Goal: Task Accomplishment & Management: Use online tool/utility

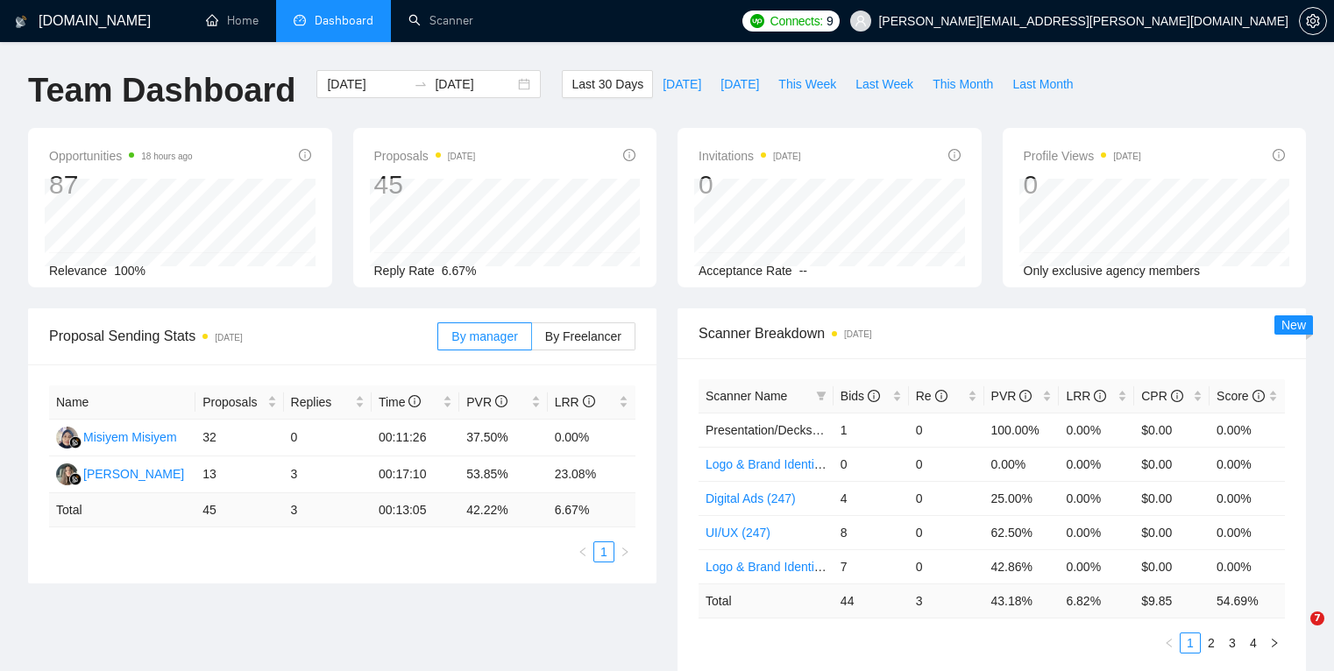
scroll to position [227, 0]
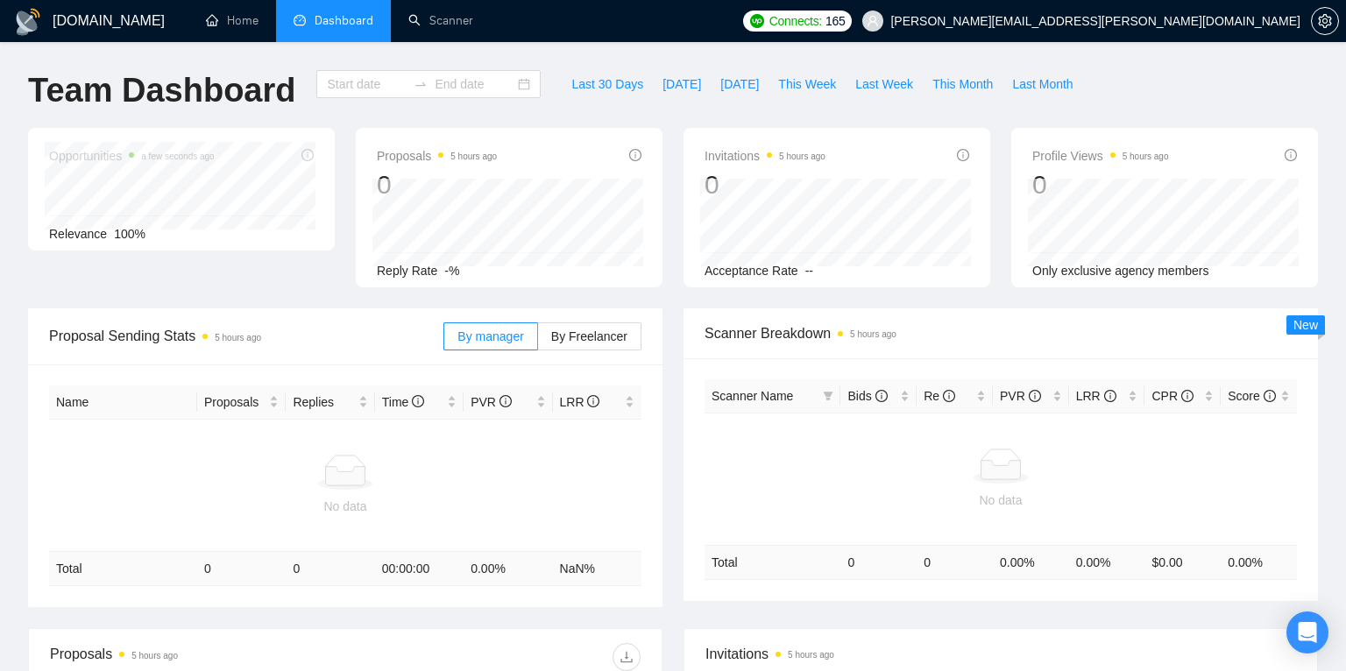
type input "[DATE]"
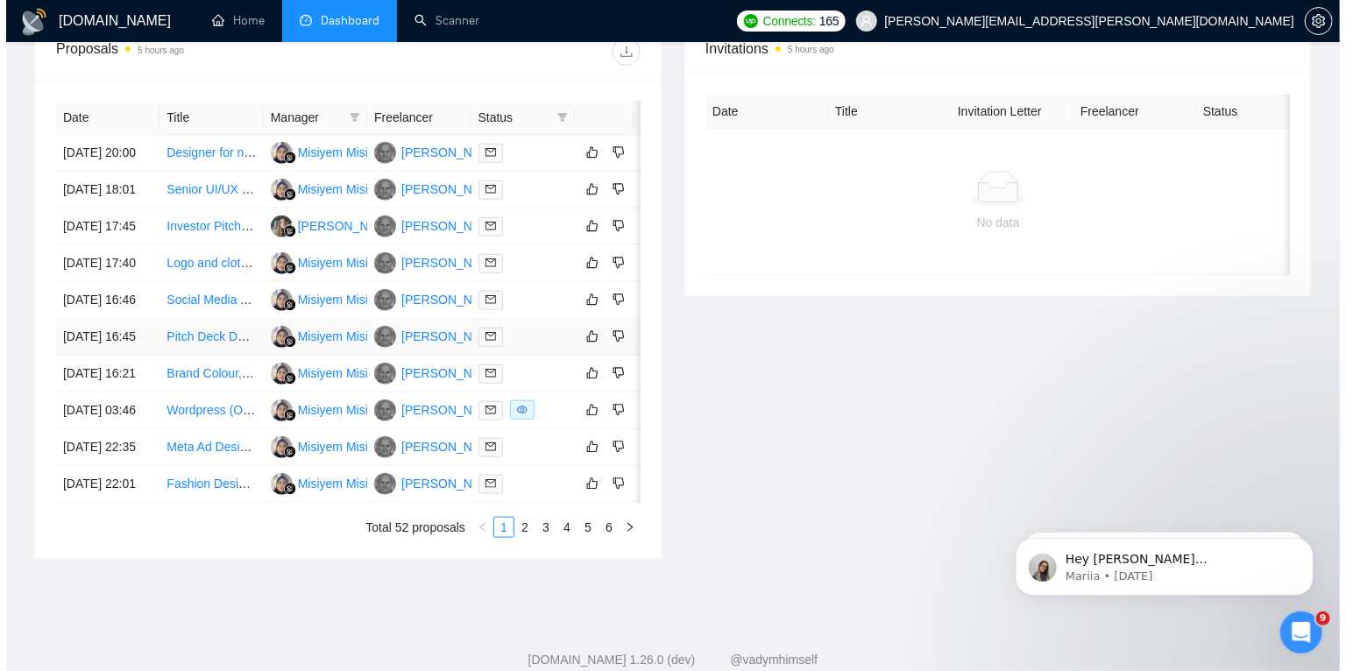
scroll to position [674, 0]
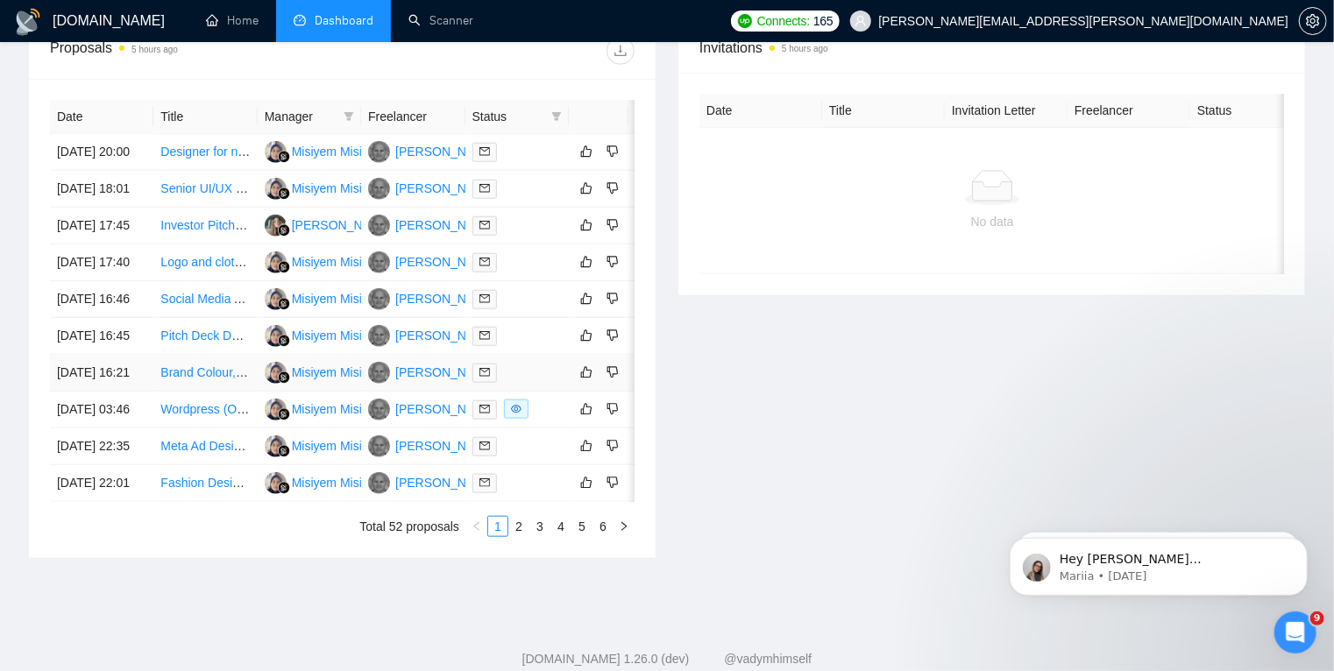
click at [532, 383] on div at bounding box center [516, 373] width 89 height 20
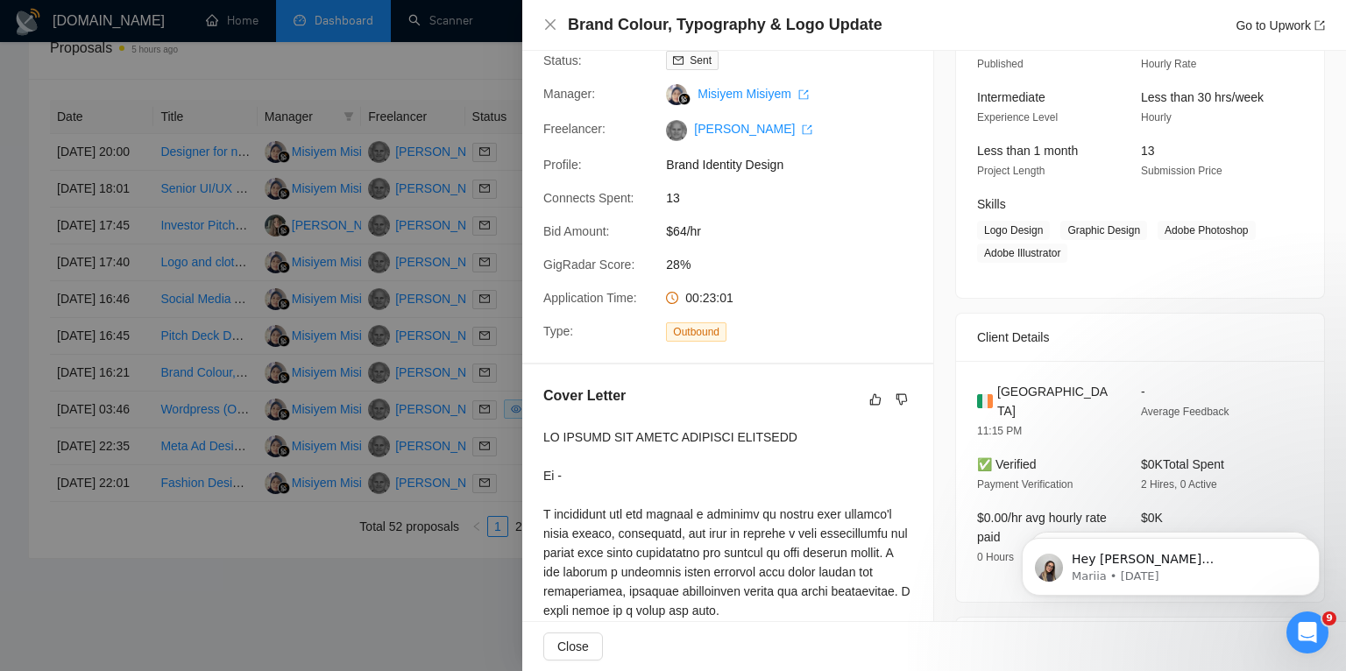
scroll to position [146, 0]
click at [0, 529] on div at bounding box center [673, 335] width 1346 height 671
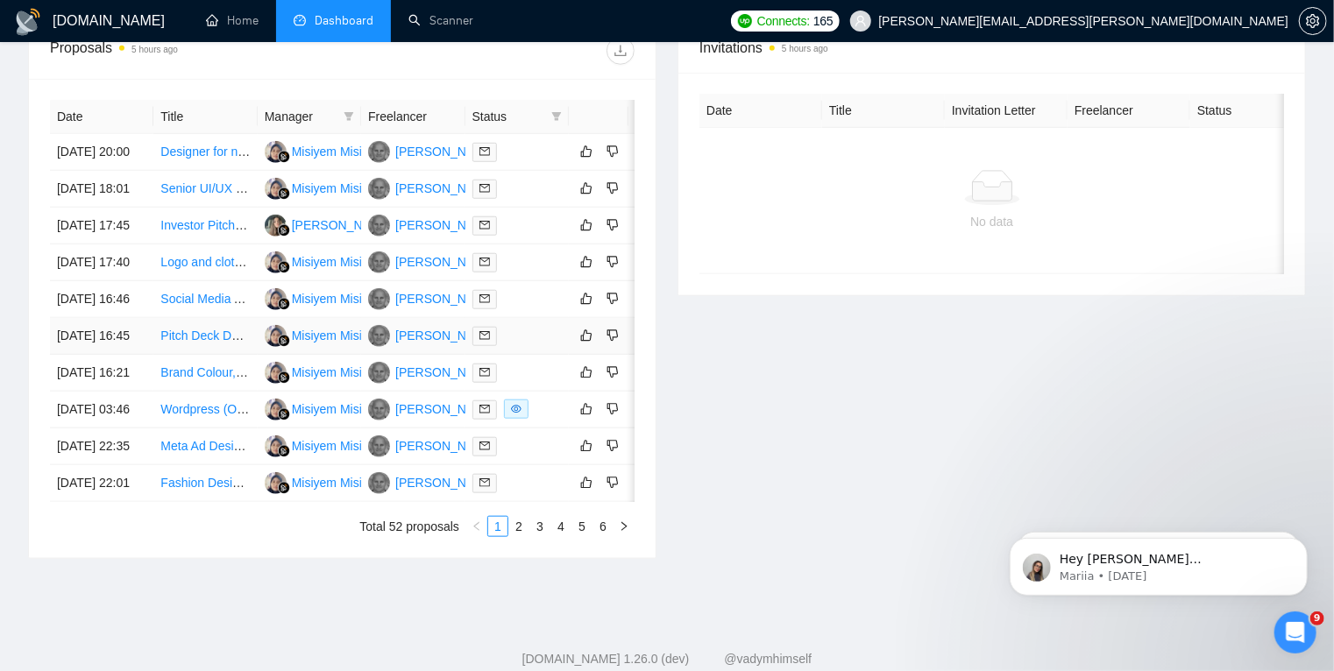
click at [539, 346] on div at bounding box center [516, 336] width 89 height 20
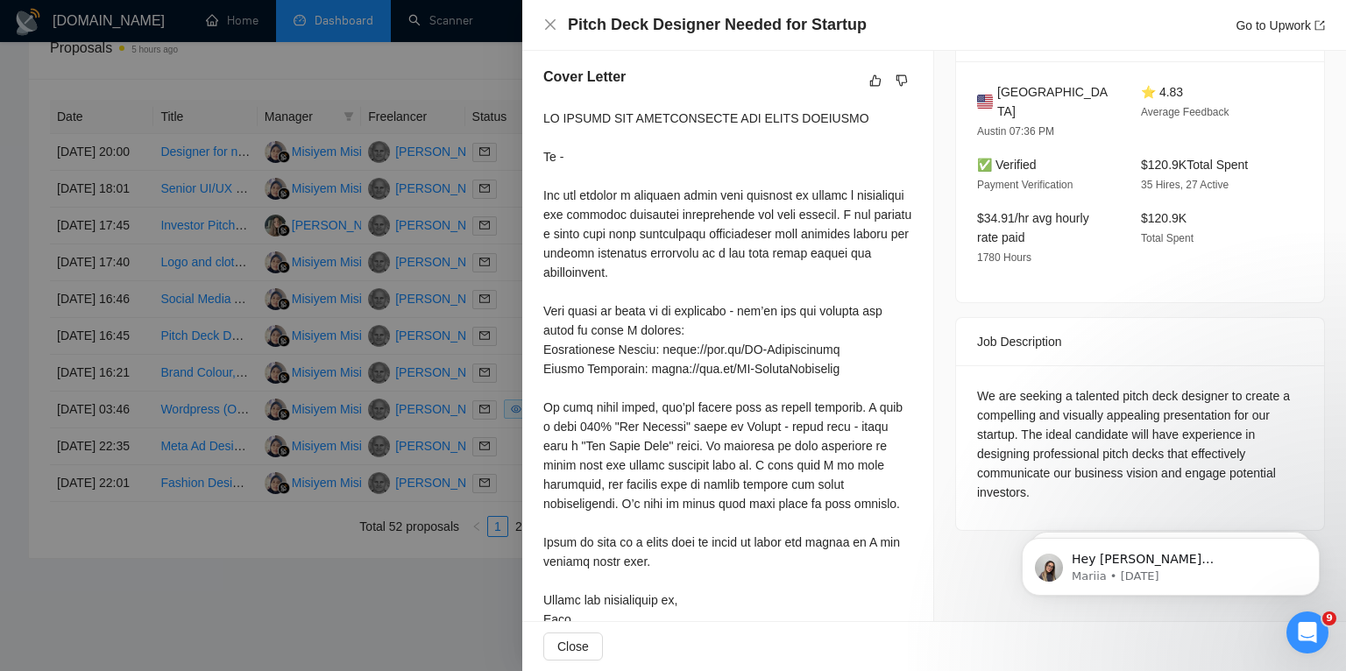
scroll to position [482, 0]
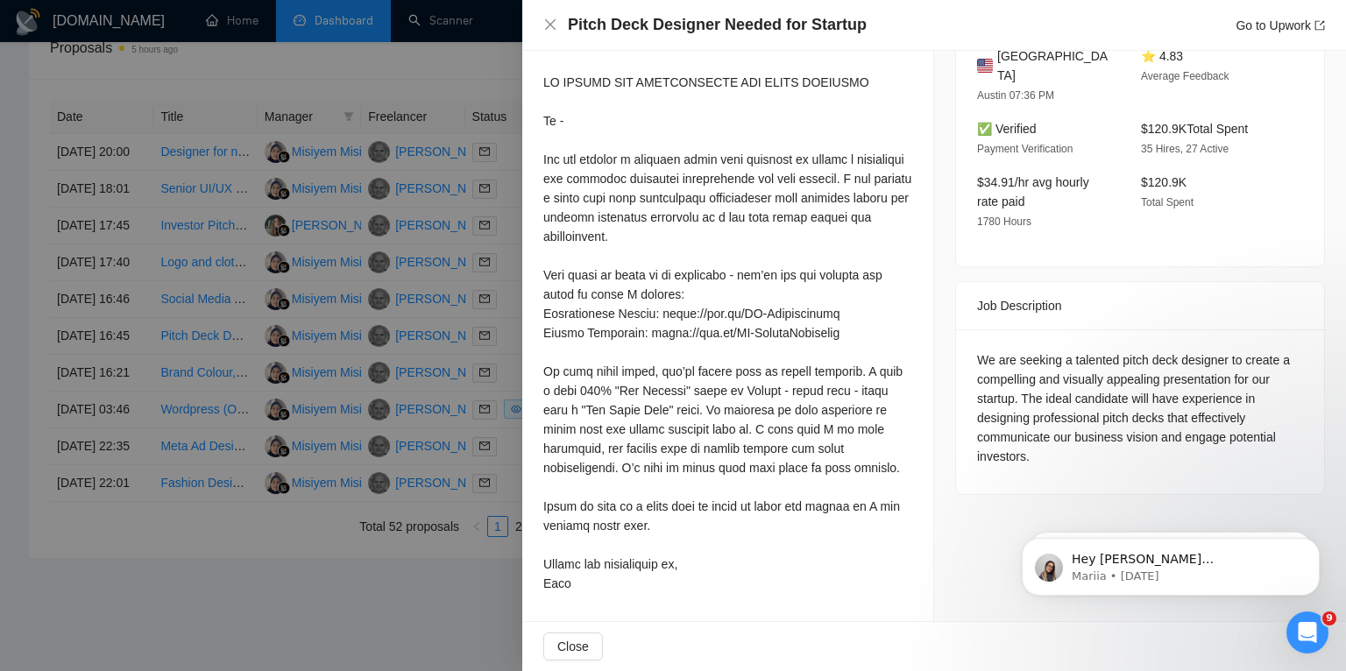
click at [0, 396] on div at bounding box center [673, 335] width 1346 height 671
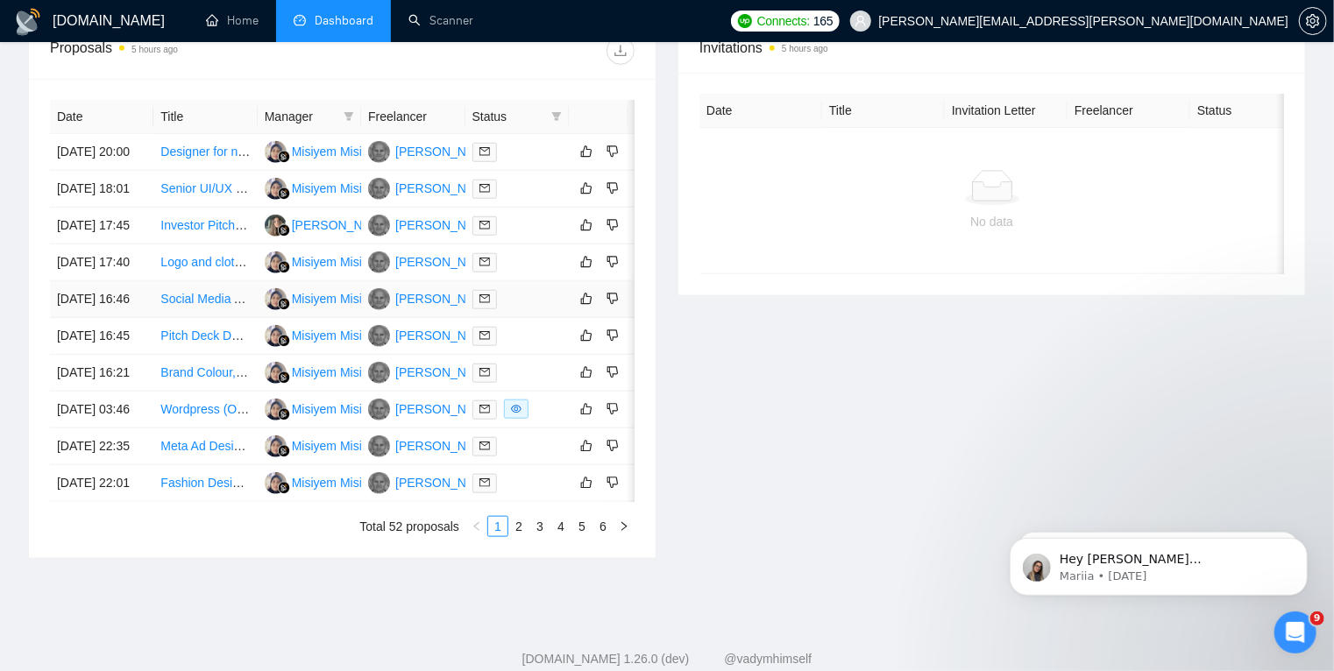
click at [530, 309] on div at bounding box center [516, 299] width 89 height 20
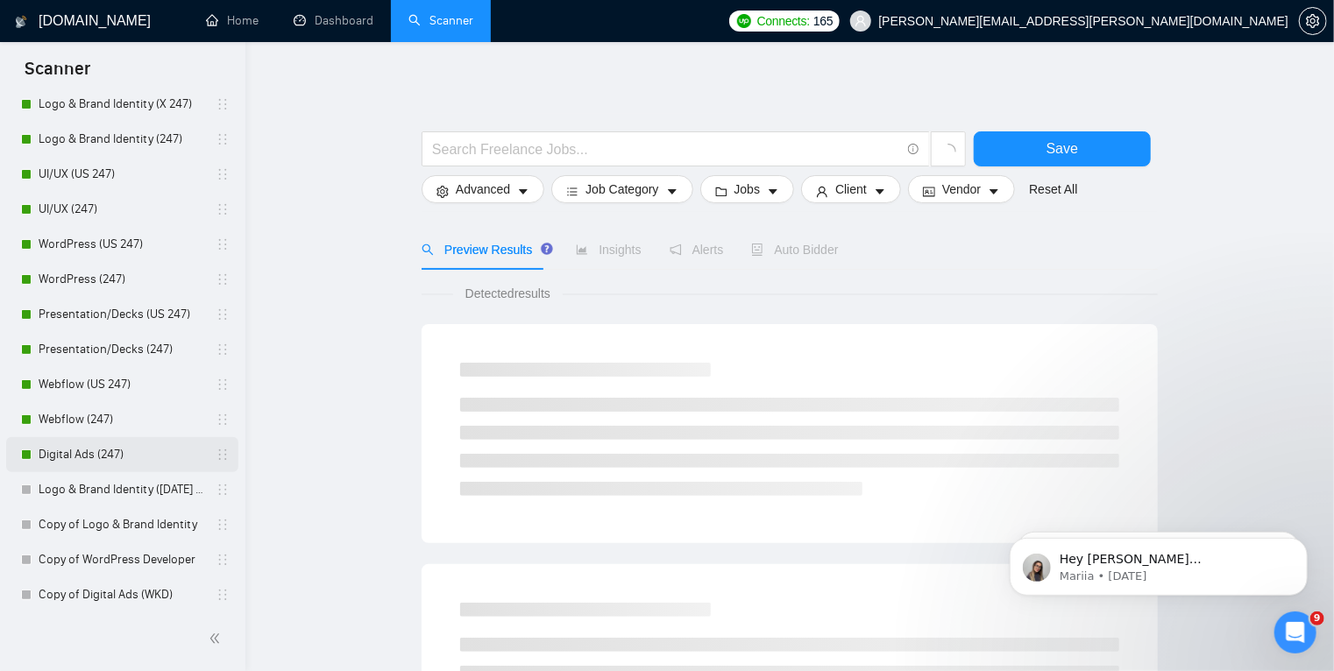
scroll to position [133, 0]
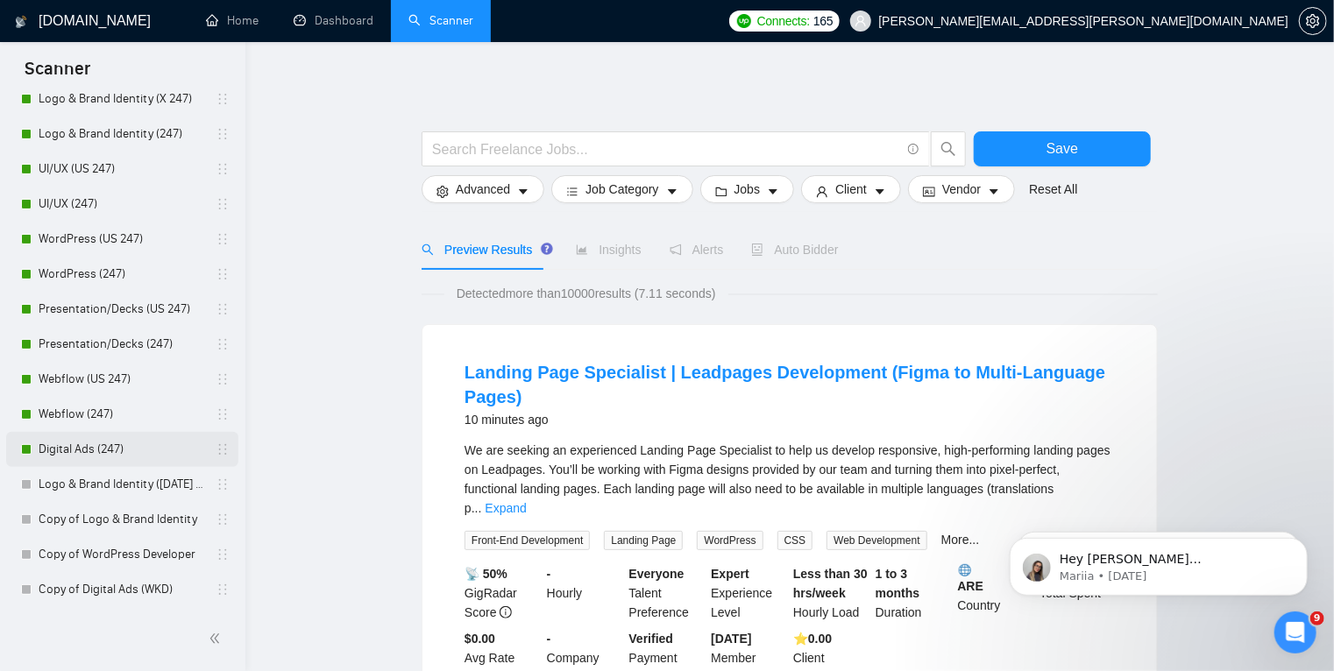
click at [144, 445] on link "Digital Ads (247)" at bounding box center [122, 449] width 167 height 35
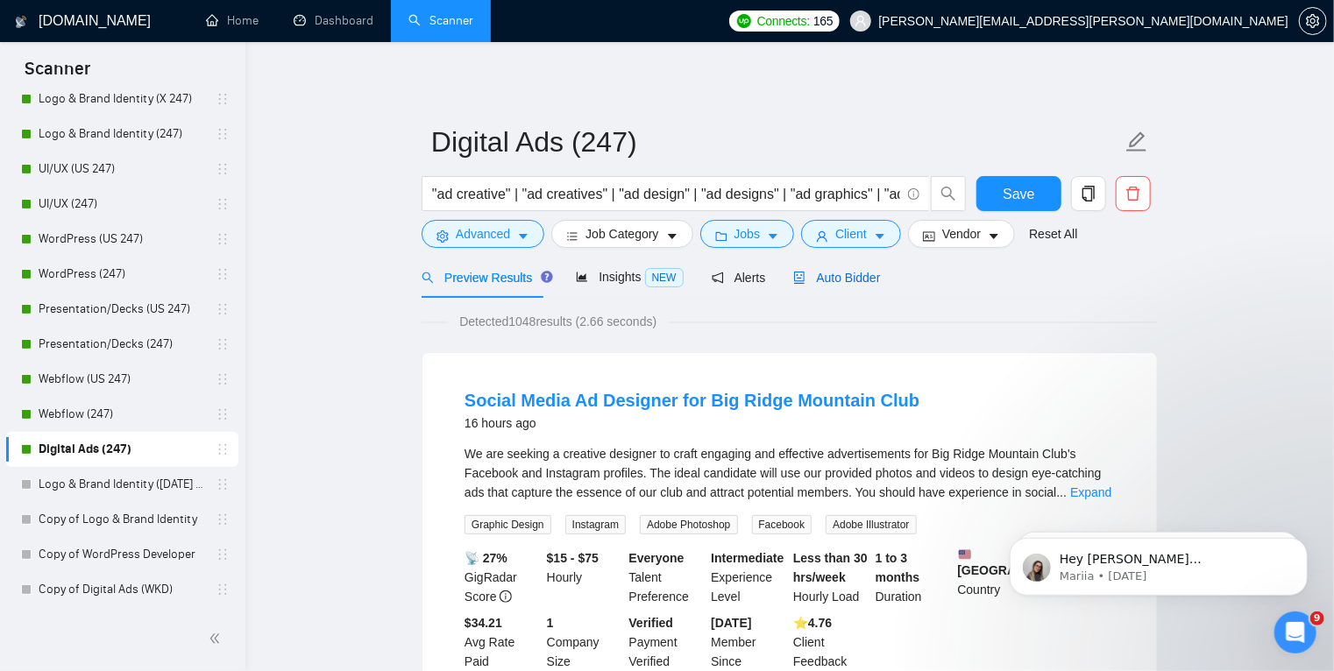
click at [839, 279] on span "Auto Bidder" at bounding box center [836, 278] width 87 height 14
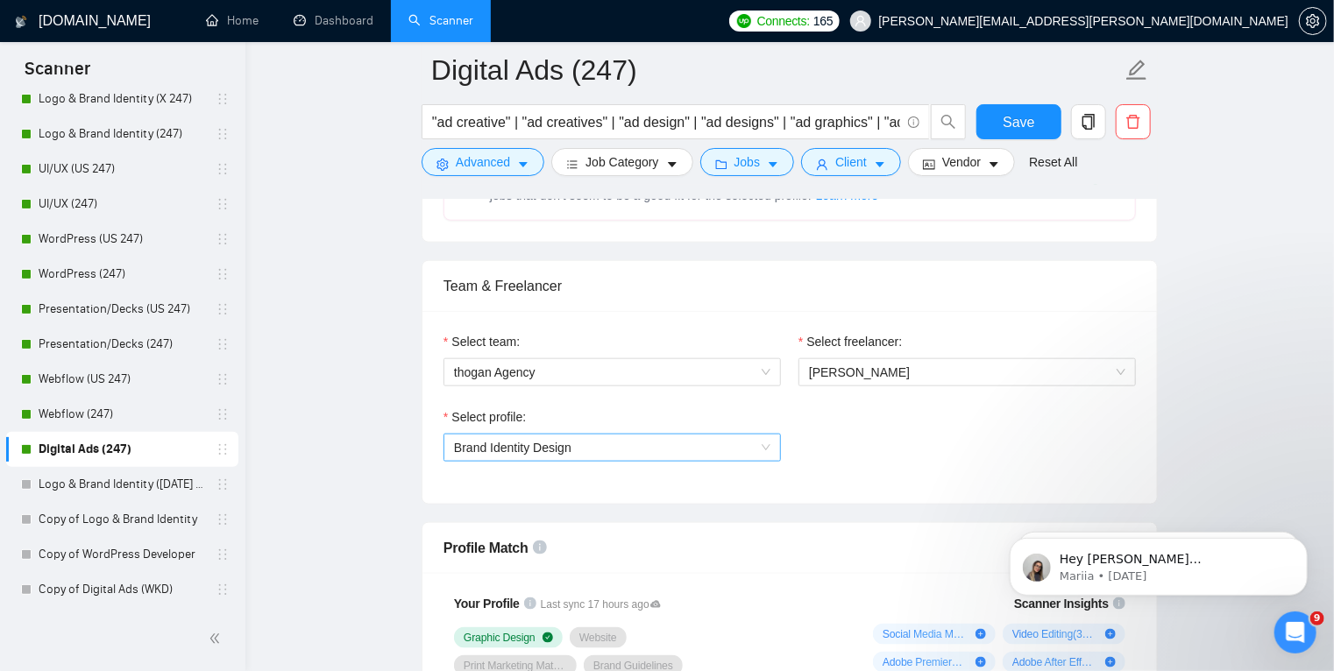
scroll to position [817, 0]
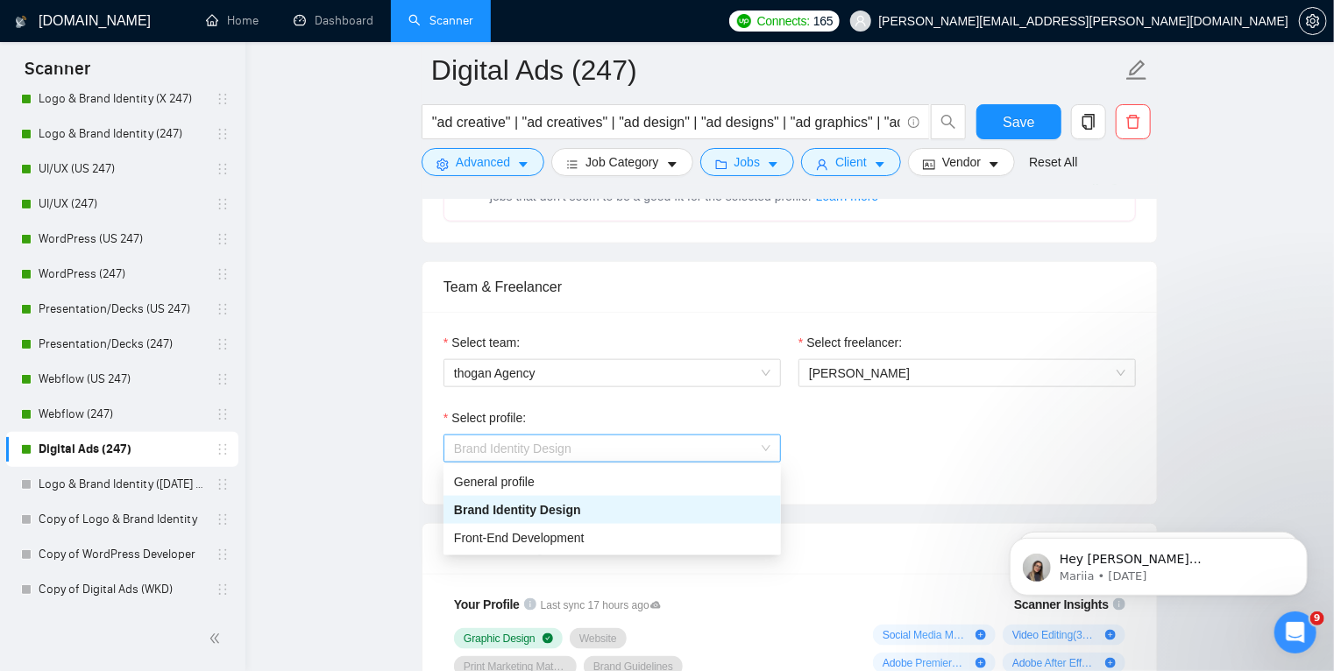
click at [690, 448] on span "Brand Identity Design" at bounding box center [612, 449] width 316 height 26
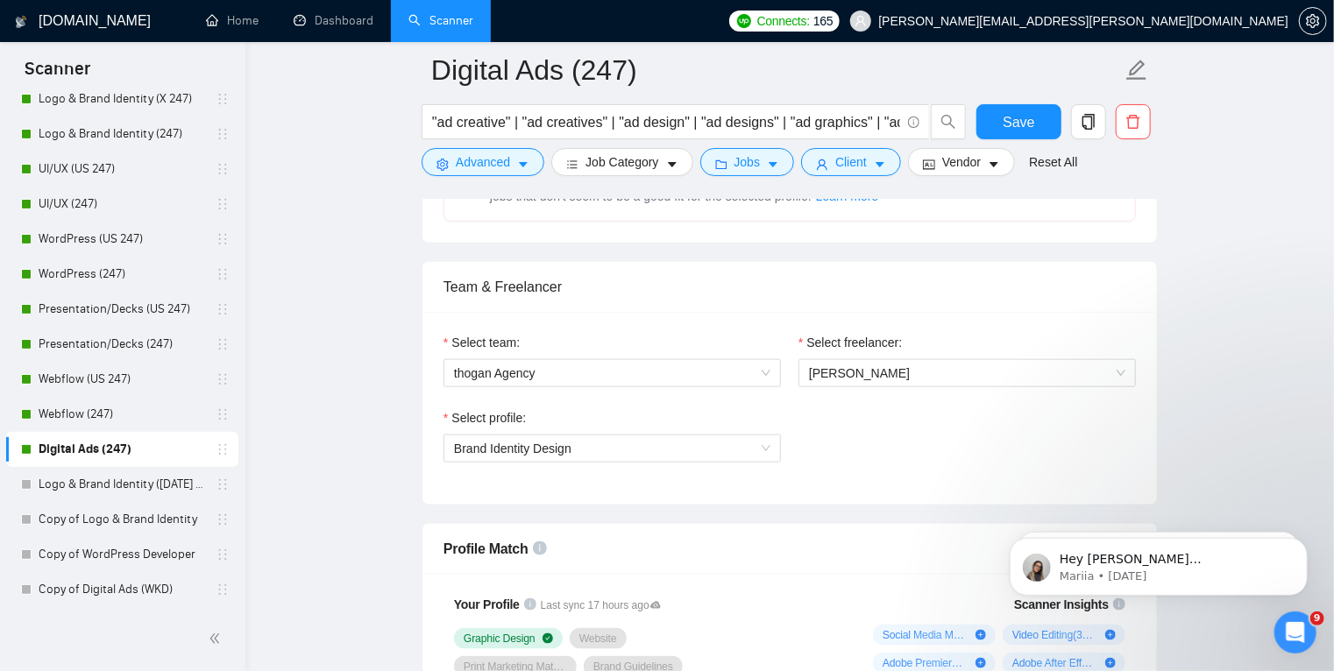
click at [867, 459] on div "Select profile: Brand Identity Design" at bounding box center [790, 445] width 710 height 75
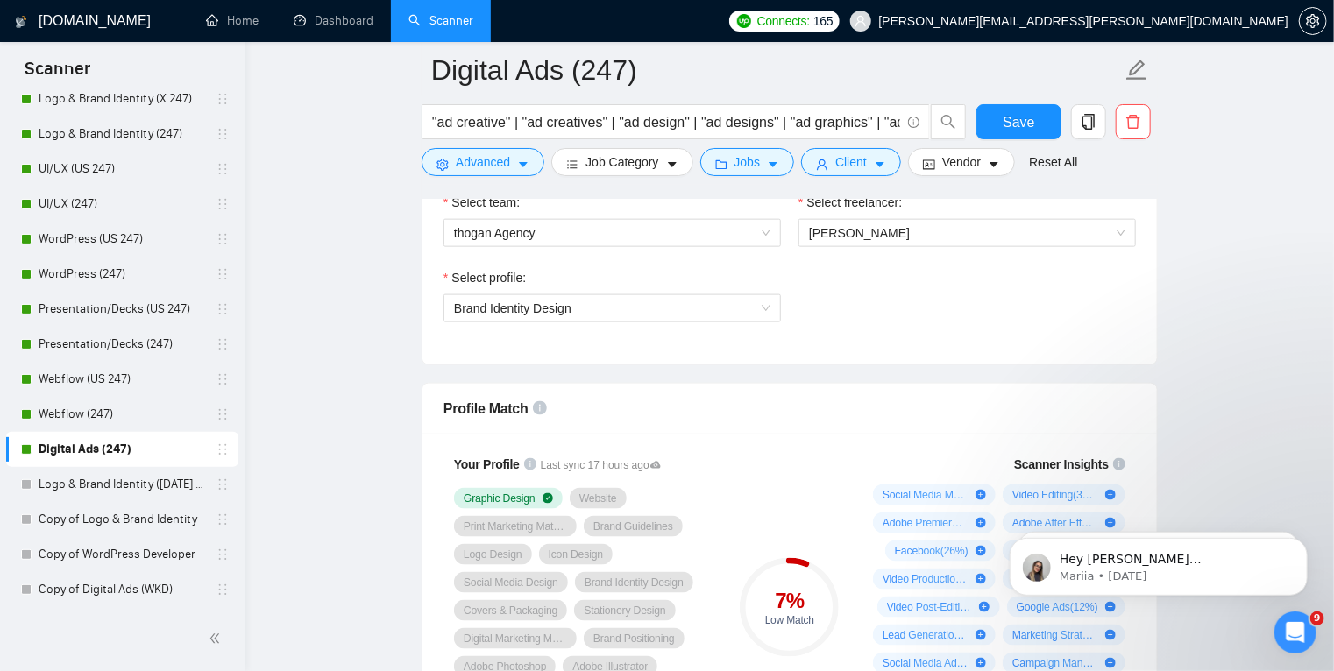
scroll to position [958, 0]
click at [728, 313] on span "Brand Identity Design" at bounding box center [612, 308] width 316 height 26
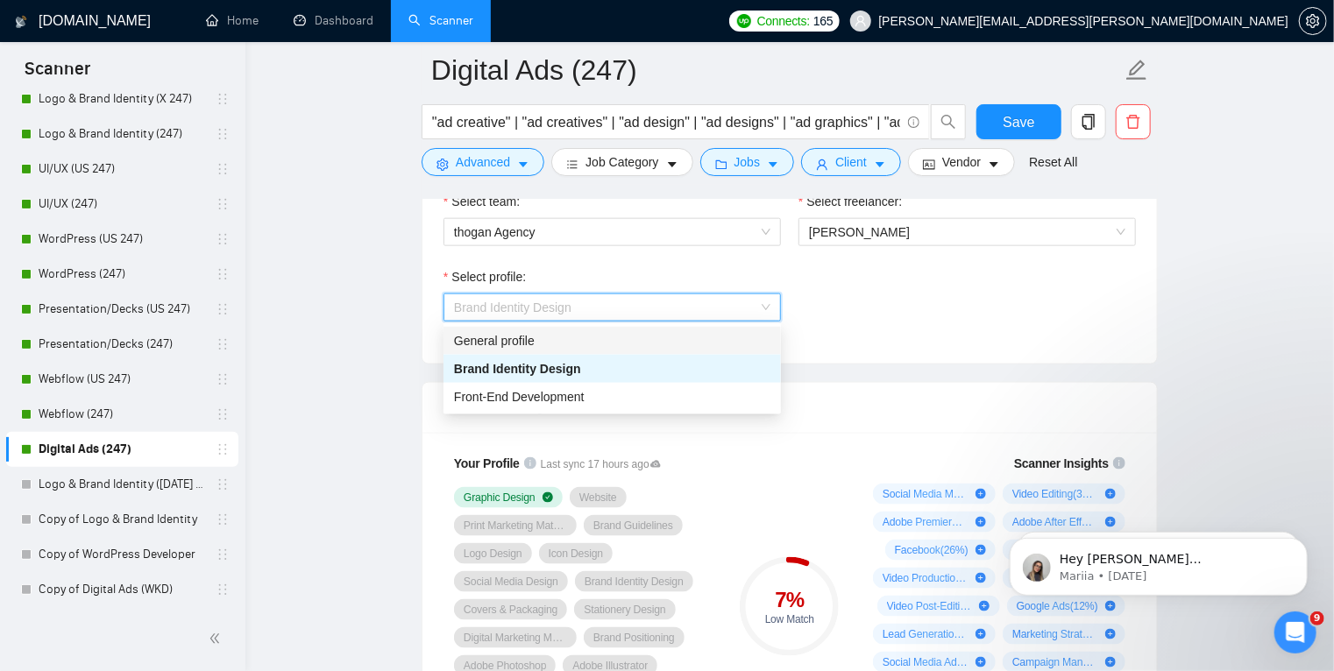
click at [675, 343] on div "General profile" at bounding box center [612, 340] width 316 height 19
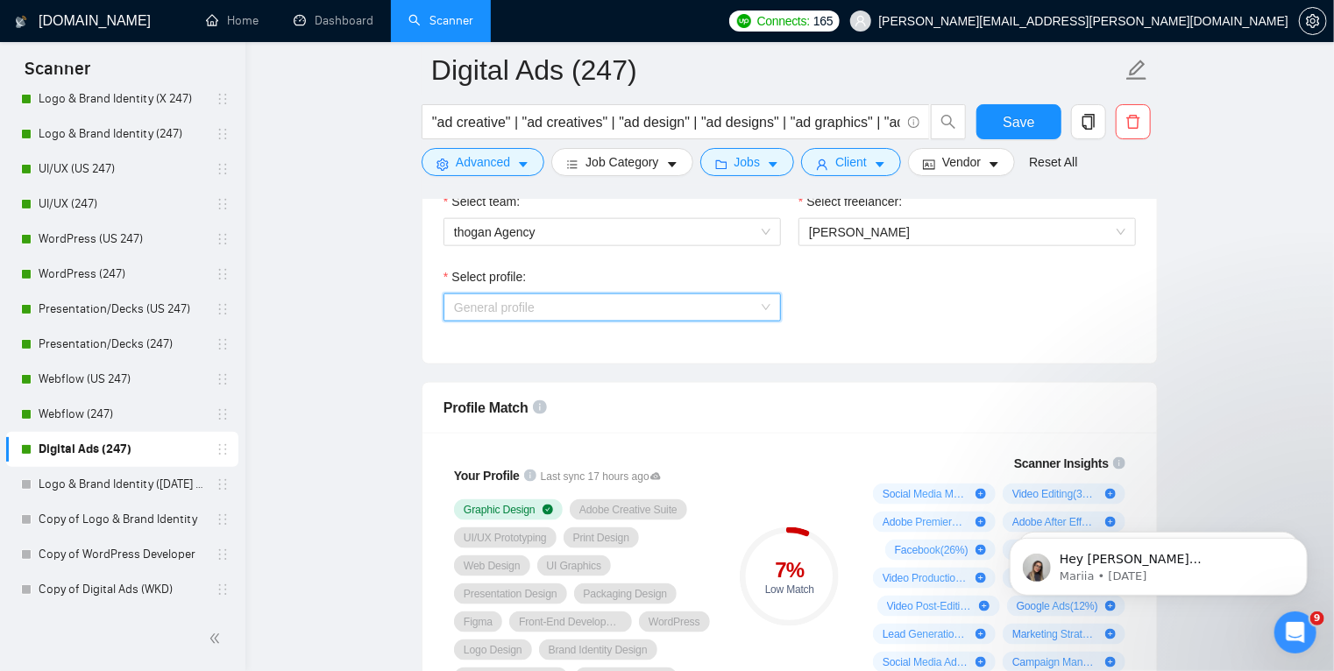
click at [662, 302] on span "General profile" at bounding box center [612, 308] width 316 height 26
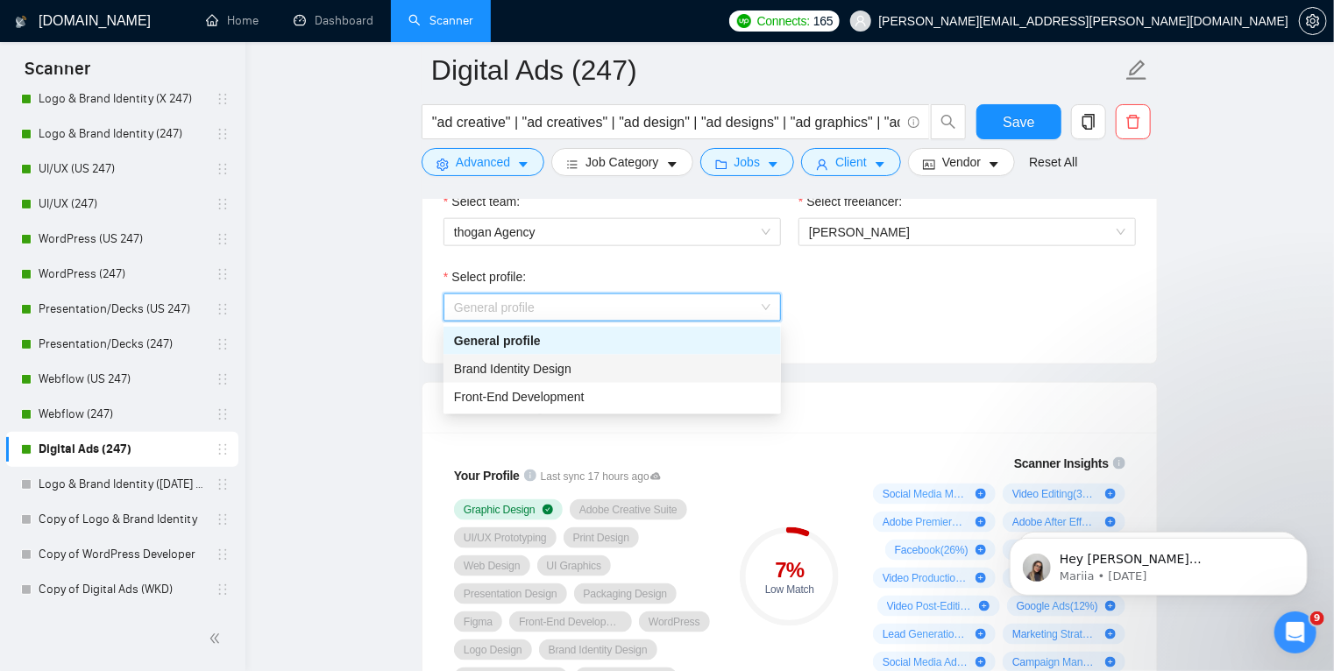
click at [623, 372] on div "Brand Identity Design" at bounding box center [612, 368] width 316 height 19
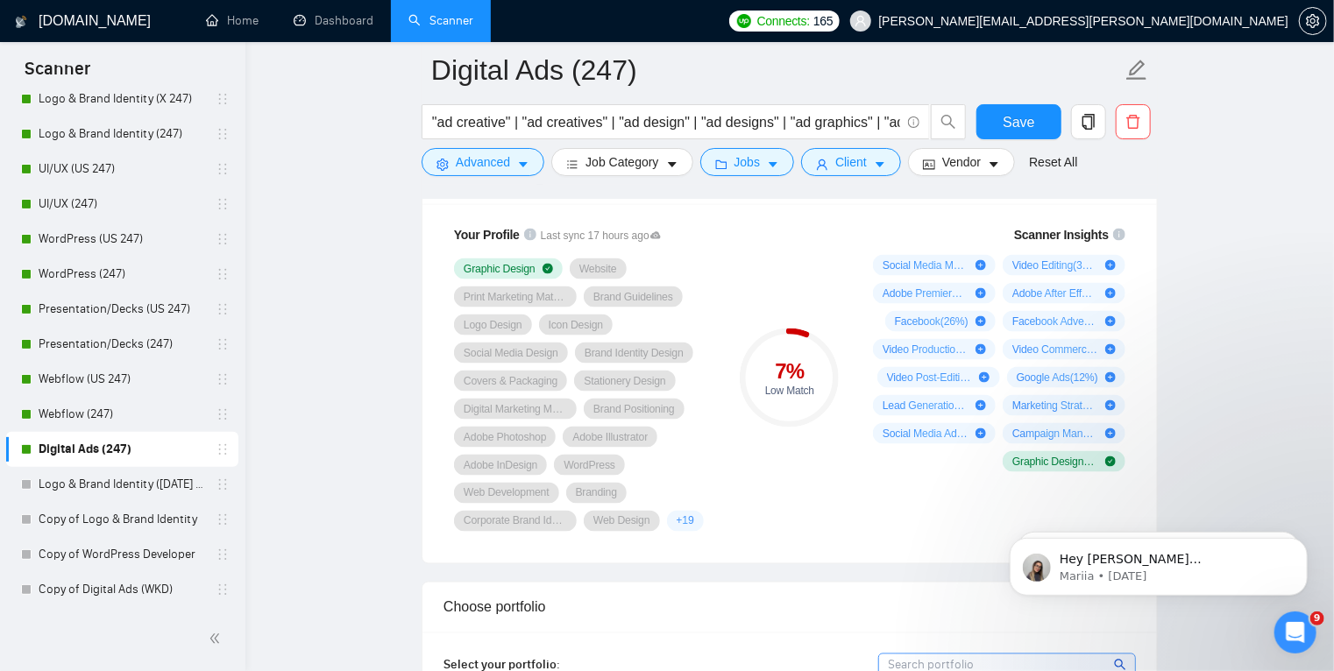
scroll to position [1188, 0]
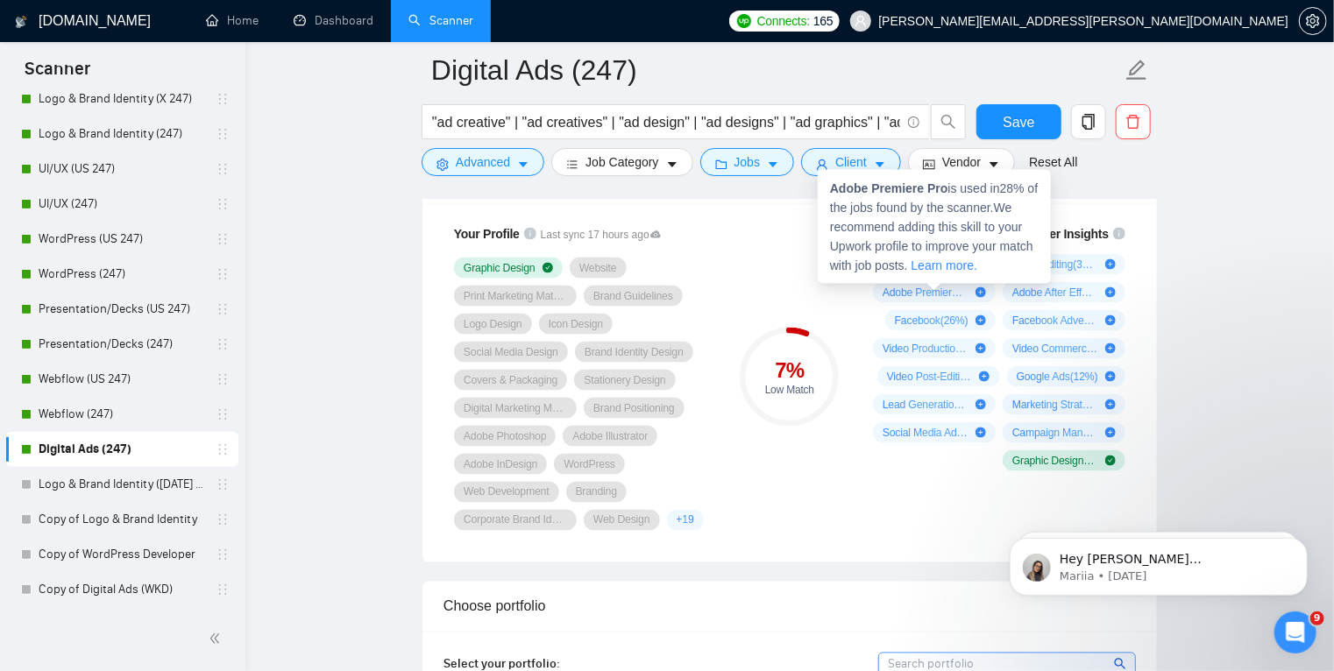
click at [982, 291] on icon "plus-circle" at bounding box center [981, 292] width 11 height 11
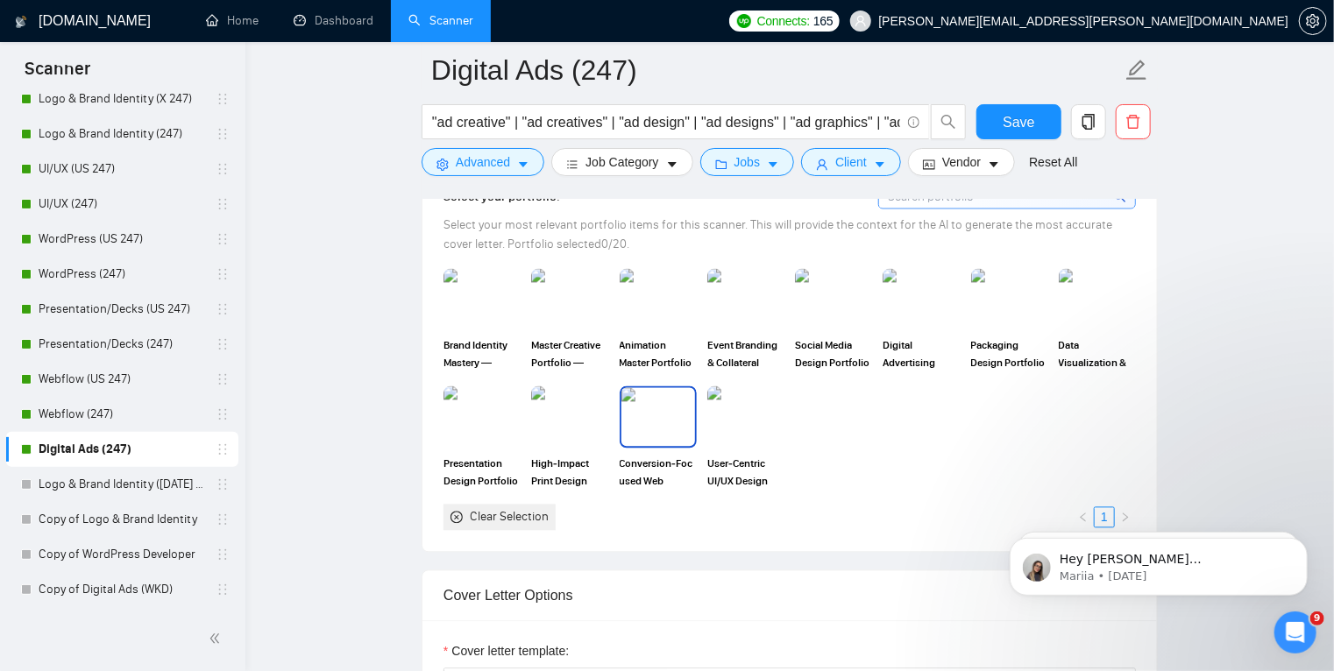
scroll to position [1656, 0]
click at [920, 289] on img at bounding box center [921, 299] width 74 height 58
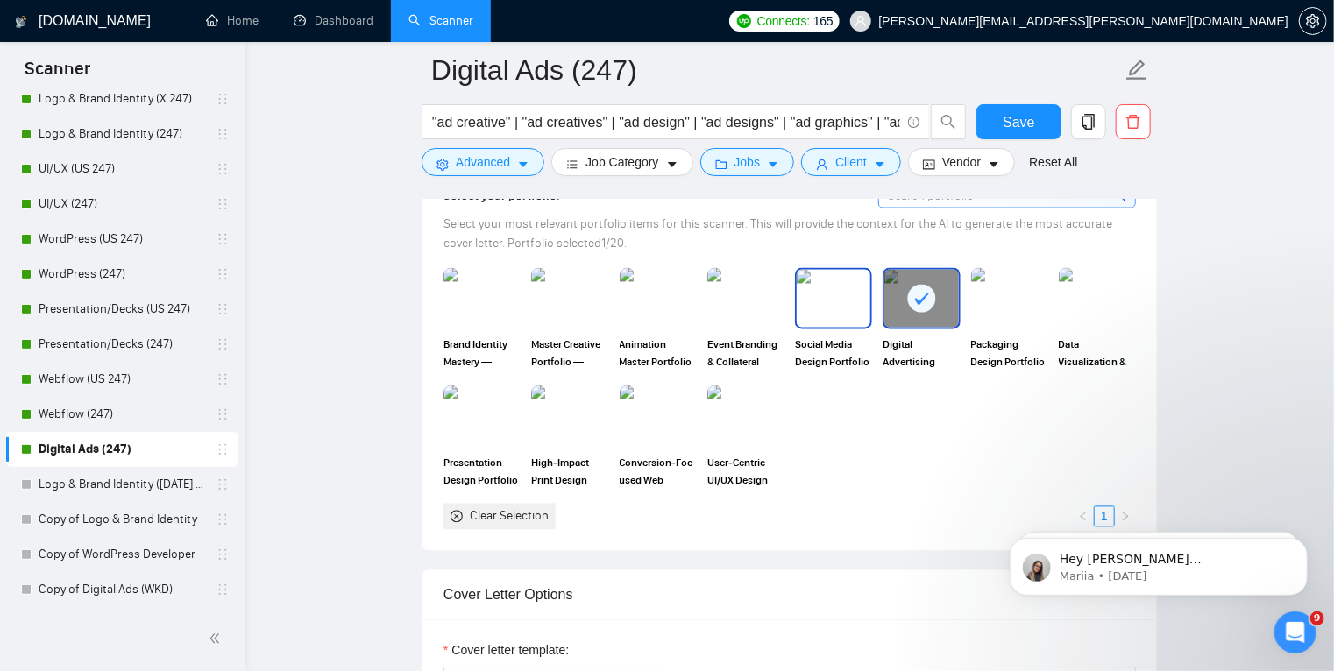
click at [845, 293] on img at bounding box center [834, 299] width 74 height 58
click at [470, 298] on img at bounding box center [482, 299] width 74 height 58
click at [470, 298] on rect at bounding box center [482, 299] width 28 height 28
click at [567, 295] on img at bounding box center [570, 299] width 74 height 58
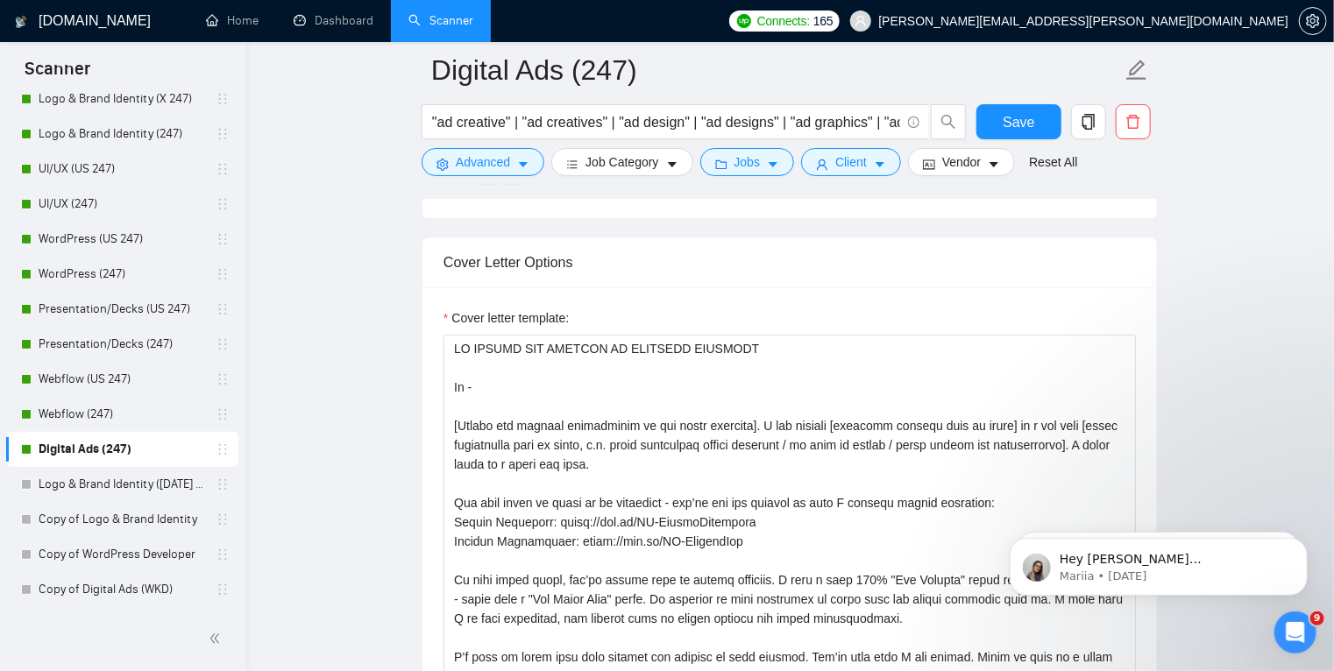
scroll to position [1997, 0]
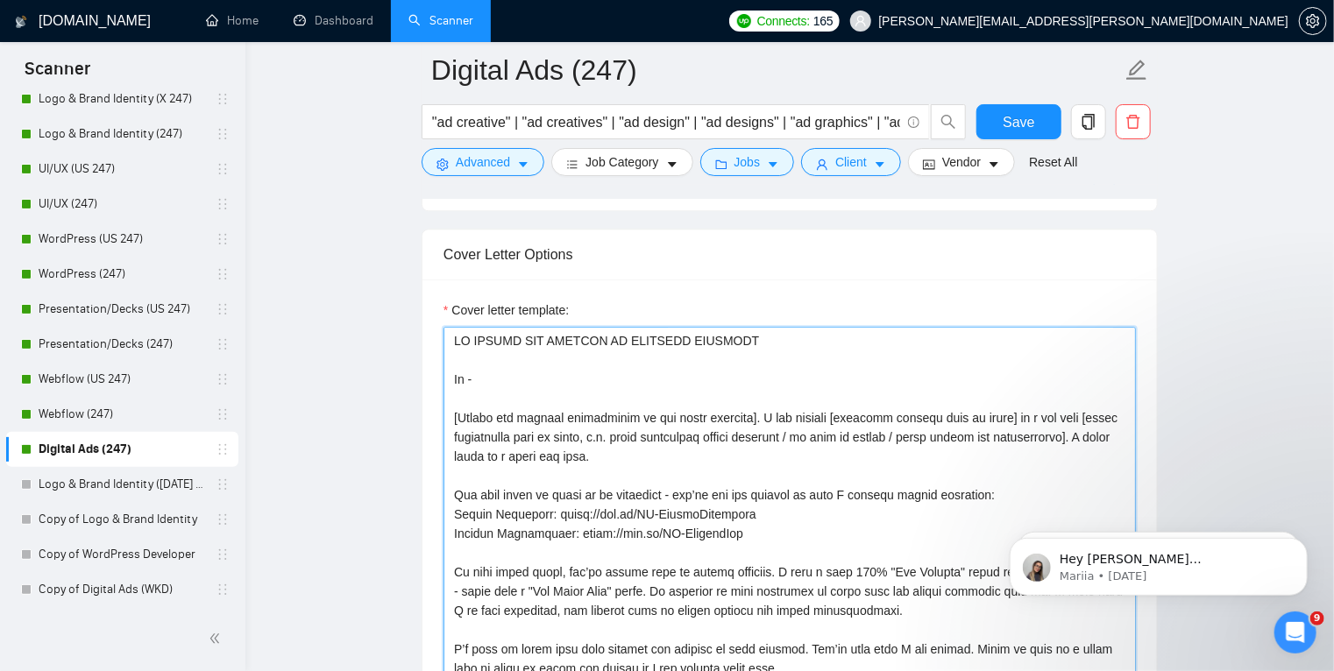
click at [729, 529] on textarea "Cover letter template:" at bounding box center [790, 524] width 692 height 394
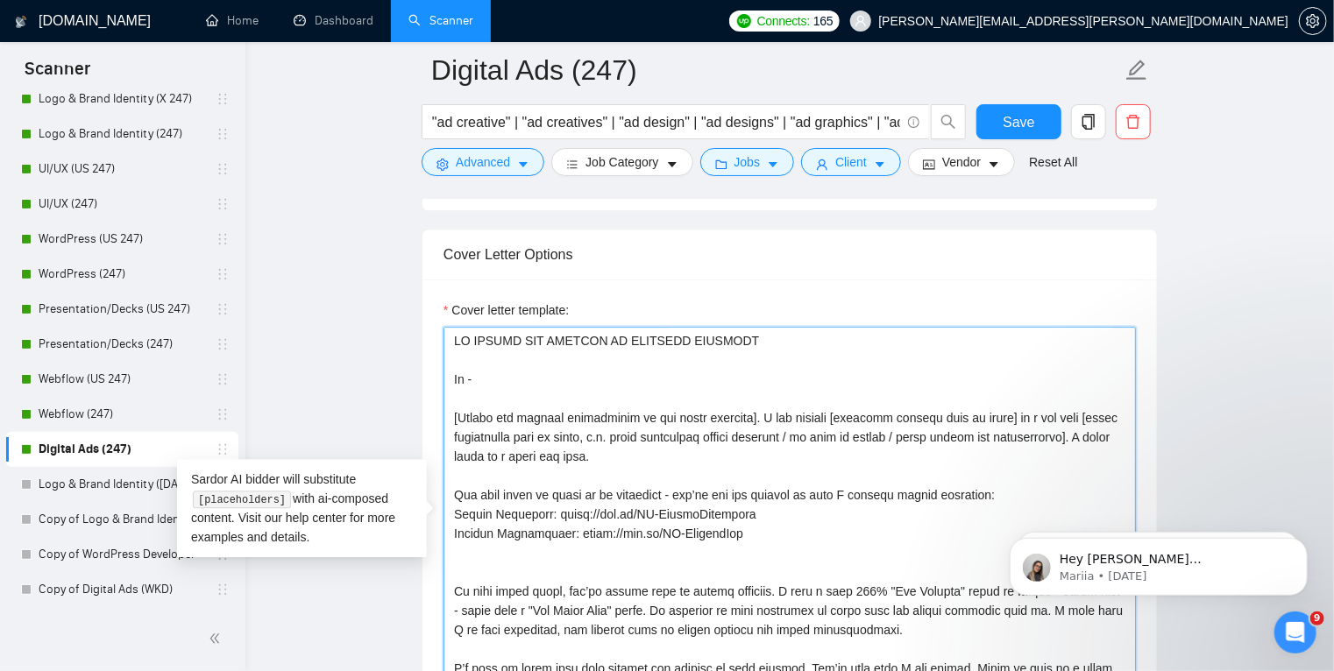
paste textarea "Social Media: [URL][DOMAIN_NAME]"
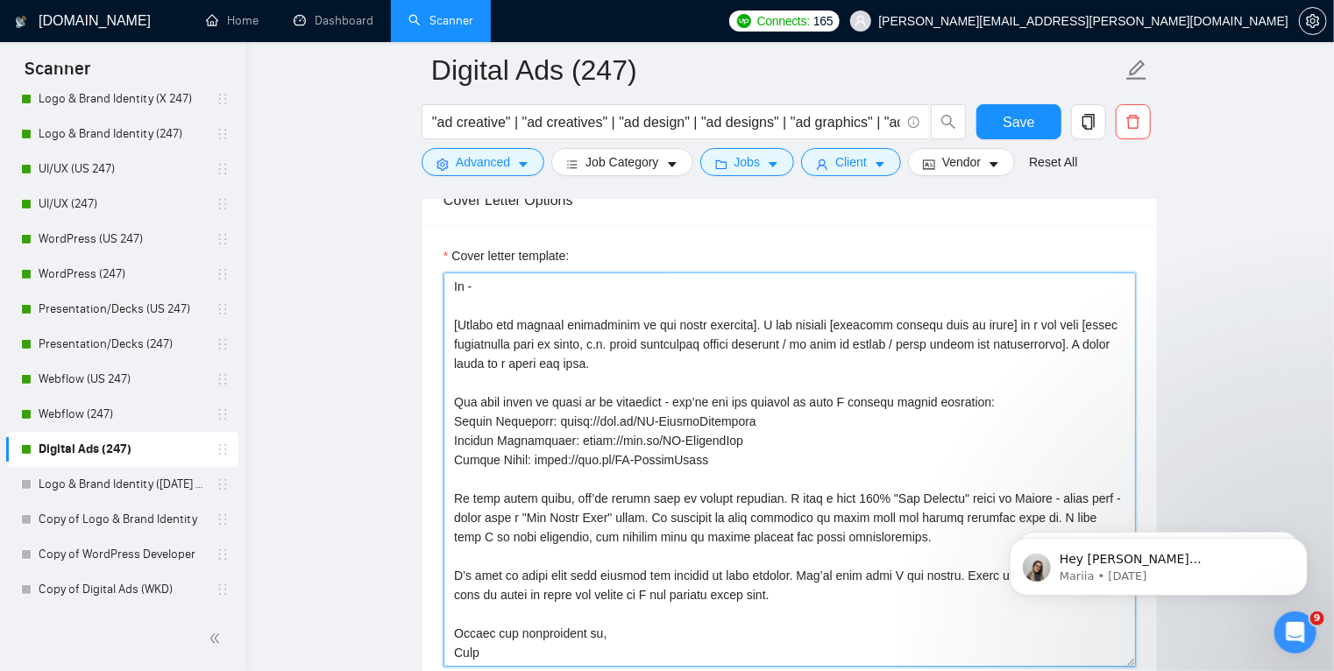
scroll to position [0, 0]
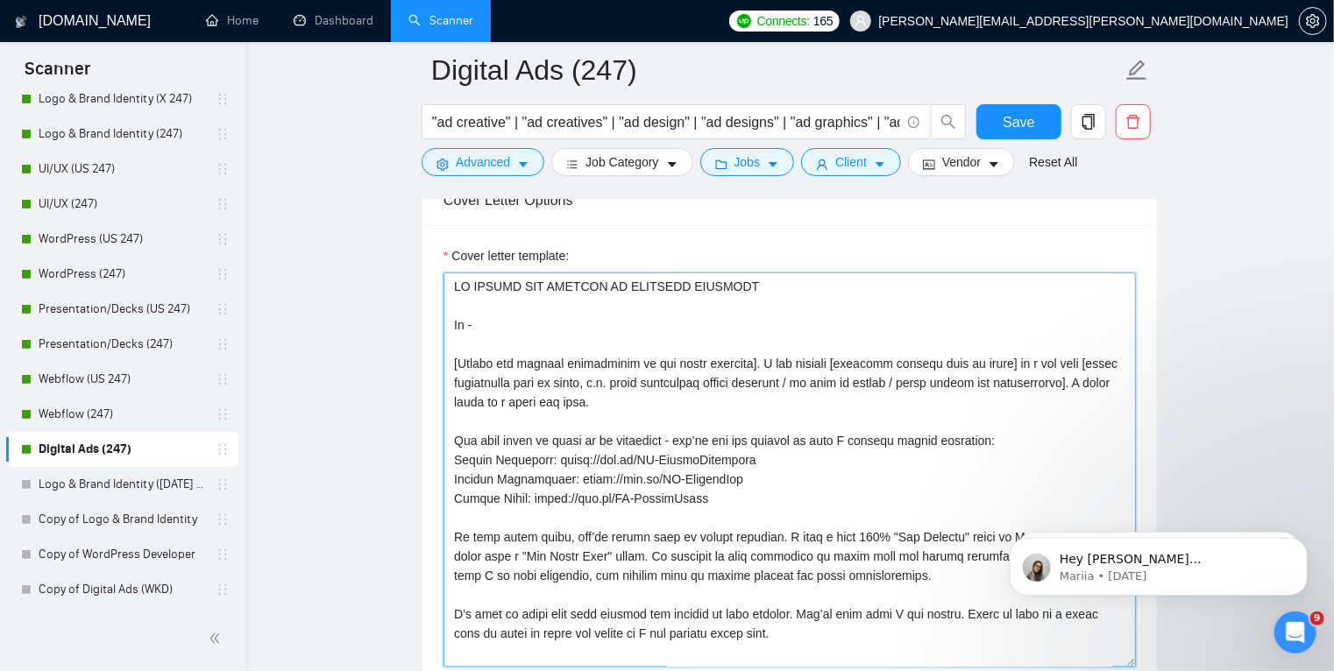
click at [621, 286] on textarea "Cover letter template:" at bounding box center [790, 470] width 692 height 394
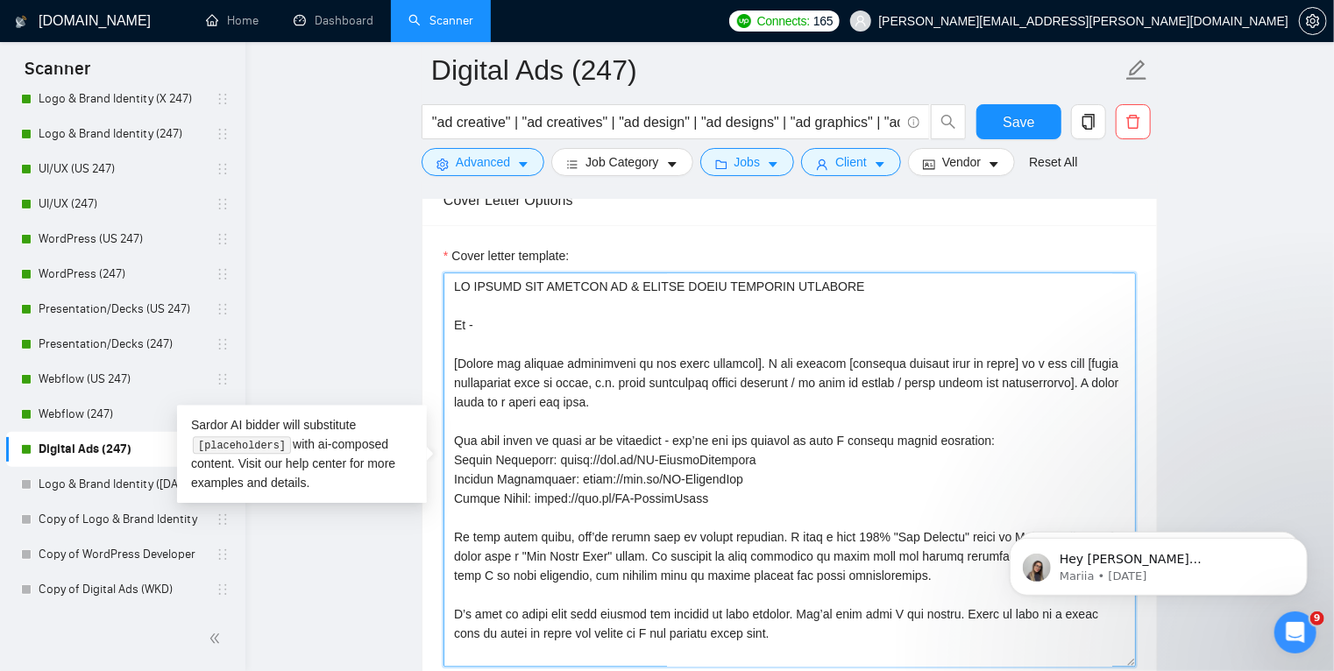
click at [735, 285] on textarea "Cover letter template:" at bounding box center [790, 470] width 692 height 394
drag, startPoint x: 554, startPoint y: 282, endPoint x: 635, endPoint y: 284, distance: 80.7
click at [635, 284] on textarea "Cover letter template:" at bounding box center [790, 470] width 692 height 394
click at [634, 284] on textarea "Cover letter template:" at bounding box center [790, 470] width 692 height 394
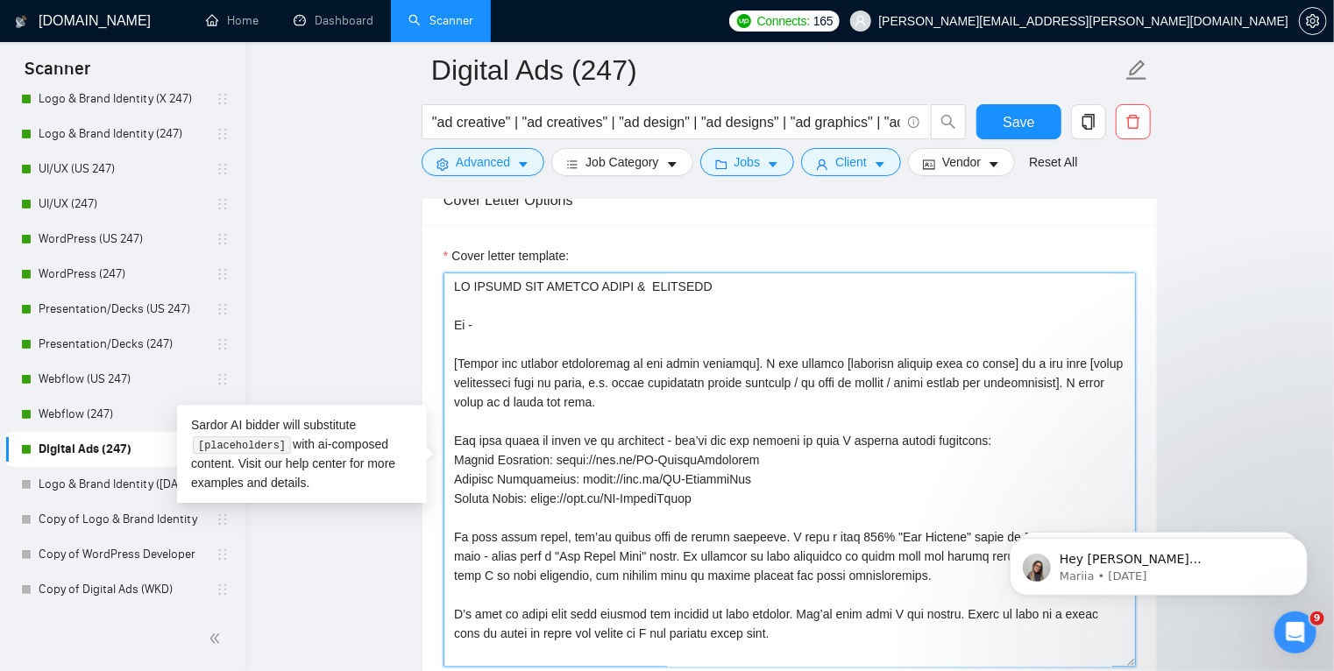
paste textarea "DIGITAL AD &"
click at [643, 309] on textarea "Cover letter template:" at bounding box center [790, 470] width 692 height 394
click at [694, 403] on textarea "Cover letter template:" at bounding box center [790, 470] width 692 height 394
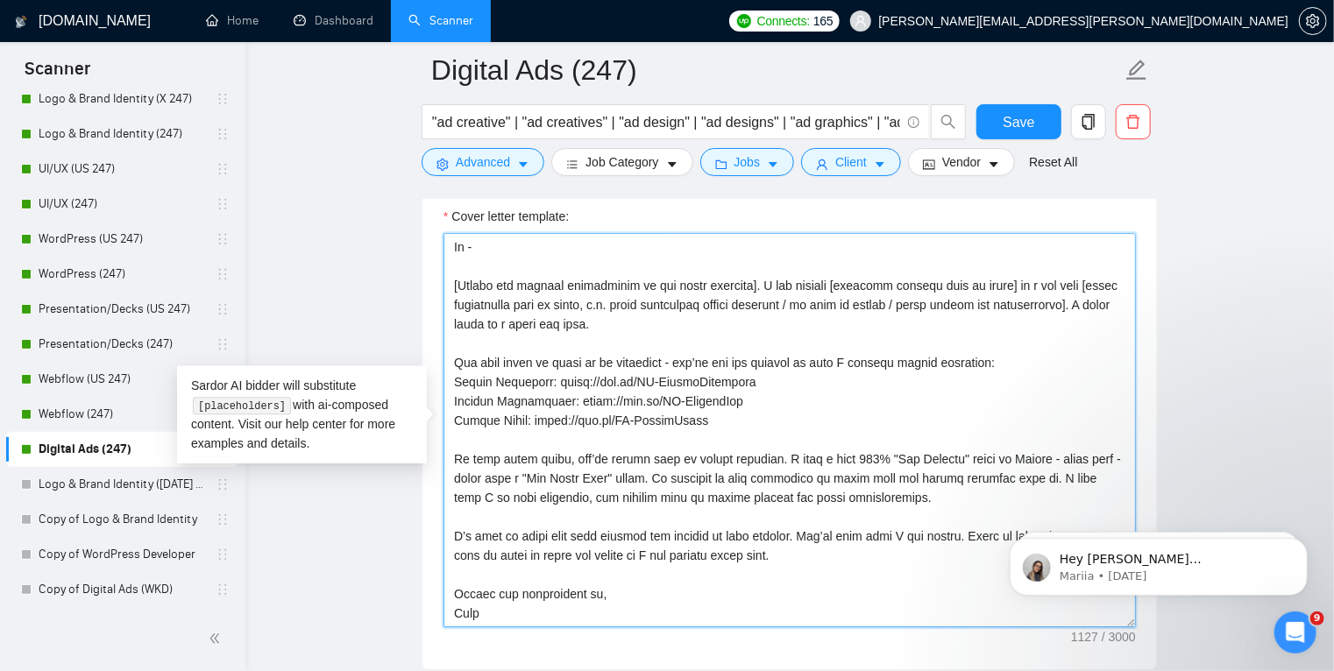
scroll to position [2091, 0]
click at [706, 415] on textarea "Cover letter template:" at bounding box center [790, 429] width 692 height 394
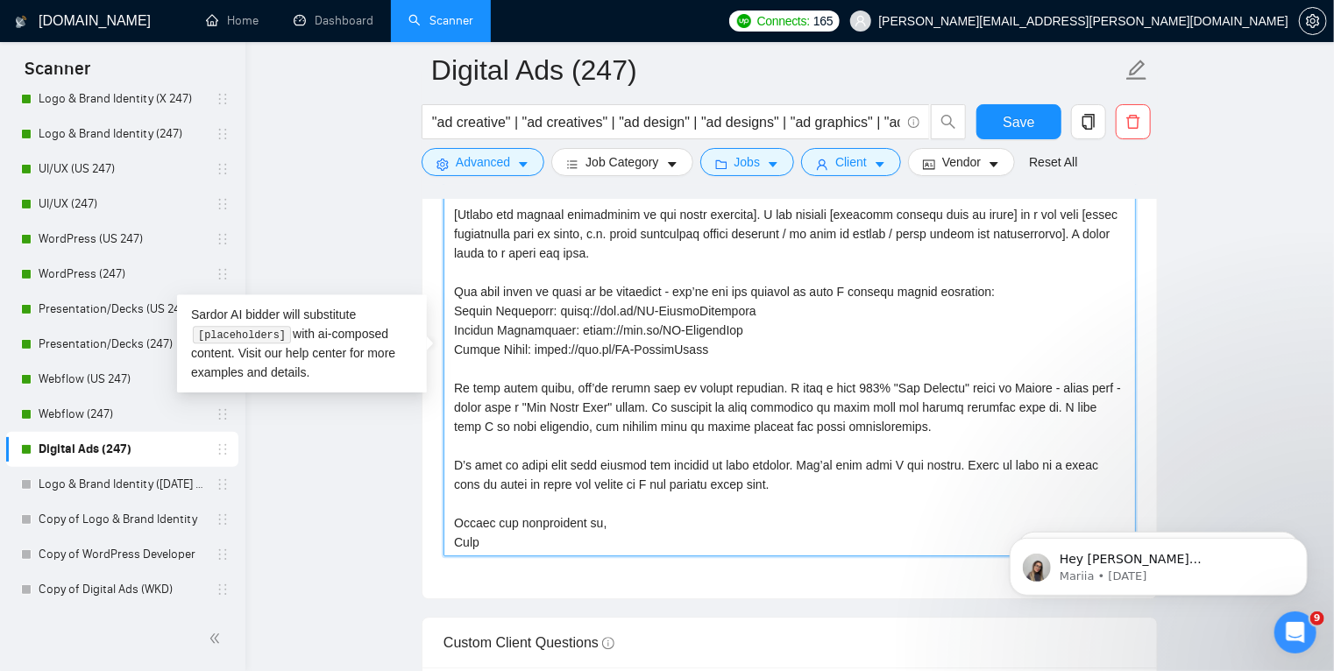
scroll to position [2175, 0]
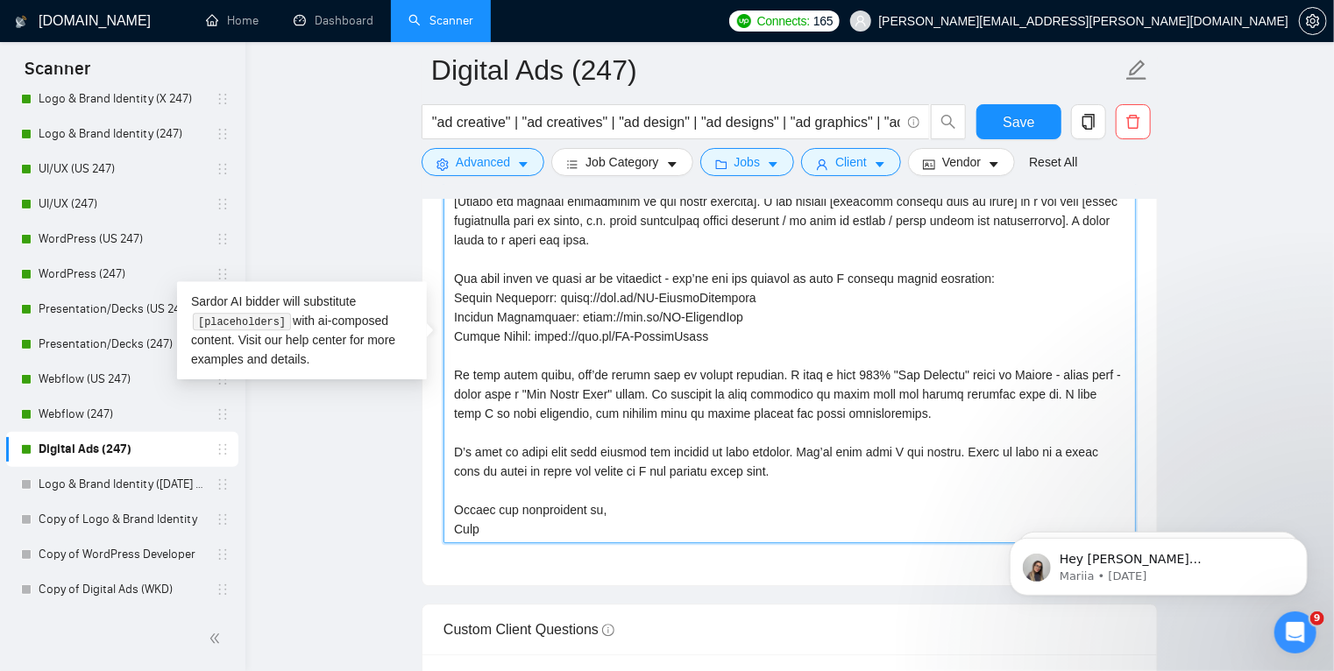
click at [939, 410] on textarea "Cover letter template:" at bounding box center [790, 346] width 692 height 394
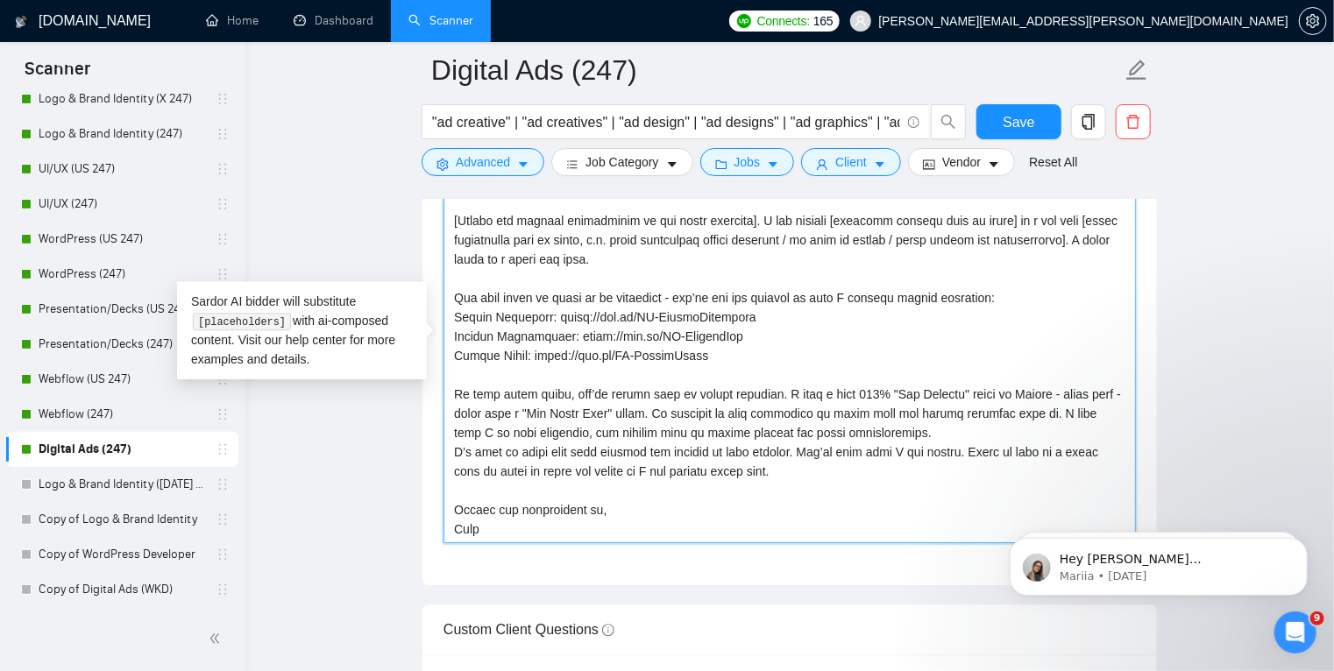
scroll to position [19, 0]
click at [603, 449] on textarea "Cover letter template:" at bounding box center [790, 346] width 692 height 394
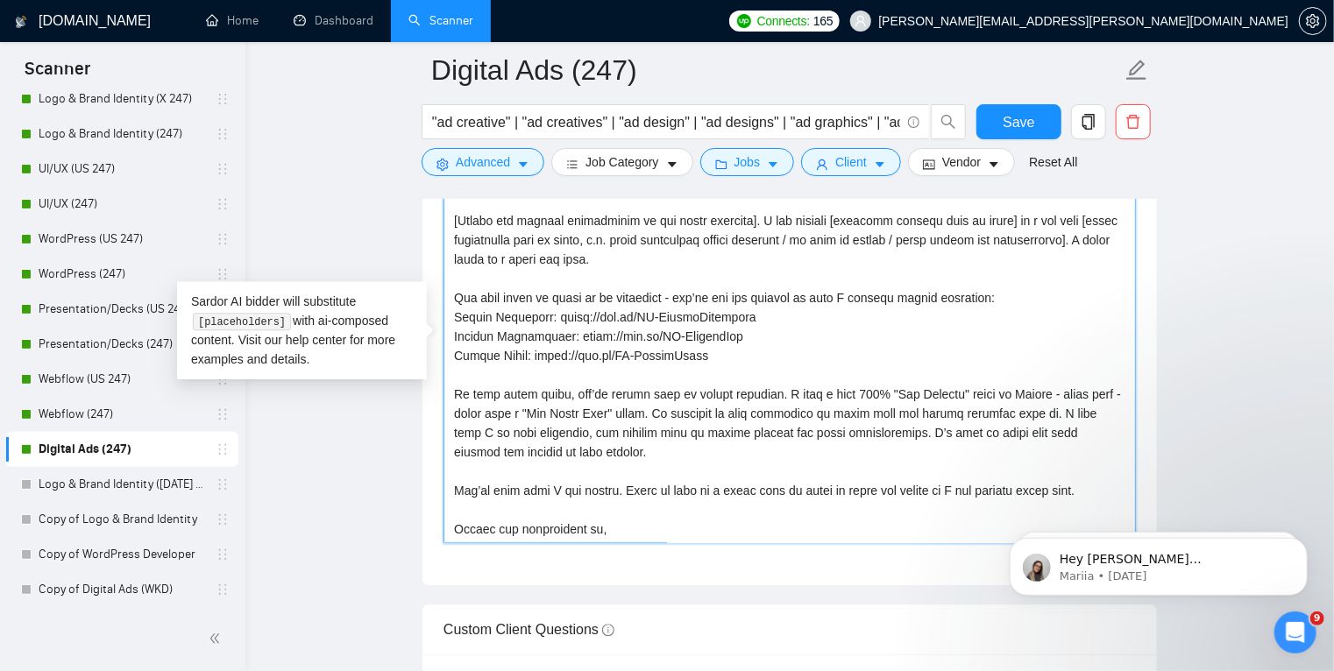
scroll to position [39, 0]
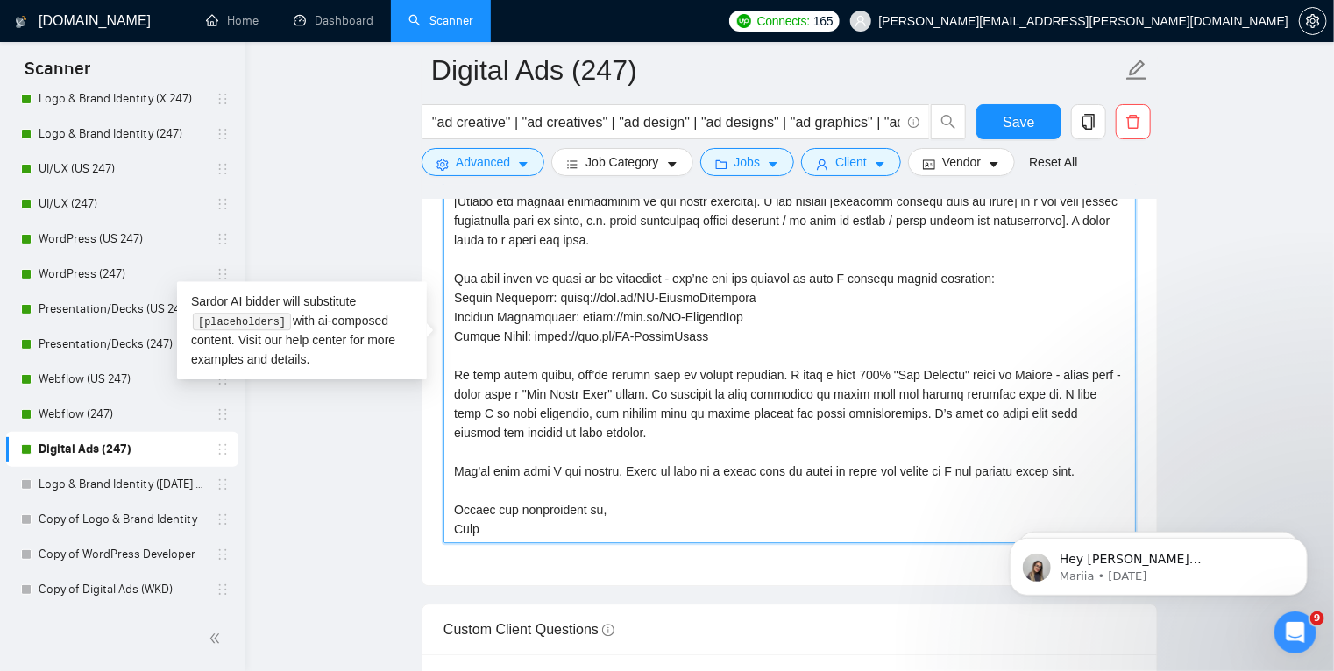
click at [790, 471] on textarea "Cover letter template:" at bounding box center [790, 346] width 692 height 394
drag, startPoint x: 608, startPoint y: 468, endPoint x: 452, endPoint y: 470, distance: 156.0
click at [452, 470] on textarea "Cover letter template:" at bounding box center [790, 346] width 692 height 394
click at [604, 470] on textarea "Cover letter template:" at bounding box center [790, 346] width 692 height 394
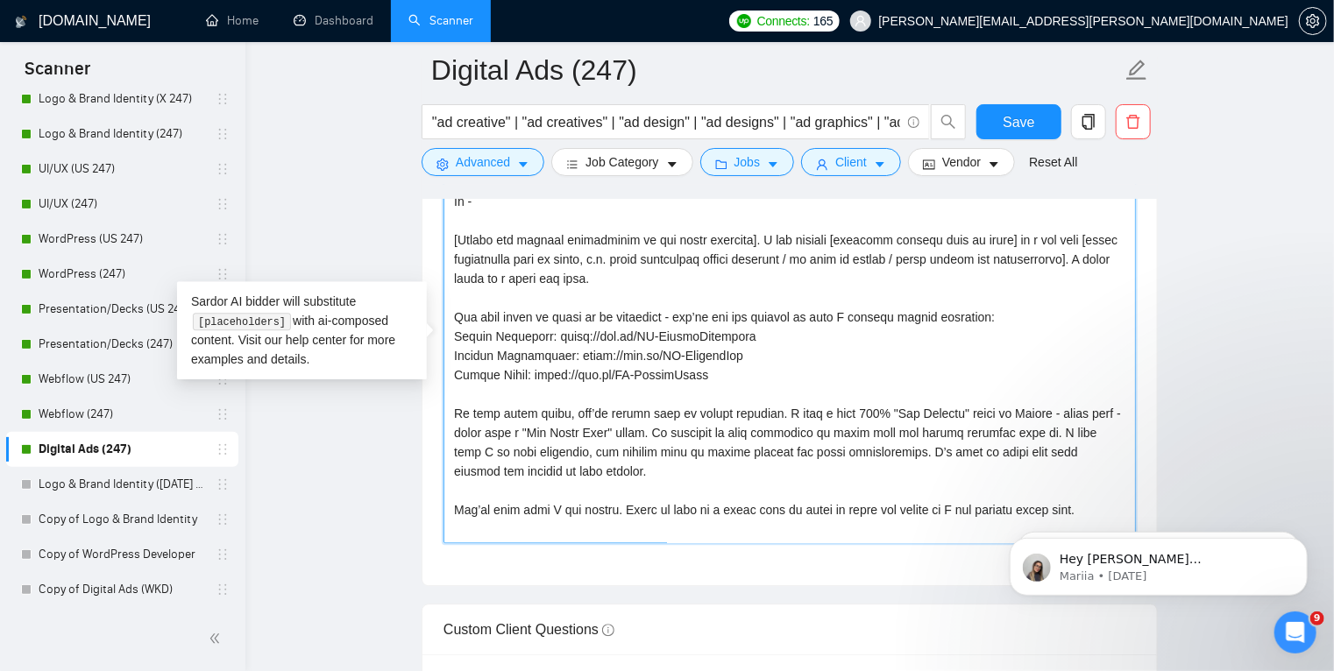
type textarea "LO IPSUMD SIT AMETCO ADIPI & ELITSED DO EIUSMODT In - [Utlabo etd magnaal enima…"
click at [698, 421] on textarea "Cover letter template:" at bounding box center [790, 346] width 692 height 394
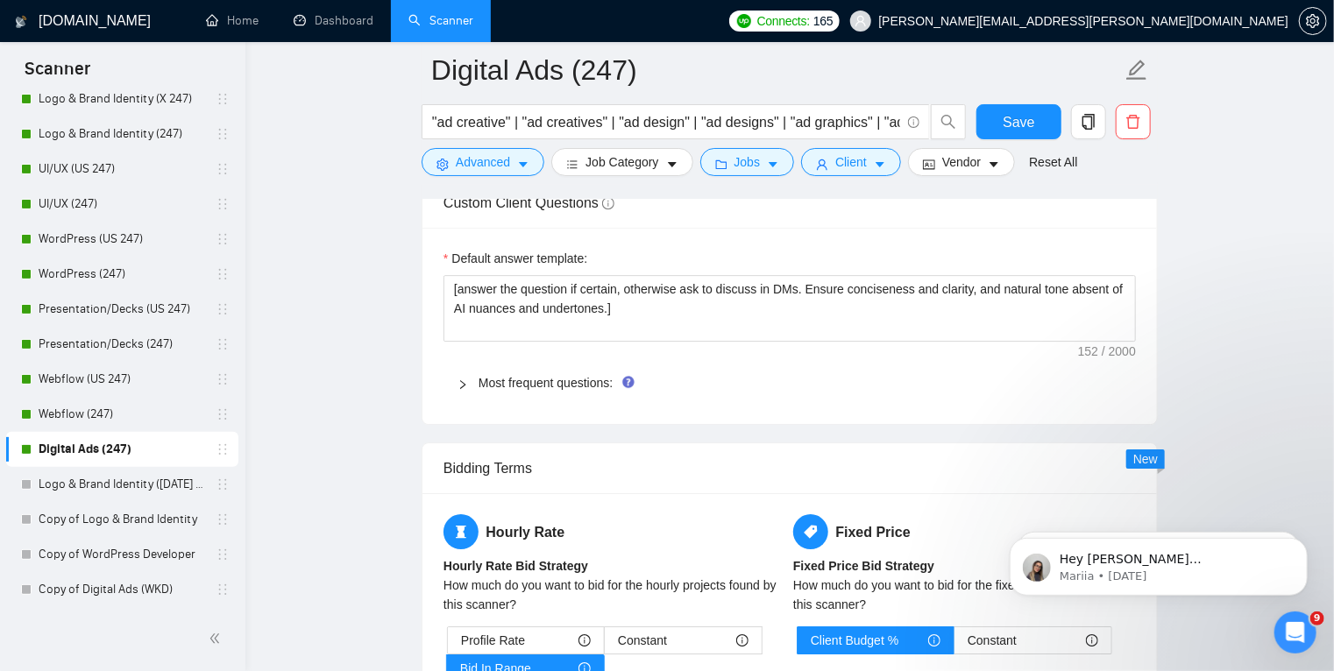
scroll to position [2598, 0]
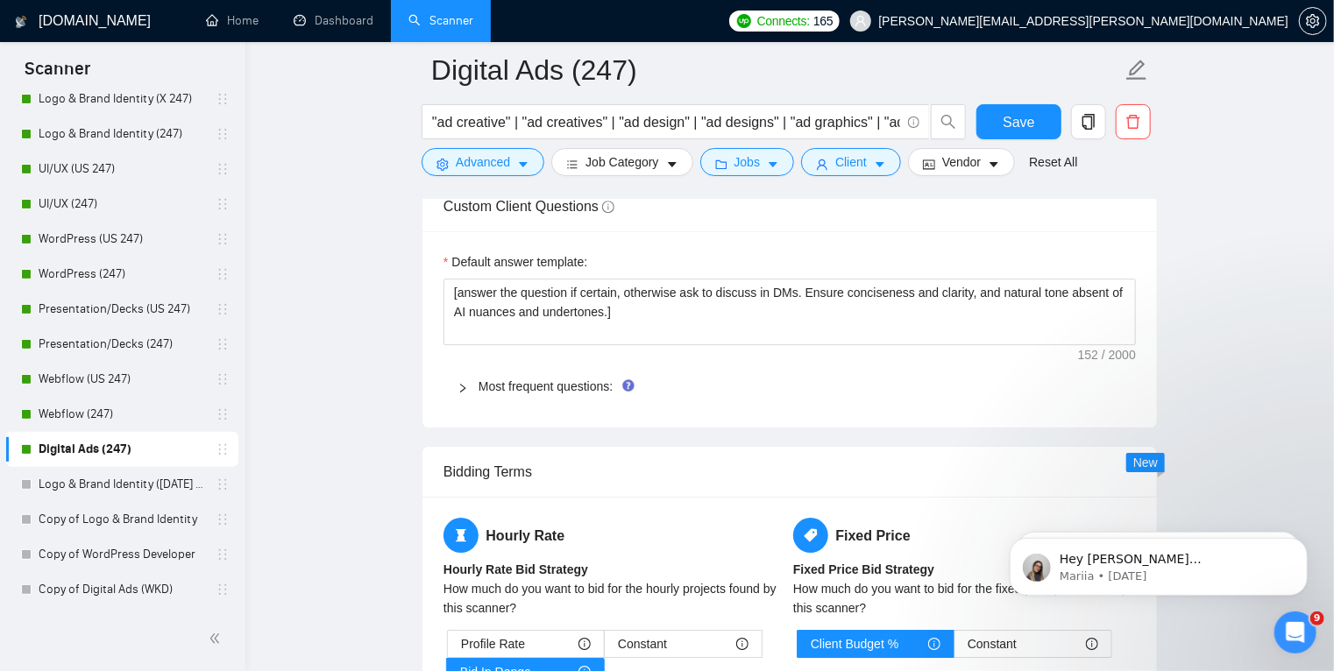
click at [463, 386] on icon "right" at bounding box center [463, 388] width 11 height 11
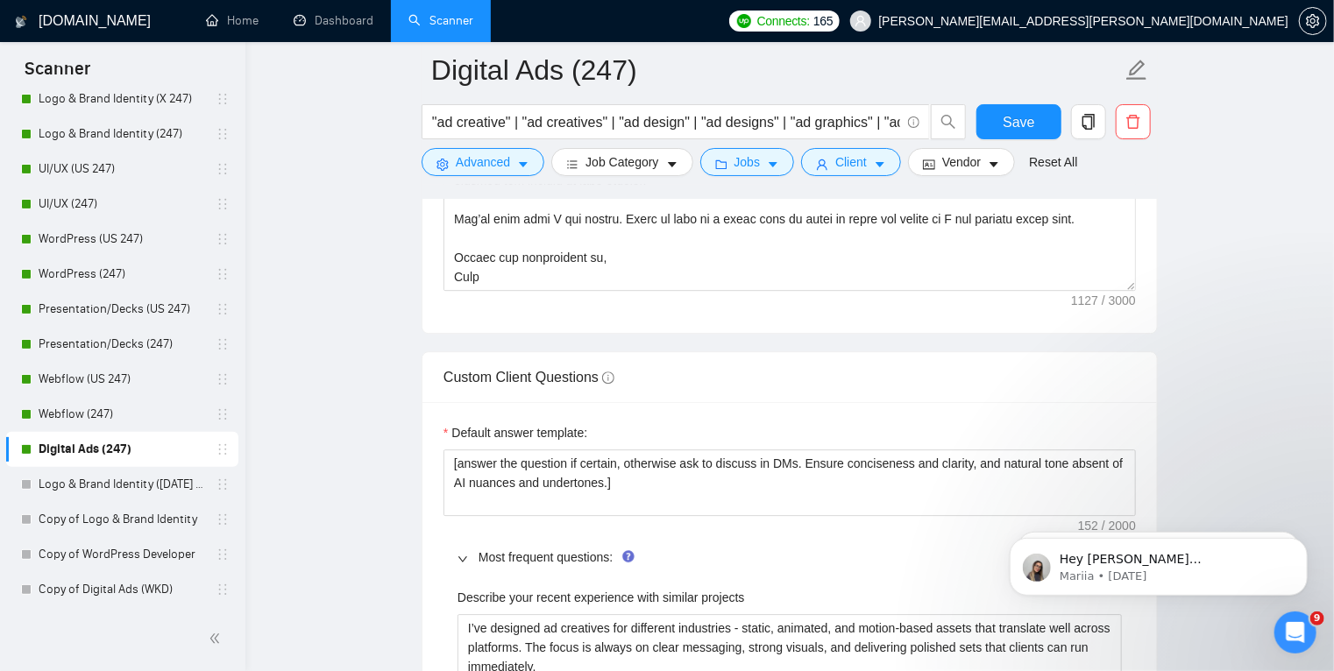
scroll to position [2428, 0]
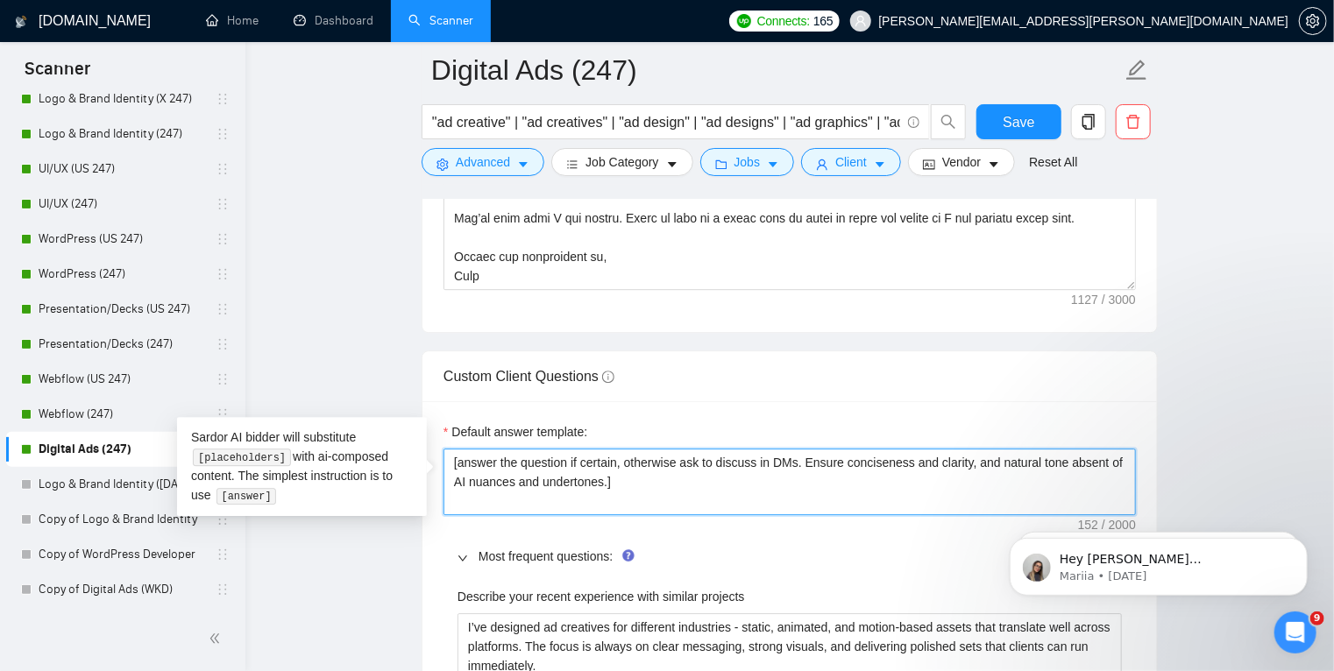
drag, startPoint x: 794, startPoint y: 460, endPoint x: 773, endPoint y: 458, distance: 21.1
click at [773, 458] on textarea "[answer the question if certain, otherwise ask to discuss in DMs. Ensure concis…" at bounding box center [790, 482] width 692 height 67
type textarea "[answer the question if certain, otherwise ask to discuss in ch. Ensure concise…"
type textarea "[answer the question if certain, otherwise ask to discuss in cha. Ensure concis…"
type textarea "[answer the question if certain, otherwise ask to discuss in chat. Ensure conci…"
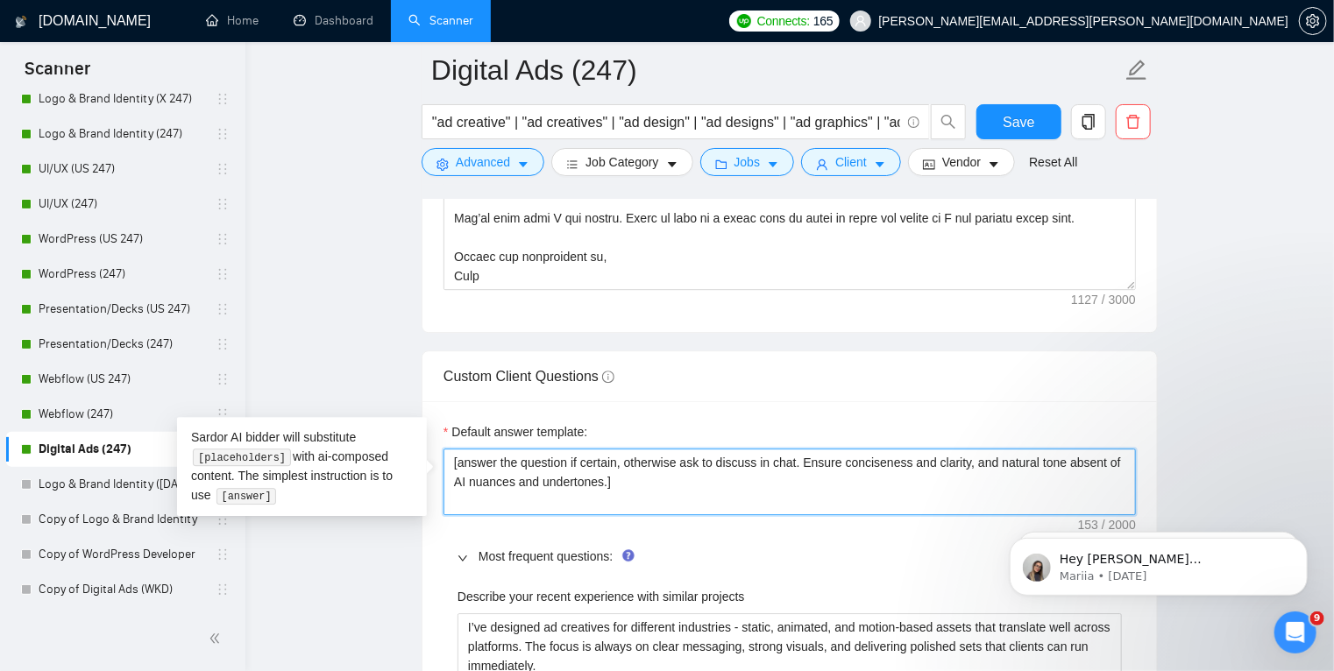
click at [810, 465] on textarea "[answer the question if certain, otherwise ask to discuss in chat. Ensure conci…" at bounding box center [790, 482] width 692 height 67
click at [579, 459] on textarea "[answer the question if certain, otherwise ask to discuss in chat. Ensure conci…" at bounding box center [790, 482] width 692 height 67
type textarea "[answer the question if abcertain, otherwise ask to discuss in chat. Ensure con…"
type textarea "[answer the question if abscertain, otherwise ask to discuss in chat. Ensure co…"
type textarea "[answer the question if absocertain, otherwise ask to discuss in chat. Ensure c…"
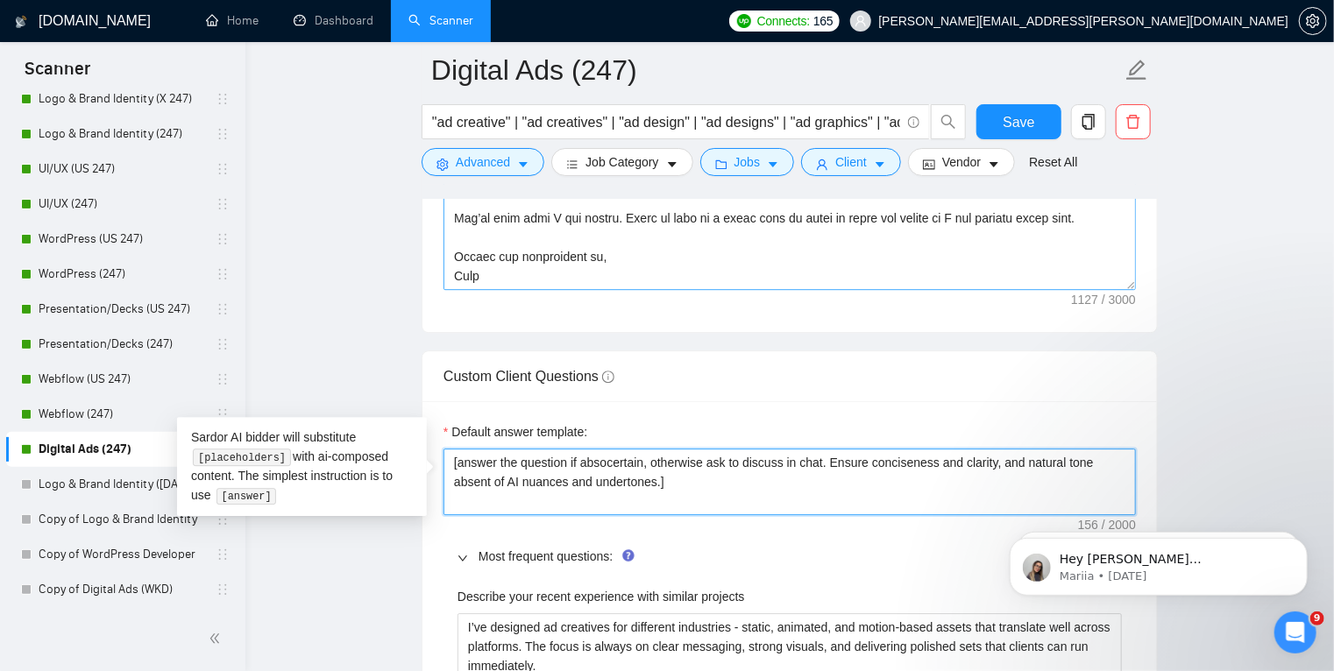
type textarea "[answer the question if absolcertain, otherwise ask to discuss in chat. Ensure …"
type textarea "[answer the question if absolucertain, otherwise ask to discuss in chat. Ensure…"
type textarea "[answer the question if absolutcertain, otherwise ask to discuss in chat. Ensur…"
type textarea "[answer the question if absolutecertain, otherwise ask to discuss in chat. Ensu…"
type textarea "[answer the question if absolutelcertain, otherwise ask to discuss in chat. Ens…"
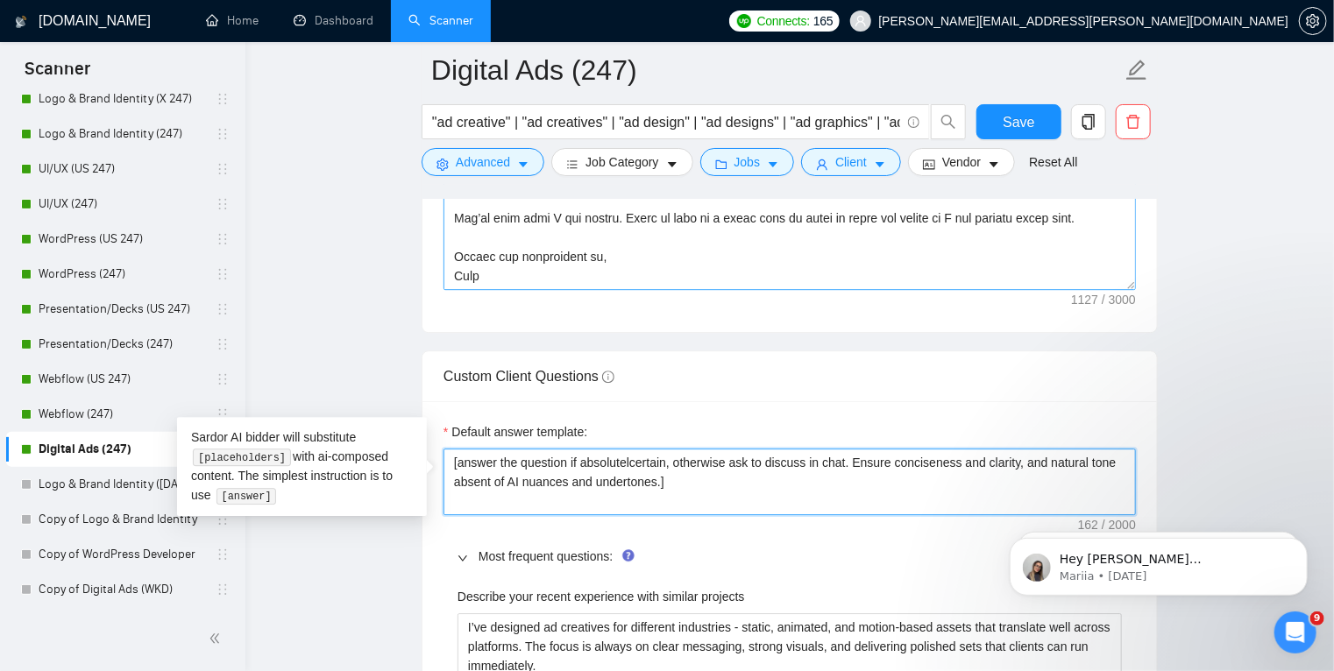
type textarea "[answer the question if absolutelycertain, otherwise ask to discuss in chat. En…"
click at [673, 460] on textarea "[answer the question if absolutely certain, otherwise ask to discuss in chat. E…" at bounding box center [790, 482] width 692 height 67
click at [859, 458] on textarea "[answer the question if absolutely certain, otherwise ask to discuss in chat. E…" at bounding box center [790, 482] width 692 height 67
click at [459, 462] on textarea "[answer the question if absolutely certain, otherwise ask to discuss in chat. E…" at bounding box center [790, 482] width 692 height 67
type textarea "[Oanswer the question if absolutely certain, otherwise ask to discuss in chat. …"
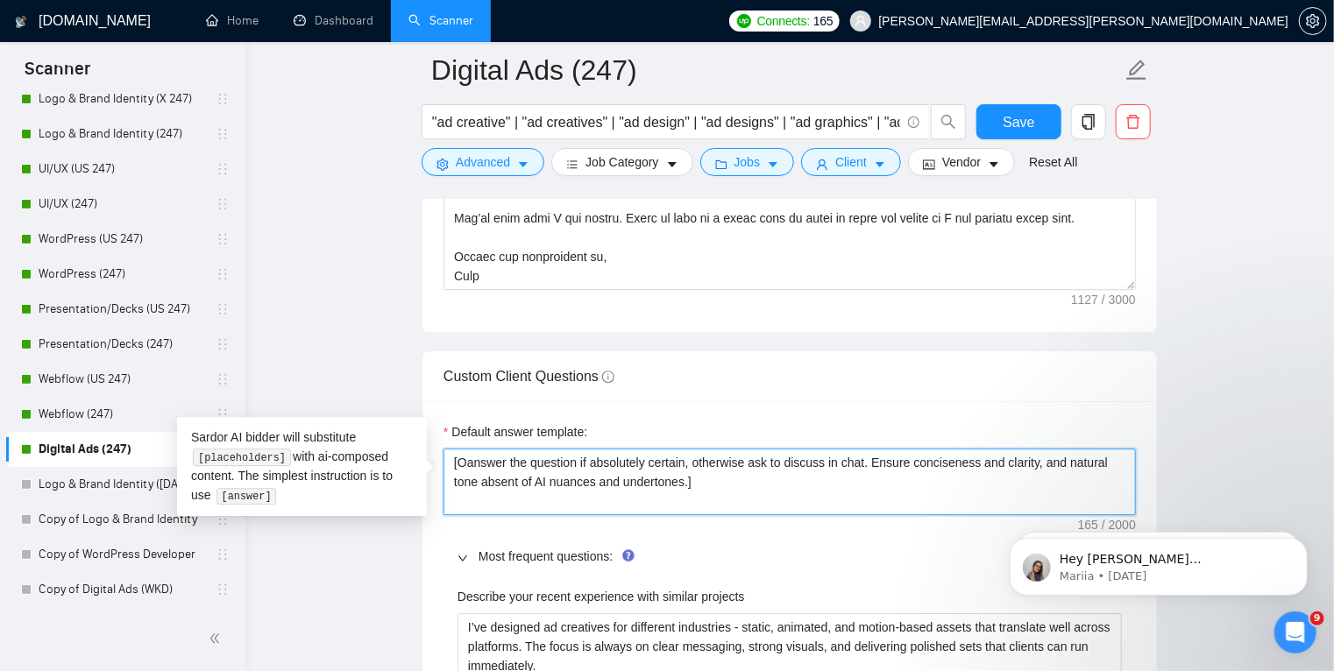
type textarea "[[PERSON_NAME] the question if absolutely certain, otherwise ask to discuss in …"
type textarea "[[PERSON_NAME] answer the question if absolutely certain, otherwise ask to disc…"
type textarea "[Only answer the question if absolutely certain, otherwise ask to discuss in ch…"
click at [720, 463] on textarea "[Only answer the question if absolutely certain, otherwise ask to discuss in ch…" at bounding box center [790, 482] width 692 height 67
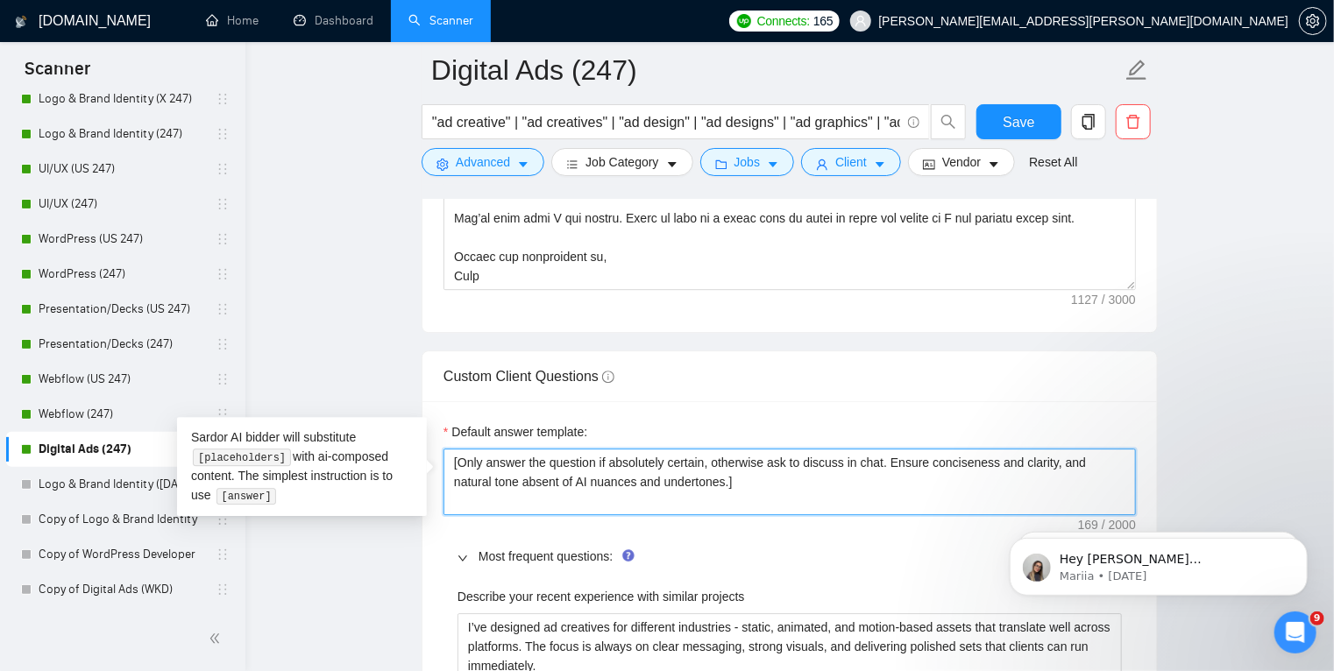
drag, startPoint x: 685, startPoint y: 480, endPoint x: 925, endPoint y: 449, distance: 242.2
click at [925, 449] on textarea "[Only answer the question if absolutely certain, otherwise ask to discuss in ch…" at bounding box center [790, 482] width 692 height 67
type textarea "[Only answer the question if absolutely certain, otherwise ask to discuss in ch…"
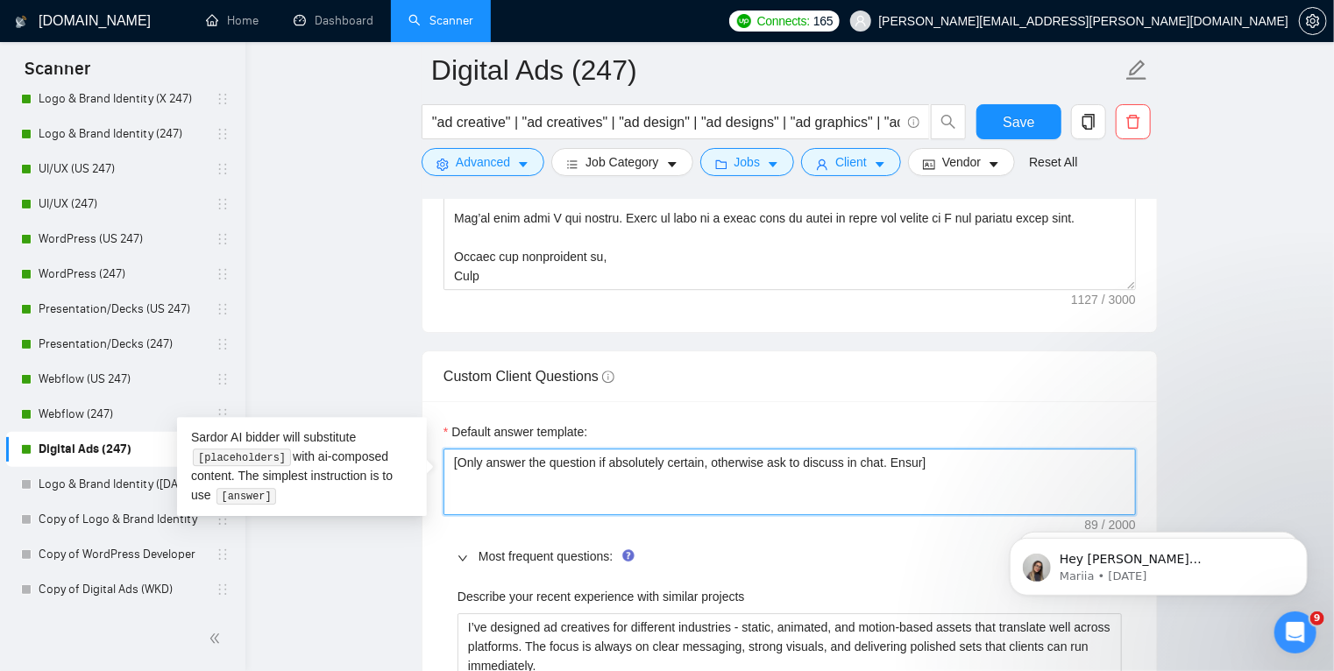
type textarea "[Only answer the question if absolutely certain, otherwise ask to discuss in ch…"
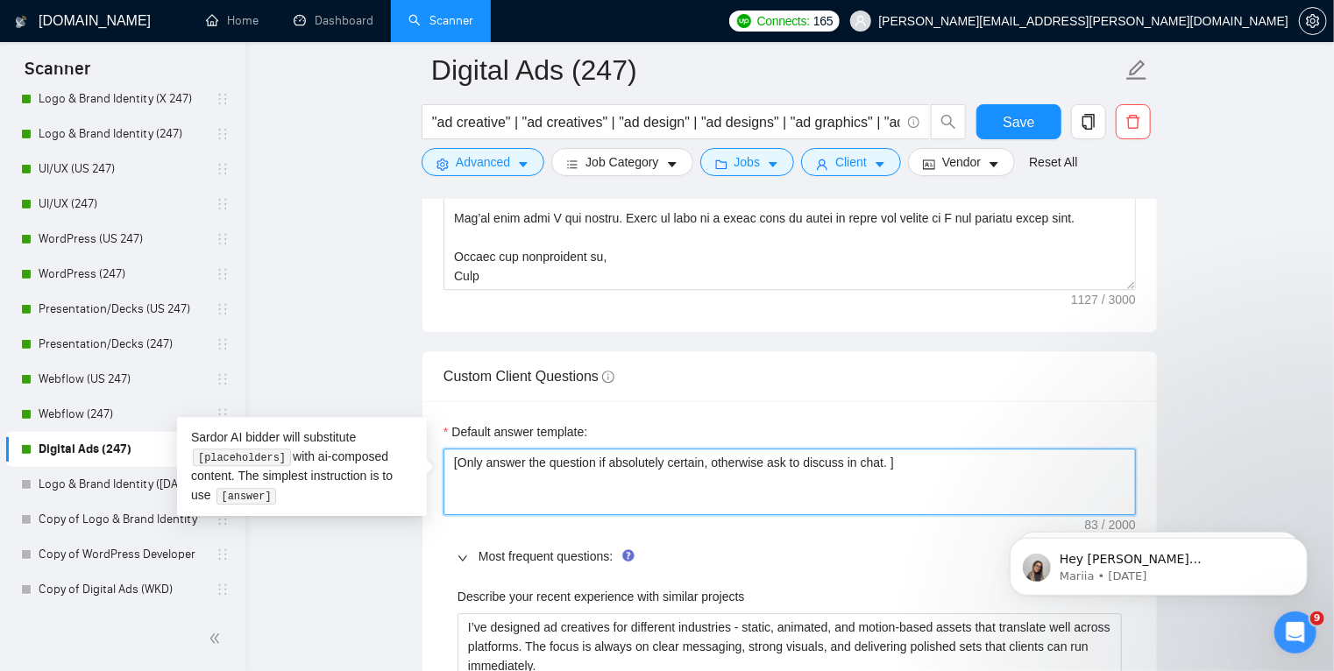
type textarea "[Only answer the question if absolutely certain, otherwise ask to discuss in ch…"
click at [701, 459] on textarea "[Only answer the question if absolutely certain, otherwise ask to discuss in ch…" at bounding box center [790, 482] width 692 height 67
type textarea "[Only answer the question if absolutely certain , otherwise ask to discuss in c…"
paste textarea "conciseness and clarity, and natural tone absent of AI nuances and undertones."
type textarea "[Only answer the question if absolutely certain (conciseness and clarity, and n…"
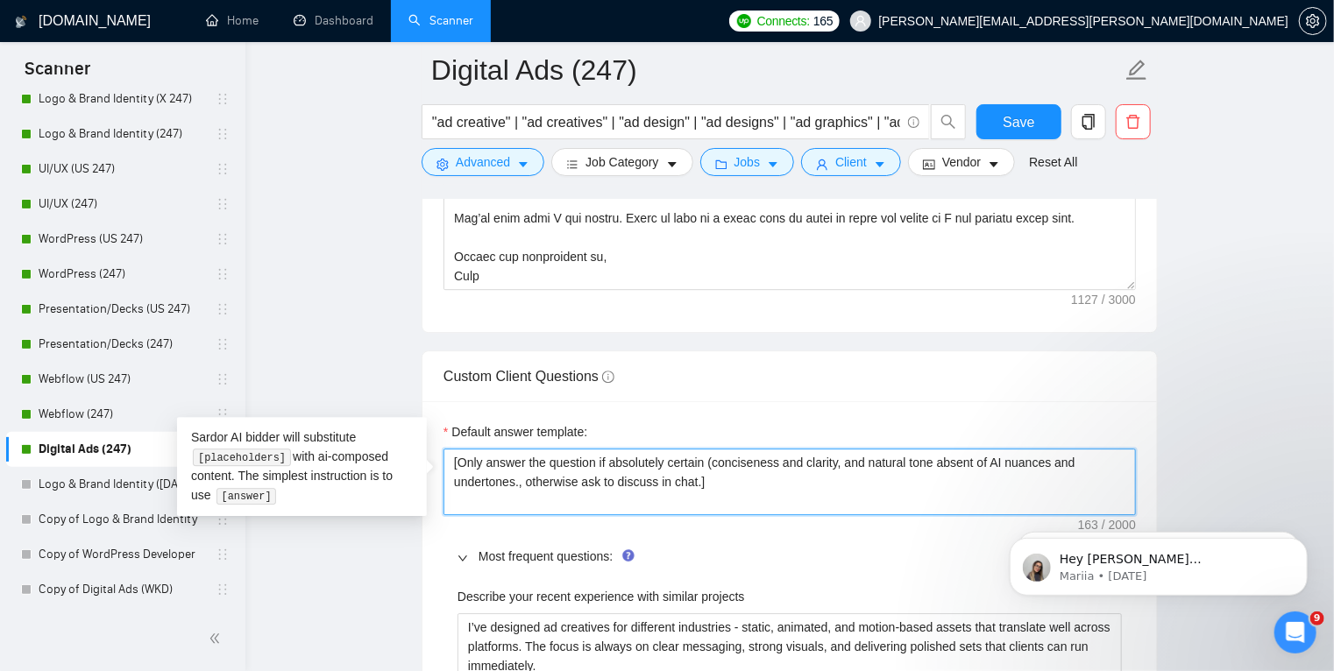
click at [714, 462] on textarea "[Only answer the question if absolutely certain (conciseness and clarity, and n…" at bounding box center [790, 482] width 692 height 67
click at [713, 462] on textarea "[Only answer the question if absolutely certain (conciseness and clarity, and n…" at bounding box center [790, 482] width 692 height 67
click at [810, 463] on textarea "[Only answer the question if absolutely certain (conciseness and clarity, and n…" at bounding box center [790, 482] width 692 height 67
click at [834, 462] on textarea "[Only answer the question if absolutely certain (conciseness and clarity, and n…" at bounding box center [790, 482] width 692 height 67
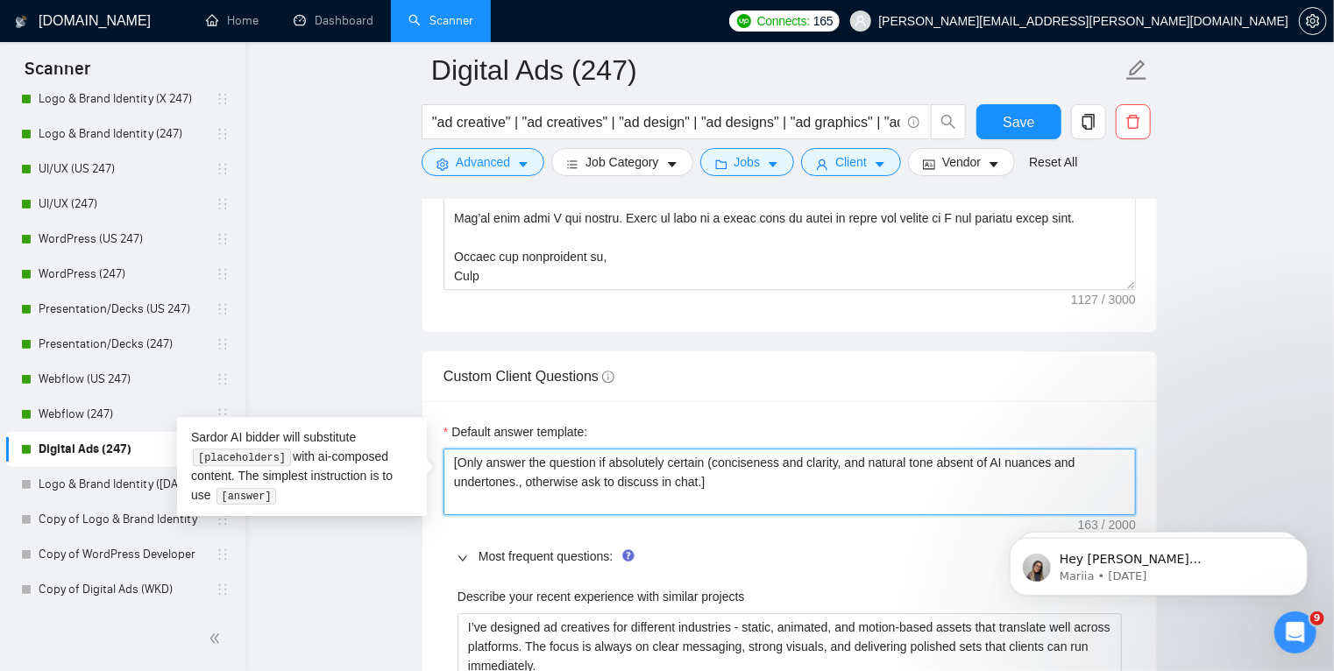
type textarea "[Only answer the question if absolutely certain (conciseness and clarit, and na…"
type textarea "[Only answer the question if absolutely certain (conciseness and clari, and nat…"
type textarea "[Only answer the question if absolutely certain (conciseness and clar, and natu…"
type textarea "[Only answer the question if absolutely certain (conciseness and cla, and natur…"
type textarea "[Only answer the question if absolutely certain (conciseness and cl, and natura…"
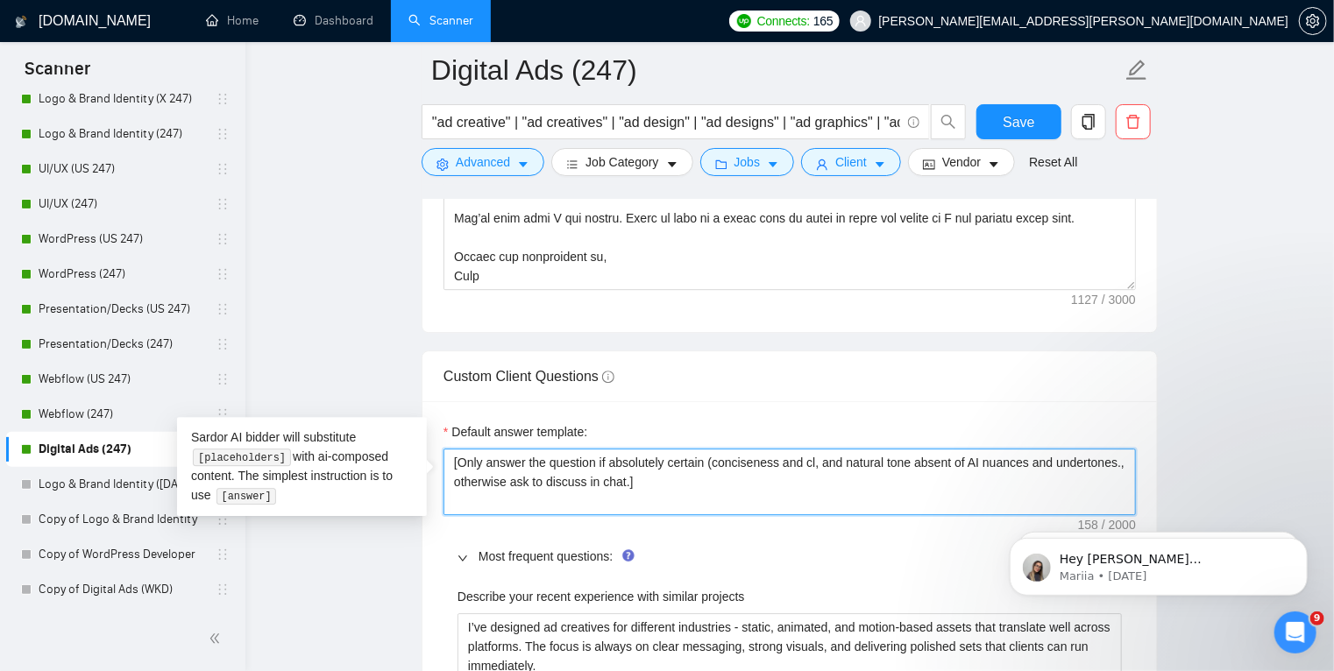
type textarea "[Only answer the question if absolutely certain (conciseness and cle, and natur…"
type textarea "[Only answer the question if absolutely certain (conciseness and clear, and nat…"
click at [757, 459] on textarea "[Only answer the question if absolutely certain (conciseness and clear, and nat…" at bounding box center [790, 482] width 692 height 67
type textarea "[Only answer the question if absolutely certain (concisenss and clear, and natu…"
type textarea "[Only answer the question if absolutely certain (concisens and clear, and natur…"
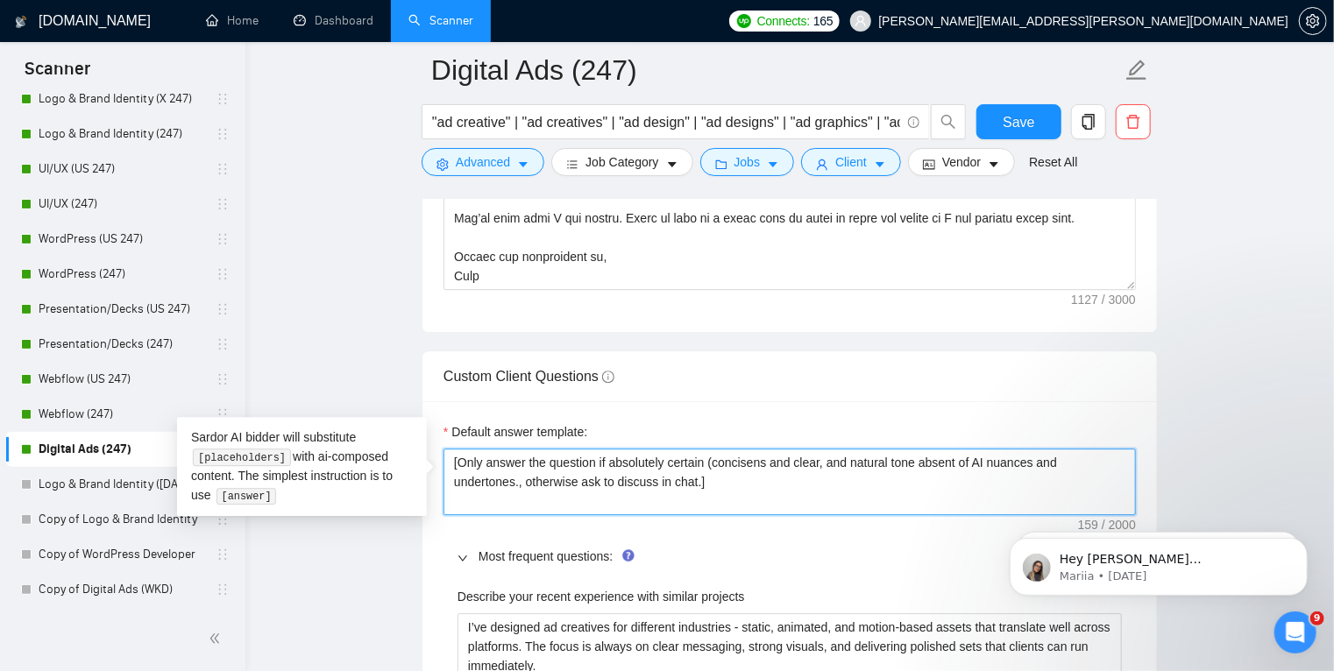
type textarea "[Only answer the question if absolutely certain (concisen and clear, and natura…"
type textarea "[Only answer the question if absolutely certain (concise and clear, and natural…"
click at [832, 459] on textarea "[Only answer the question if absolutely certain (concise and clear, and natural…" at bounding box center [790, 482] width 692 height 67
type textarea "[Only answer the question if absolutely certain (concise and clear, andnatural …"
type textarea "[Only answer the question if absolutely certain (concise and clear, annatural t…"
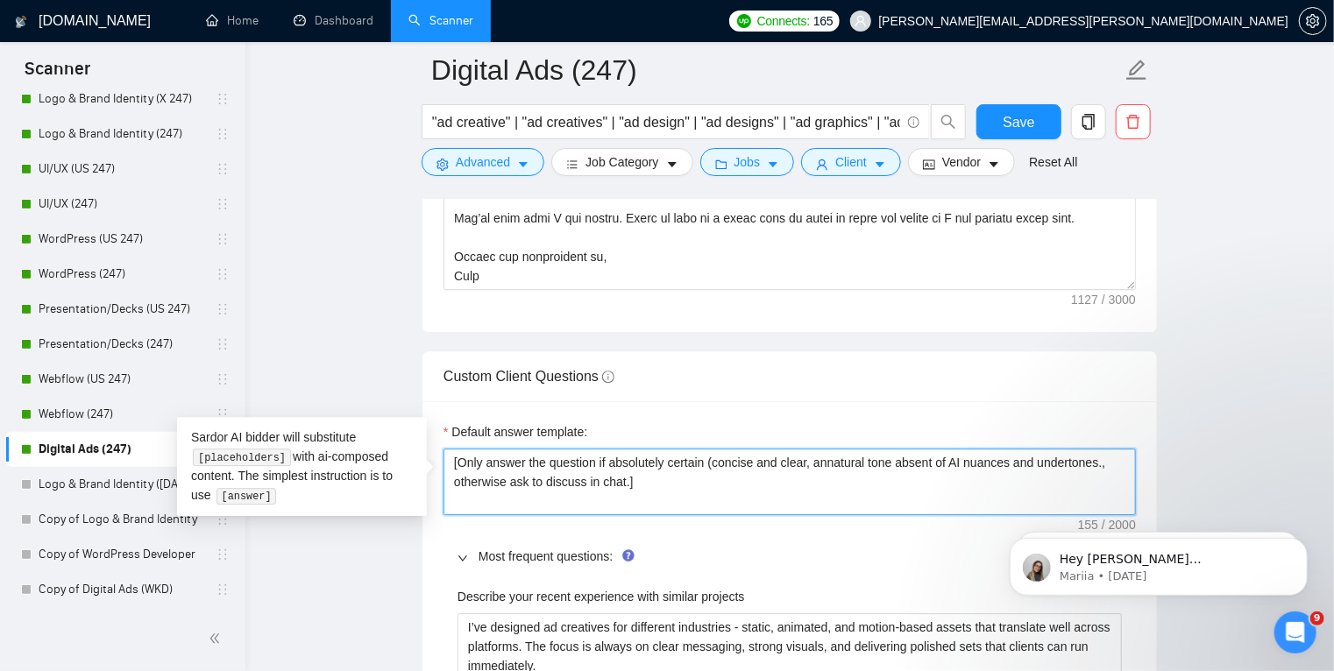
type textarea "[Only answer the question if absolutely certain (concise and clear, anatural to…"
type textarea "[Only answer the question if absolutely certain (concise and clear, natural ton…"
type textarea "[Only answer the question if absolutely certain (concise and clear, inatural to…"
type textarea "[Only answer the question if absolutely certain (concise and clear, innatural t…"
type textarea "[Only answer the question if absolutely certain (concise and clear, in natural …"
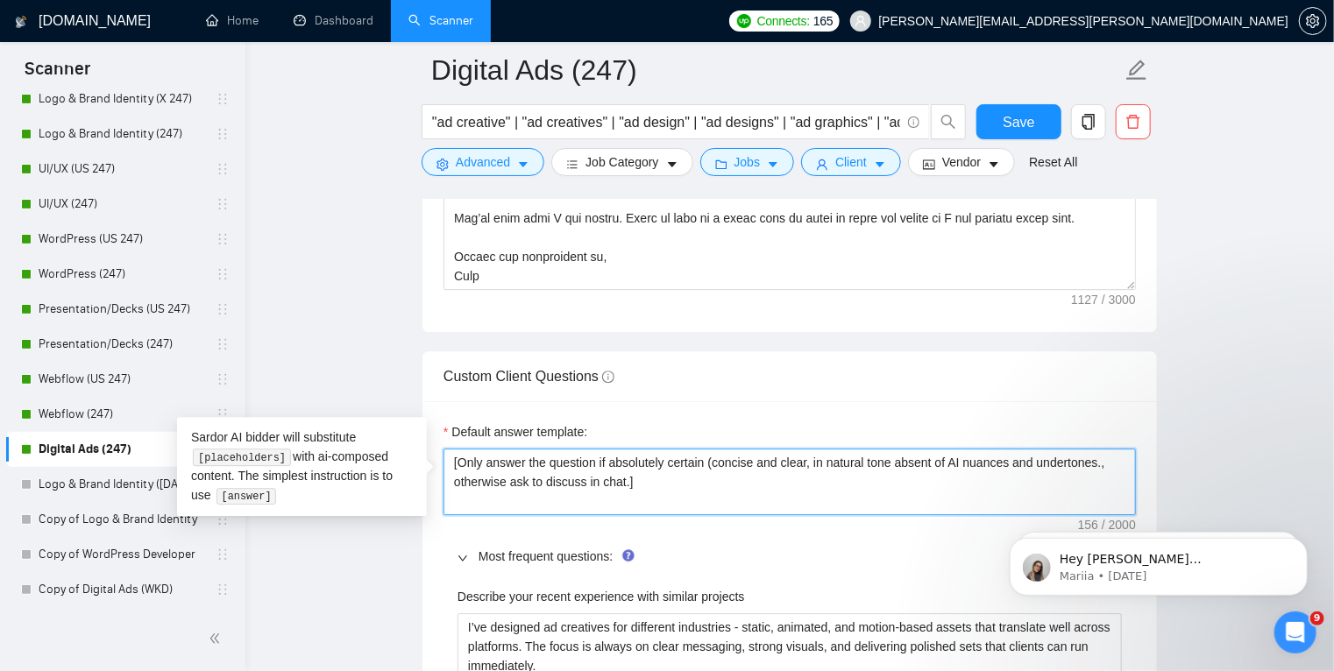
click at [1095, 463] on textarea "[Only answer the question if absolutely certain (concise and clear, in natural …" at bounding box center [790, 482] width 692 height 67
type textarea "[Only answer the question if absolutely certain (concise and clear, in natural …"
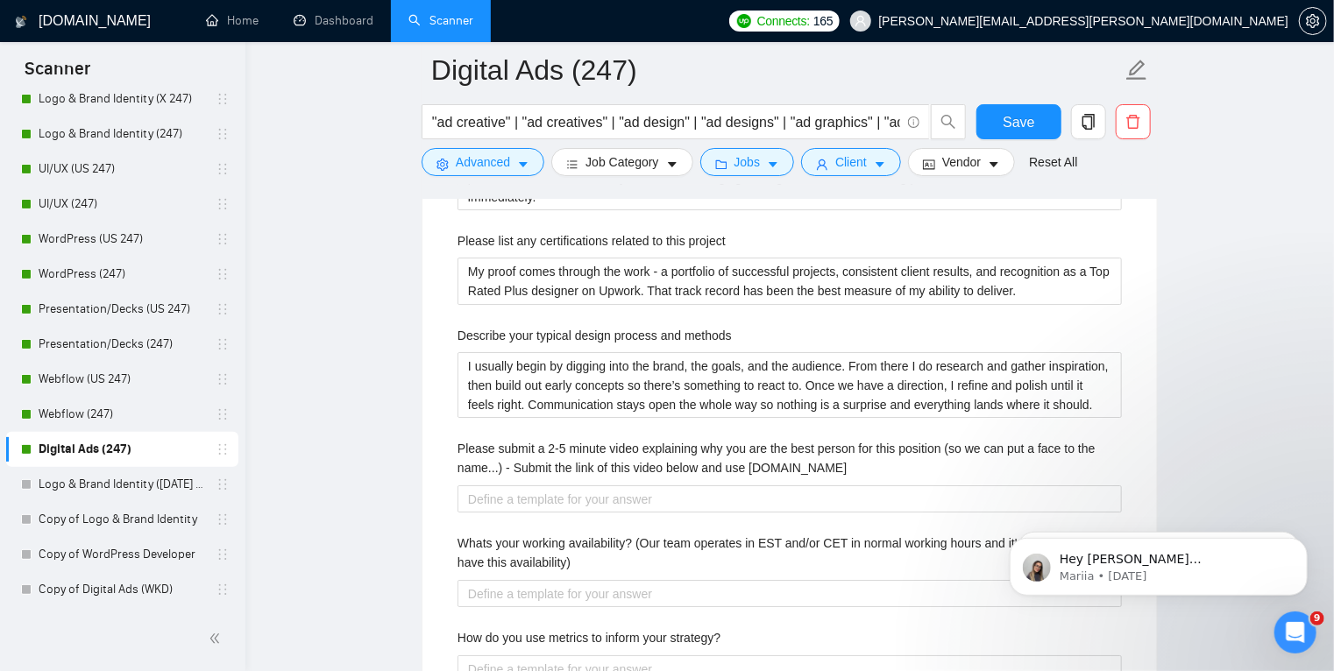
scroll to position [2899, 0]
type textarea "[Only answer the question if absolutely certain (concise and clear, in natural …"
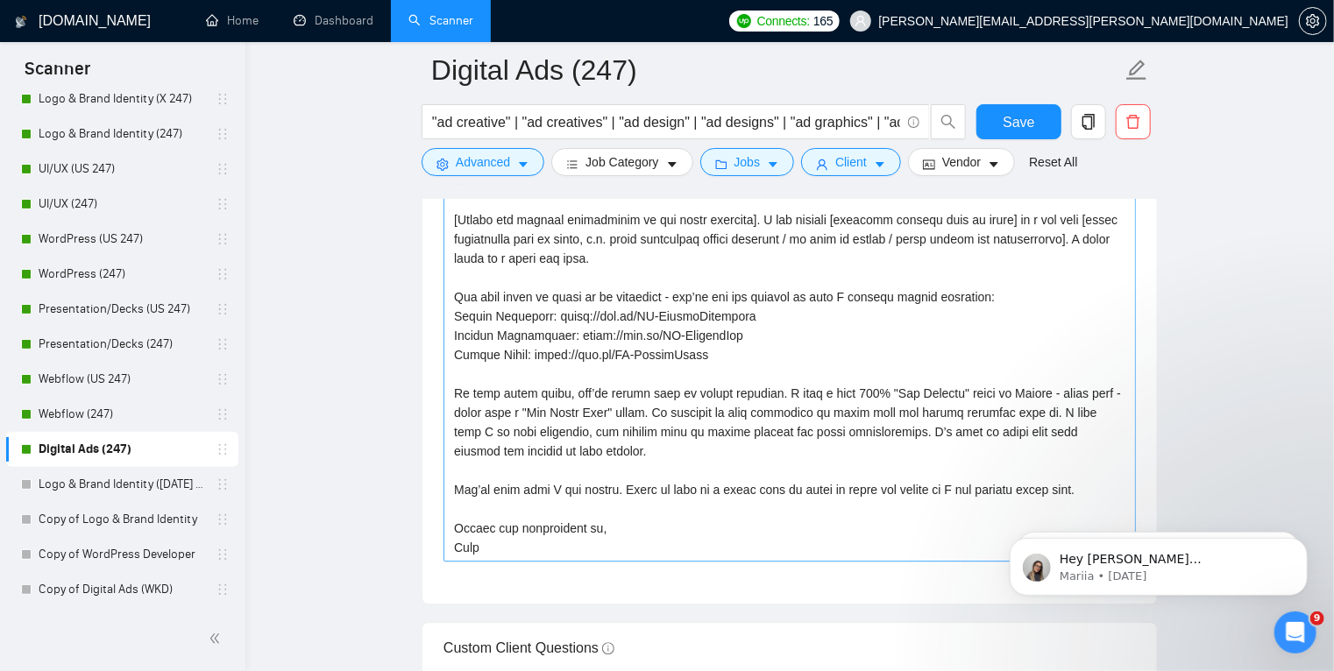
scroll to position [2156, 0]
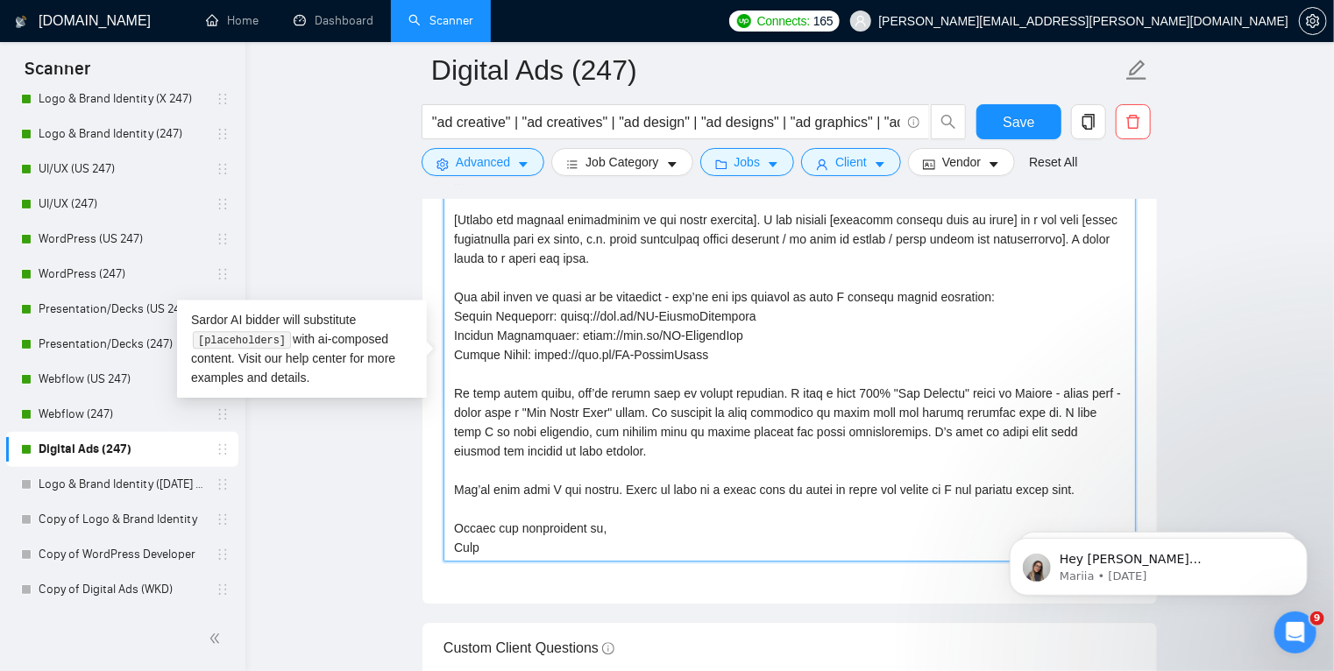
drag, startPoint x: 610, startPoint y: 485, endPoint x: 934, endPoint y: 489, distance: 324.3
click at [934, 489] on textarea "Cover letter template:" at bounding box center [790, 364] width 692 height 394
click at [661, 380] on textarea "Cover letter template:" at bounding box center [790, 364] width 692 height 394
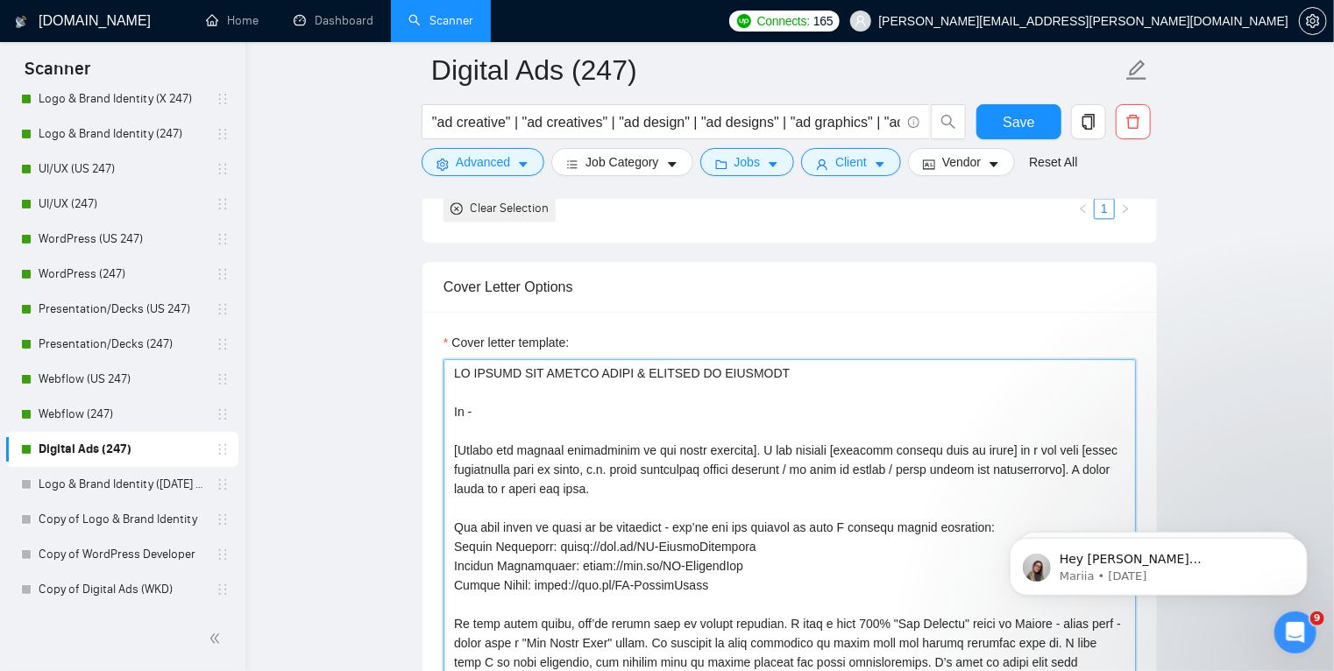
scroll to position [1963, 0]
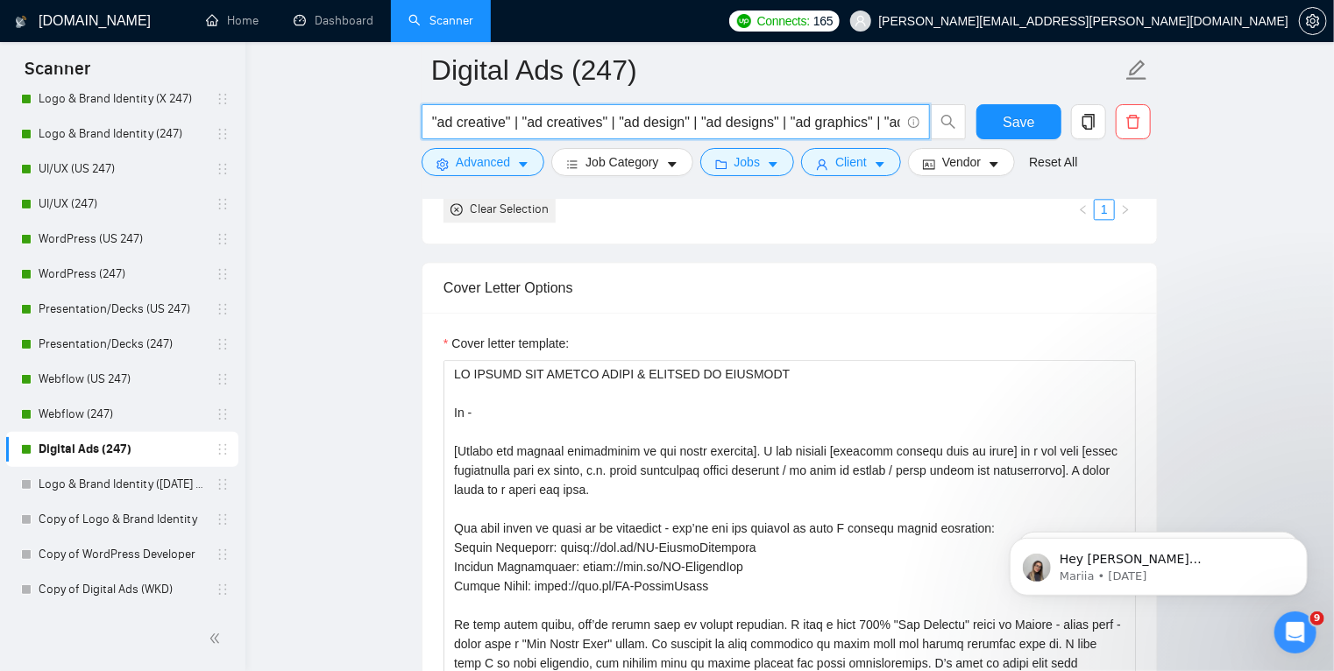
click at [879, 117] on input ""ad creative" | "ad creatives" | "ad design" | "ad designs" | "ad graphics" | "…" at bounding box center [666, 122] width 468 height 22
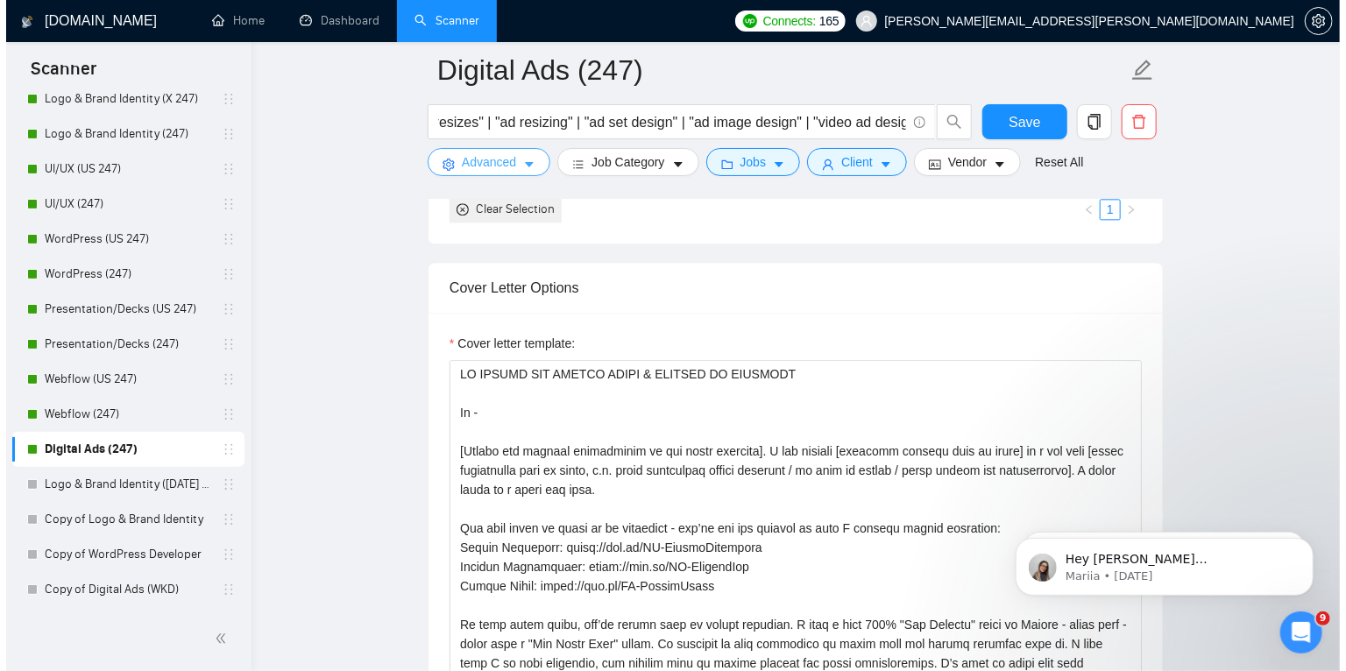
scroll to position [0, 0]
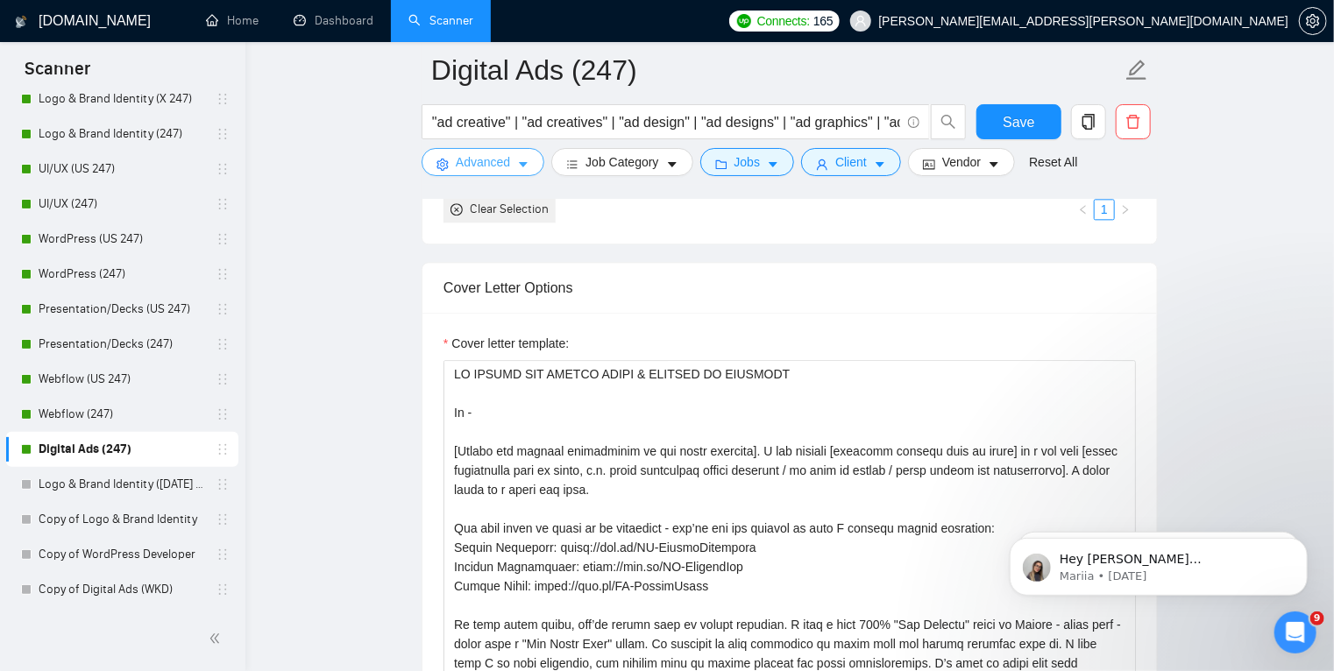
click at [503, 167] on span "Advanced" at bounding box center [483, 162] width 54 height 19
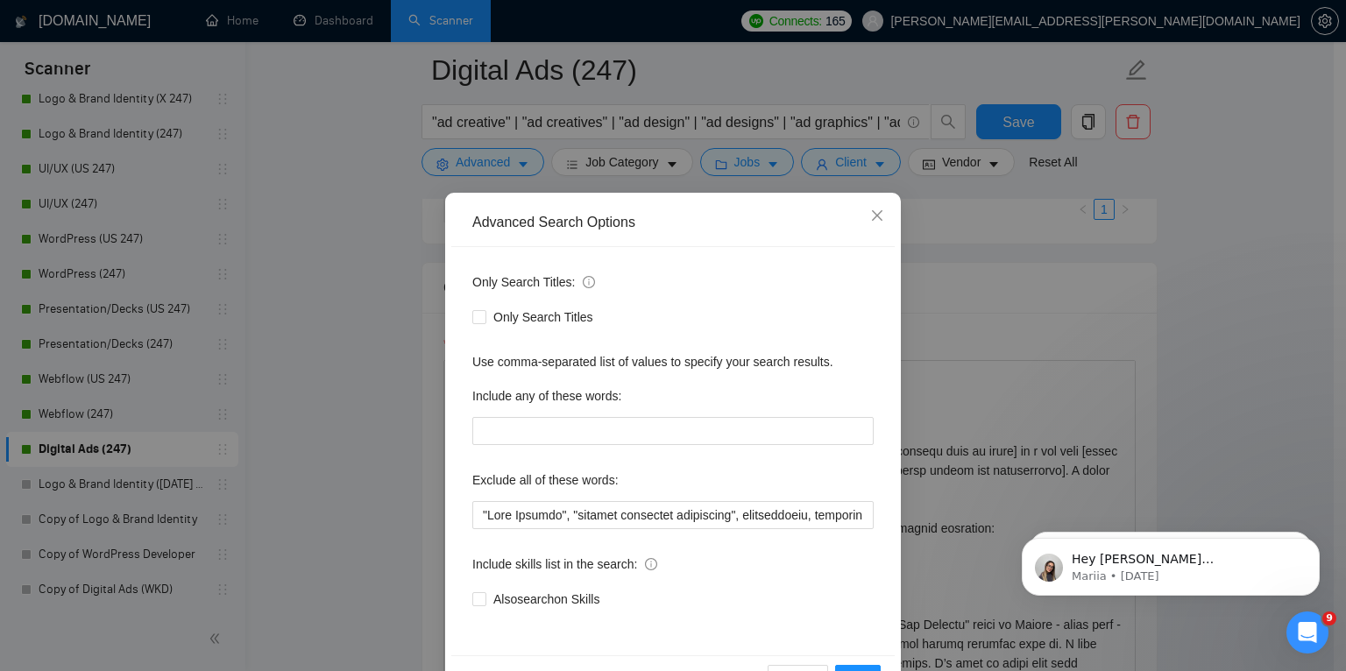
click at [1037, 199] on div "Advanced Search Options Only Search Titles: Only Search Titles Use comma-separa…" at bounding box center [673, 335] width 1346 height 671
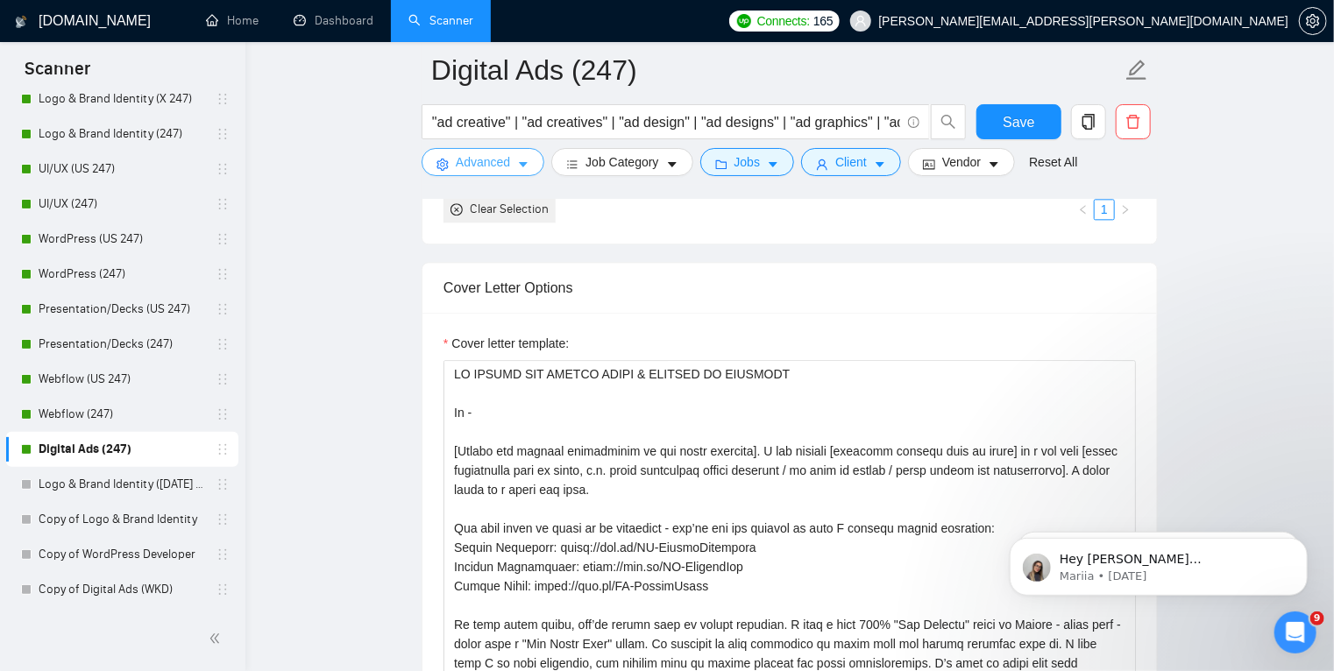
click at [517, 165] on icon "caret-down" at bounding box center [523, 165] width 12 height 12
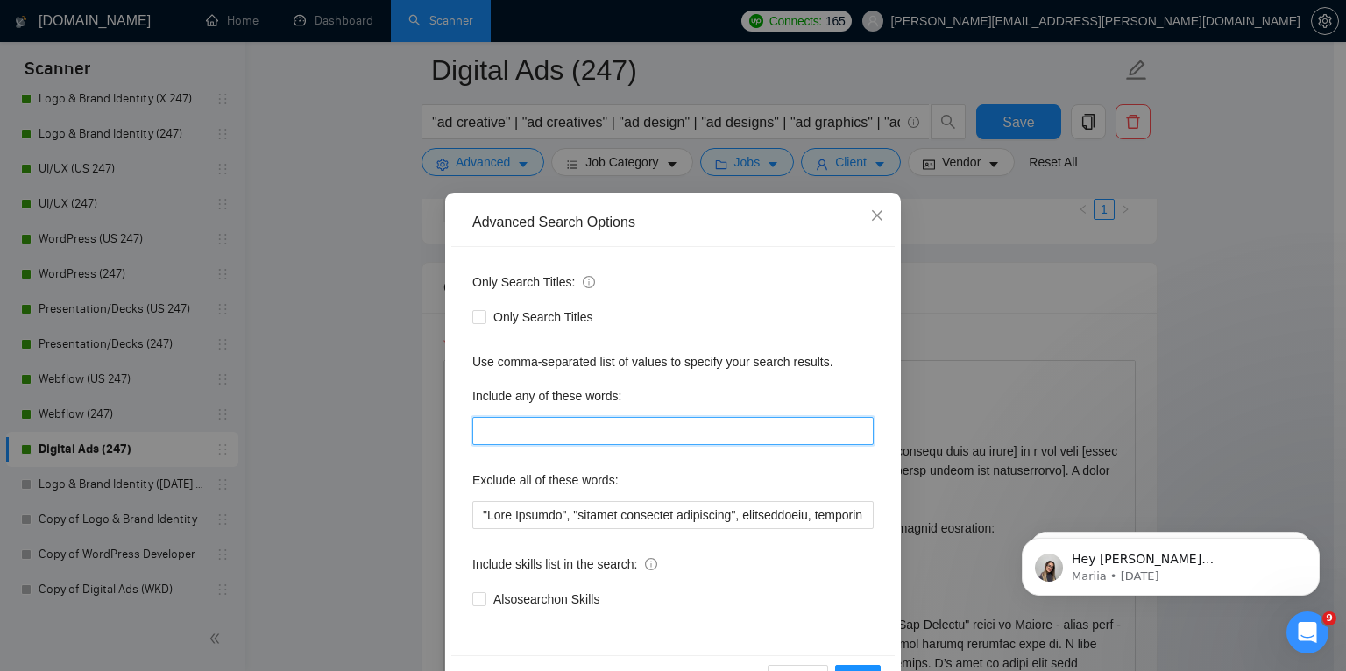
click at [533, 435] on input "text" at bounding box center [672, 431] width 401 height 28
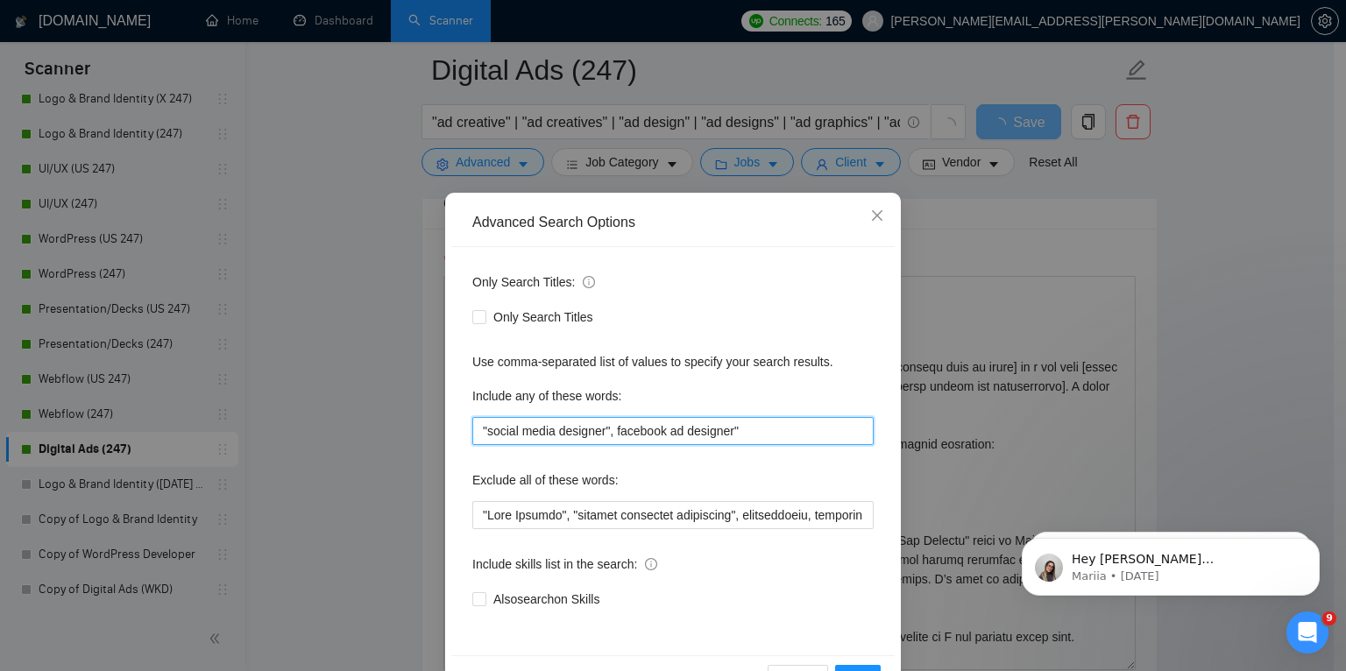
click at [611, 427] on input ""social media designer", facebook ad designer"" at bounding box center [672, 431] width 401 height 28
click at [756, 431] on input ""social media designer", "facebook ad designer"" at bounding box center [672, 431] width 401 height 28
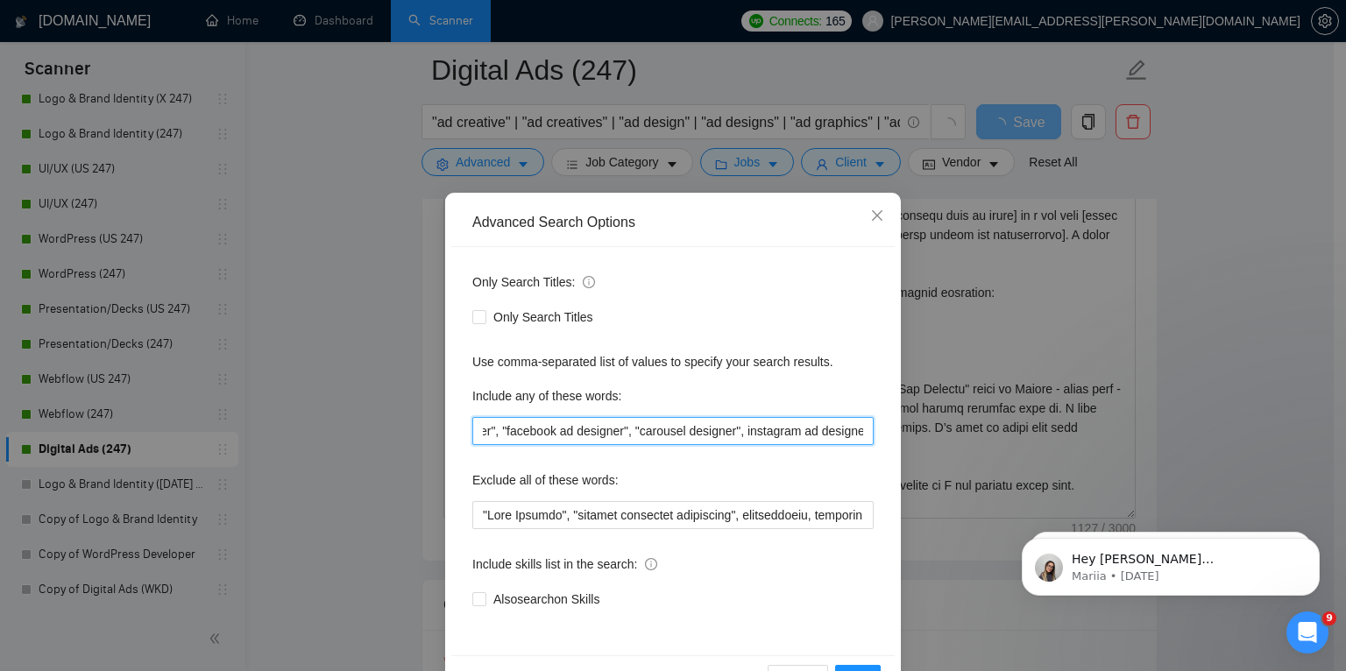
scroll to position [0, 119]
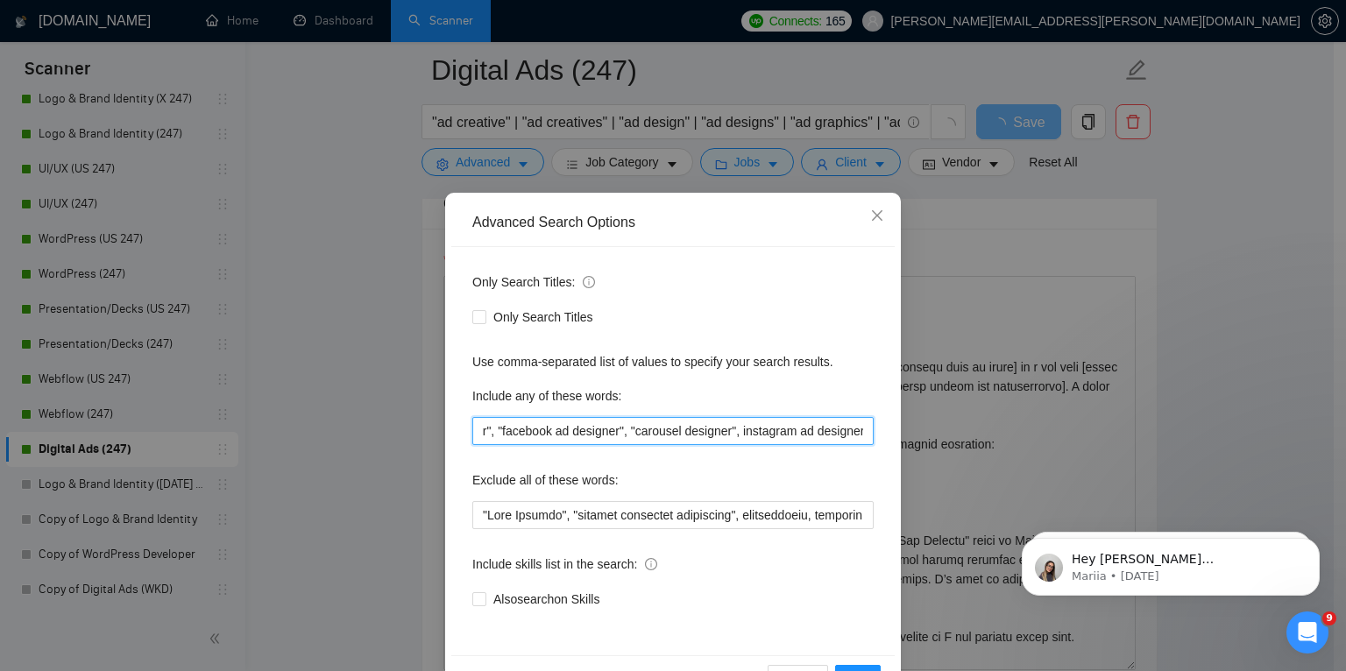
click at [735, 431] on input ""social media designer", "facebook ad designer", "carousel designer", instagram…" at bounding box center [672, 431] width 401 height 28
drag, startPoint x: 729, startPoint y: 430, endPoint x: 880, endPoint y: 429, distance: 150.8
click at [880, 429] on div "Only Search Titles: Only Search Titles Use comma-separated list of values to sp…" at bounding box center [673, 451] width 444 height 408
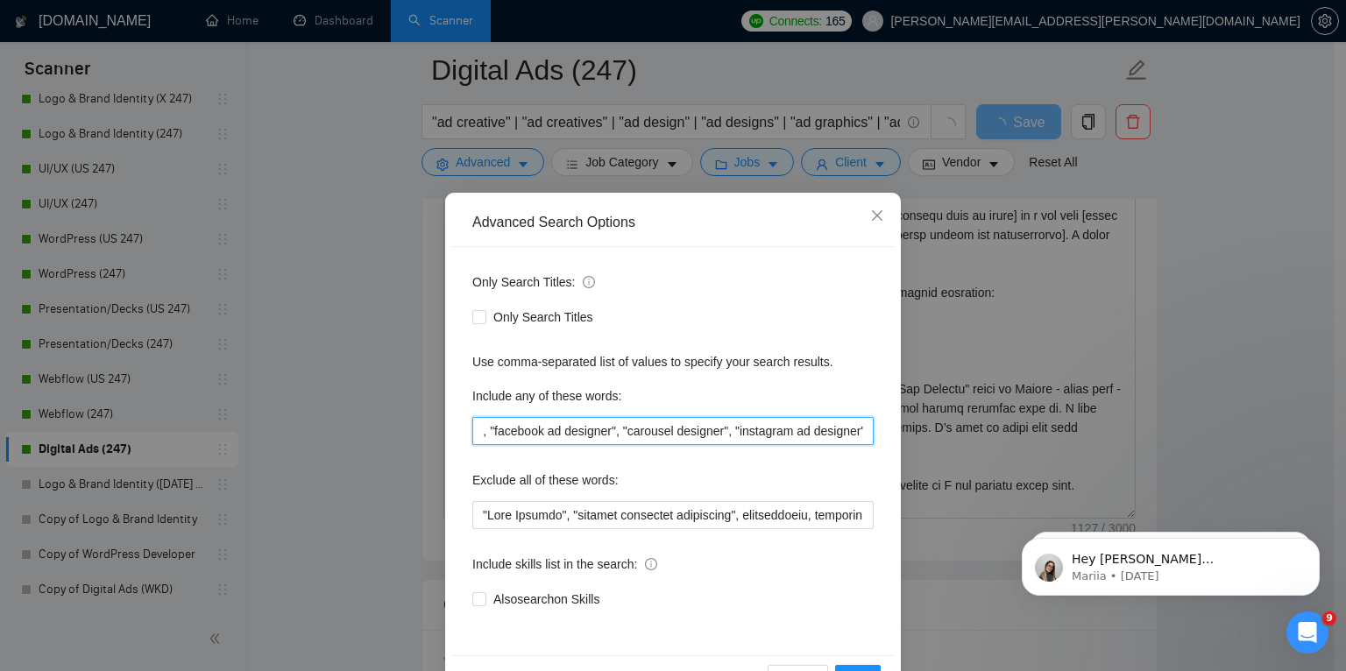
paste input ""instagram ad designer""
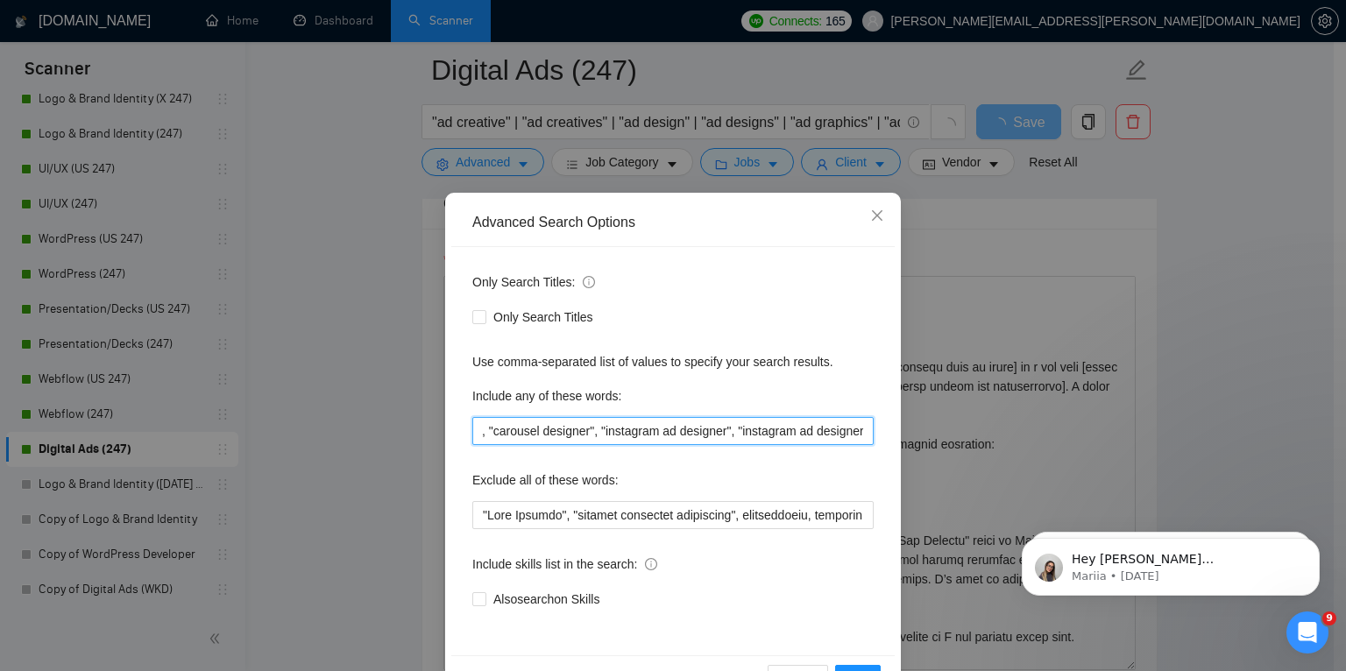
click at [800, 431] on input ""social media designer", "facebook ad designer", "carousel designer", "instagra…" at bounding box center [672, 431] width 401 height 28
drag, startPoint x: 540, startPoint y: 430, endPoint x: 672, endPoint y: 430, distance: 132.4
click at [672, 430] on input ""social media designer", "facebook ad designer", "carousel designer", "instagra…" at bounding box center [672, 431] width 401 height 28
paste input "facebook ad designer", ""
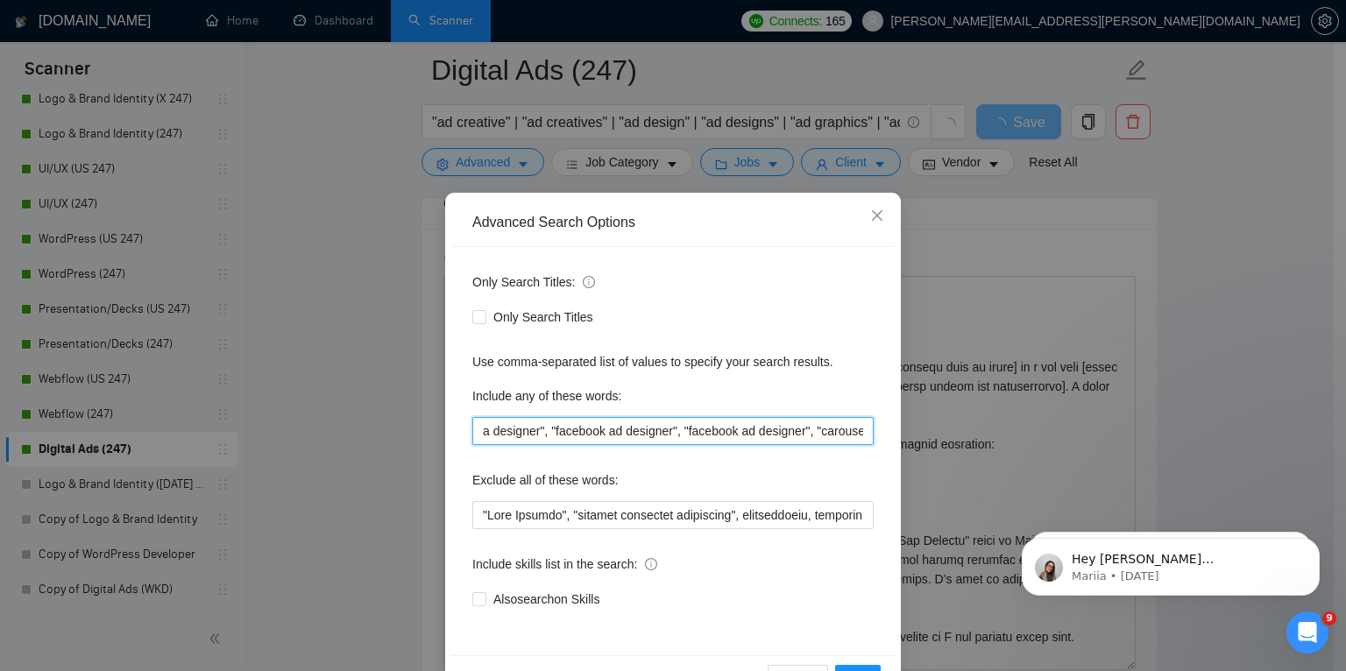
click at [747, 431] on input ""social media designer", "facebook ad designer", "facebook ad designer", "carou…" at bounding box center [672, 431] width 401 height 28
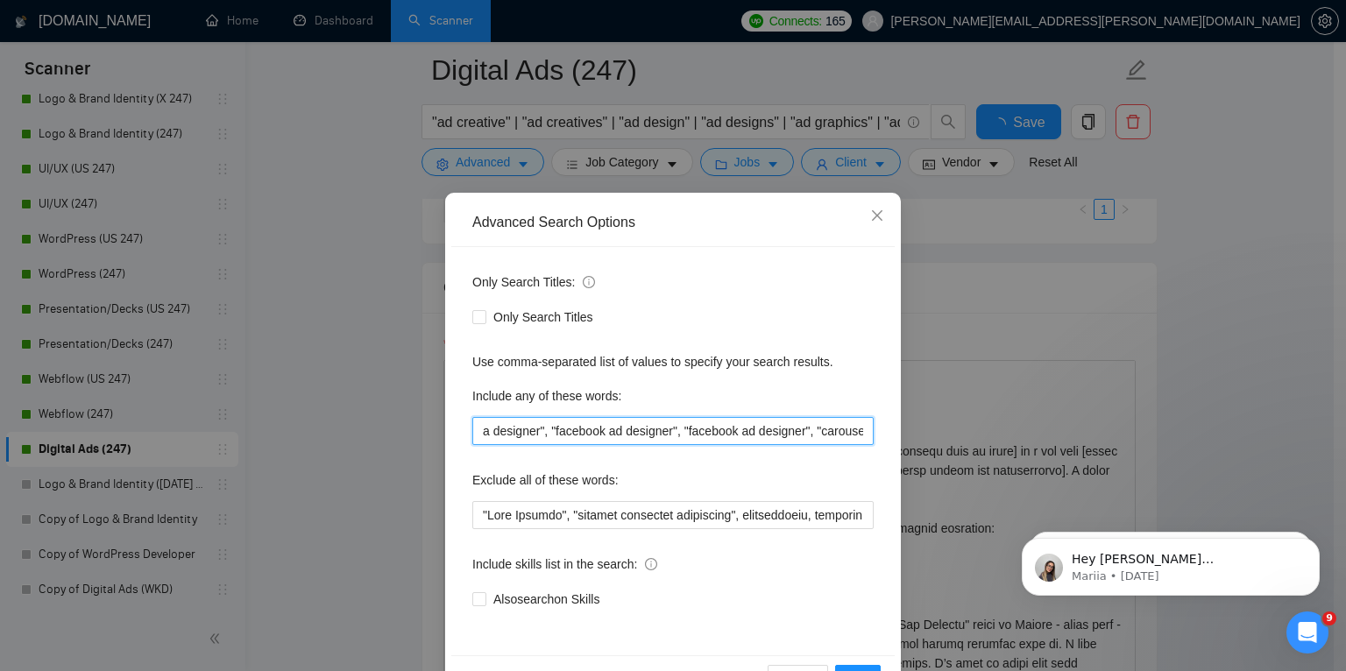
type input ""social media designer", "facebook ad designer", "facebook ads designer", "caro…"
click at [774, 442] on input ""social media designer", "facebook ad designer", "facebook ads designer", "caro…" at bounding box center [672, 431] width 401 height 28
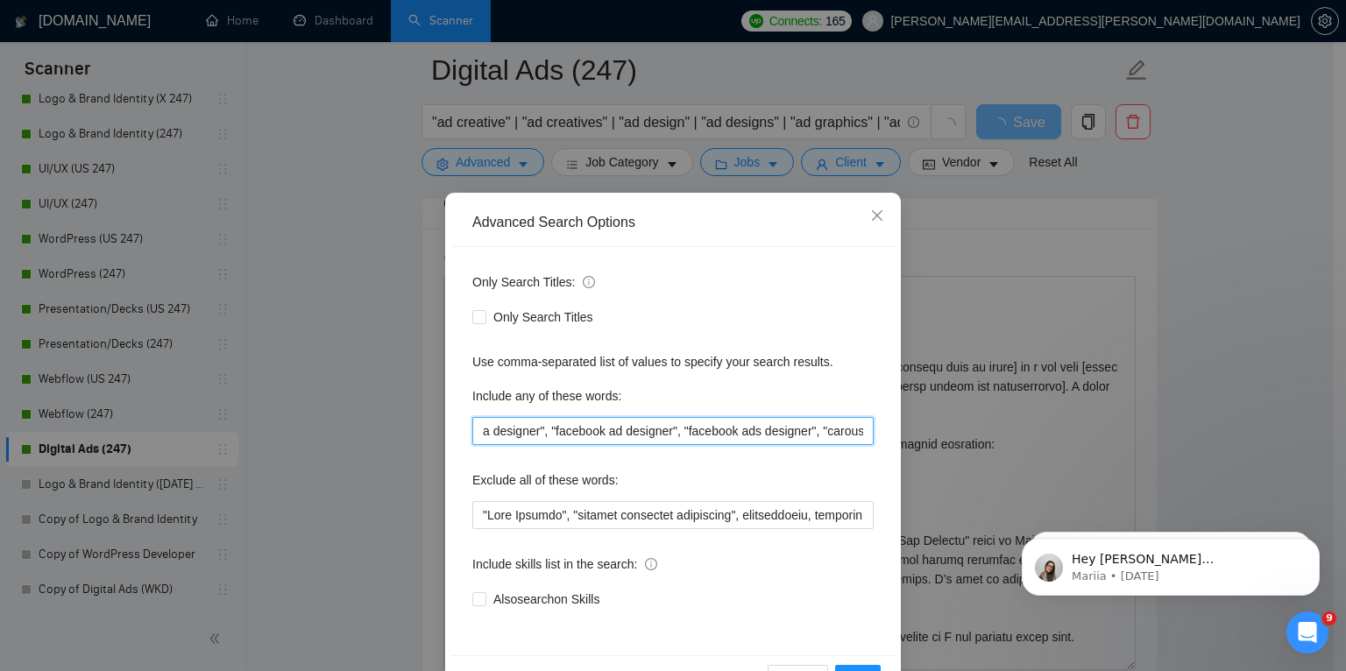
scroll to position [0, 0]
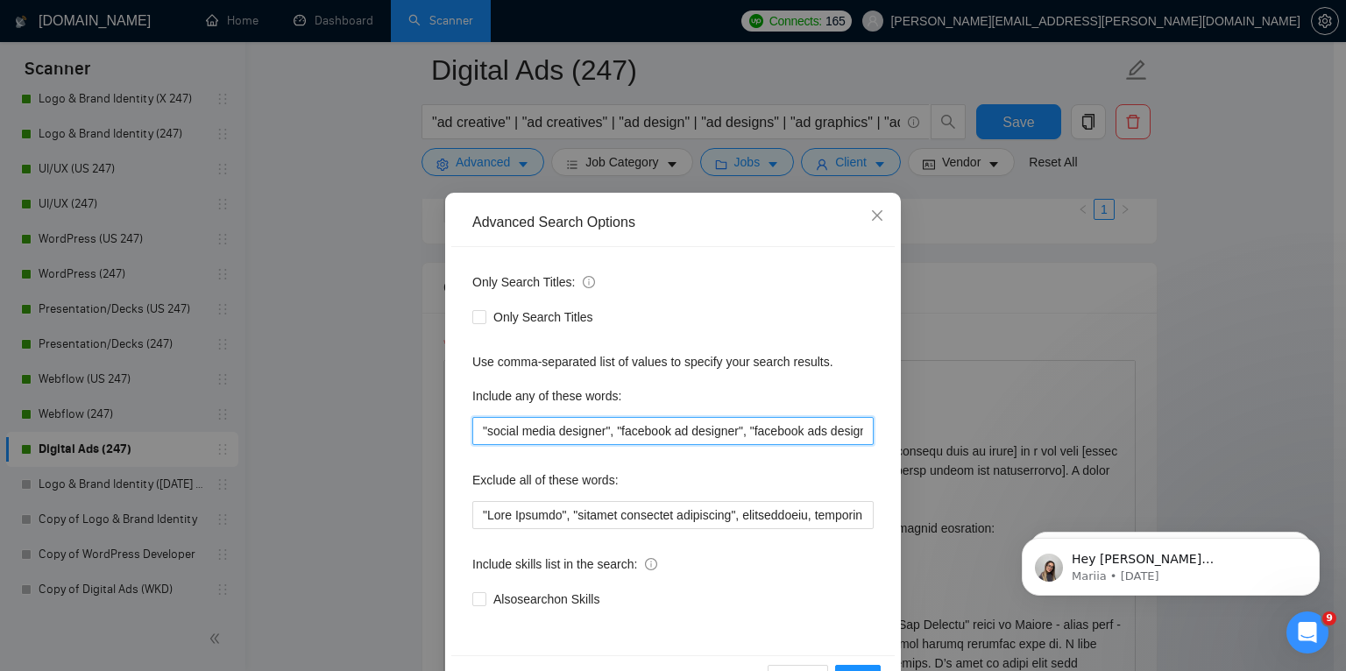
drag, startPoint x: 607, startPoint y: 432, endPoint x: 457, endPoint y: 428, distance: 149.9
click at [457, 428] on div "Only Search Titles: Only Search Titles Use comma-separated list of values to sp…" at bounding box center [673, 451] width 444 height 408
paste input ""social media designer","
click at [554, 432] on input ""social media designer", "social media designer", "facebook ad designer", "face…" at bounding box center [672, 431] width 401 height 28
click at [475, 429] on input ""social media ad designer", "social media designer", "facebook ad designer", "f…" at bounding box center [672, 431] width 401 height 28
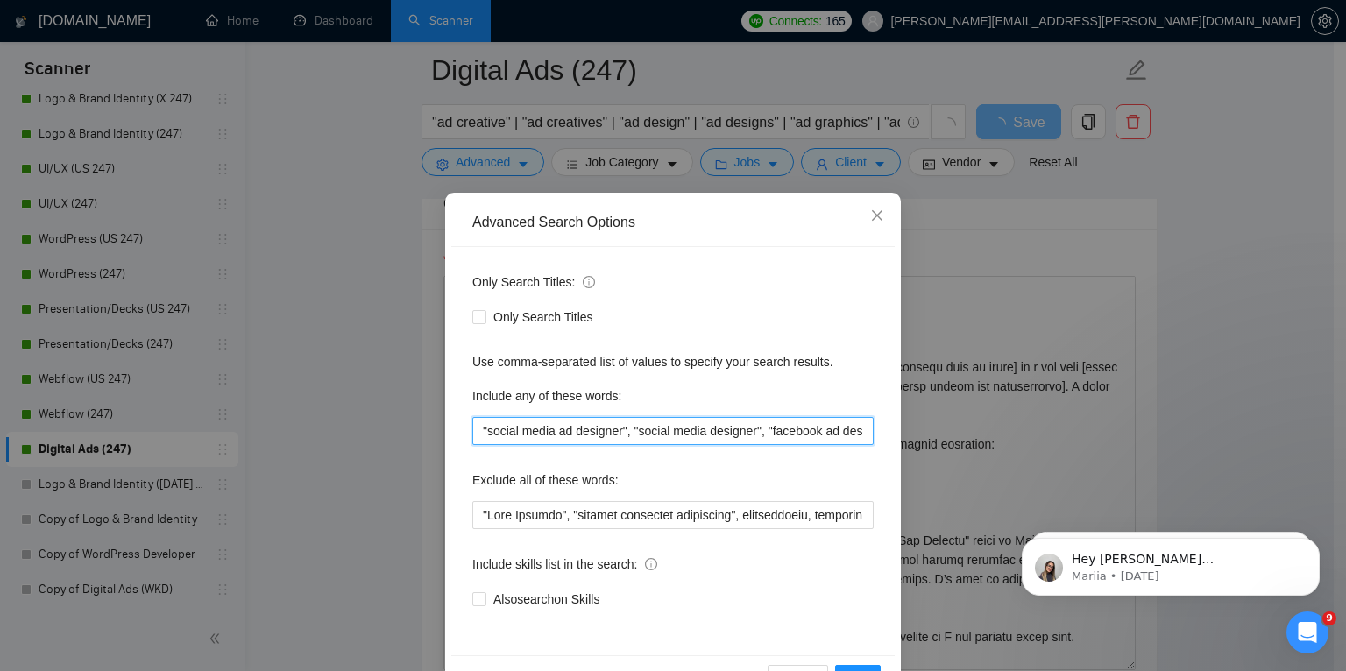
paste input ""social media designer","
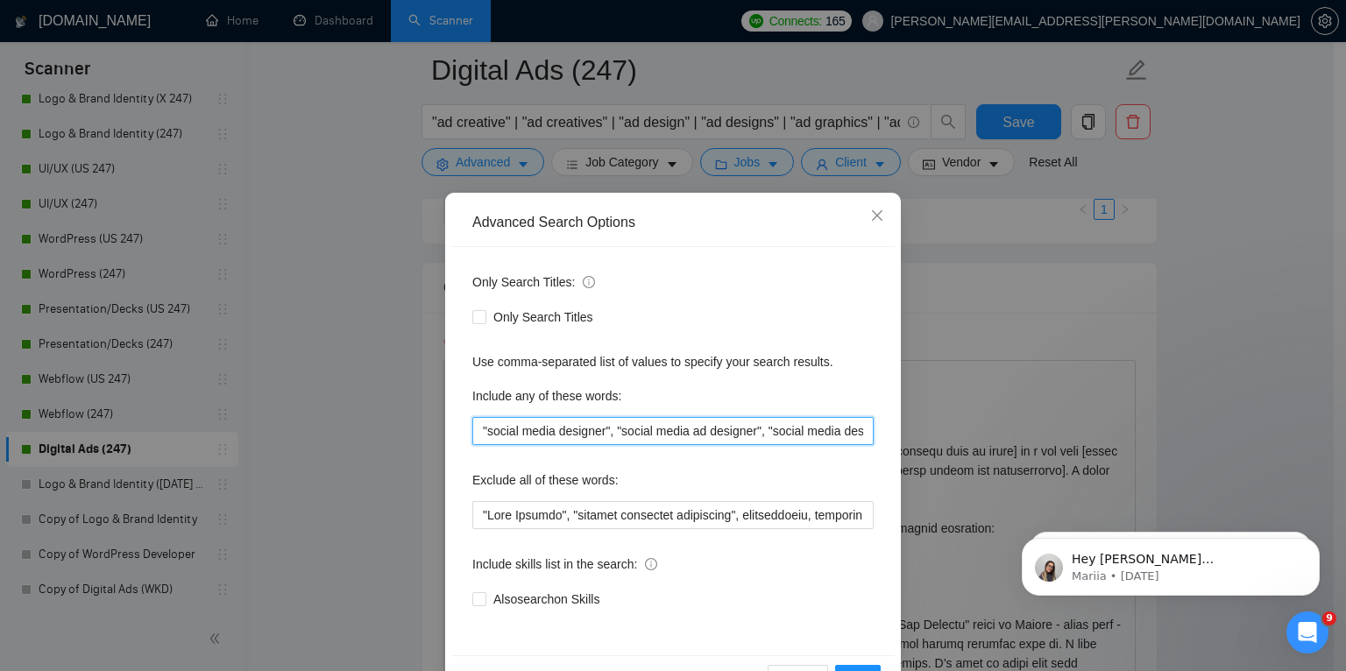
click at [554, 431] on input ""social media designer", "social media ad designer", "social media designer", "…" at bounding box center [672, 431] width 401 height 28
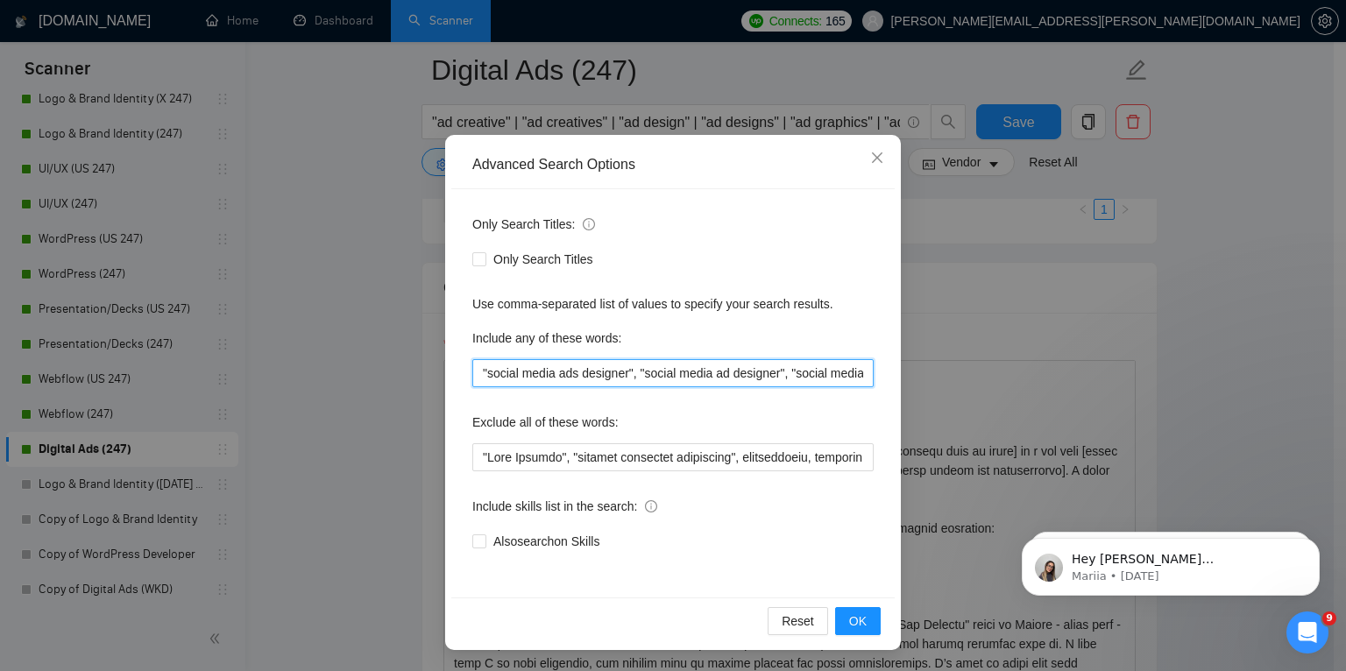
type input ""social media ads designer", "social media ad designer", "social media designer…"
click at [777, 406] on div "Only Search Titles: Only Search Titles Use comma-separated list of values to sp…" at bounding box center [673, 393] width 444 height 408
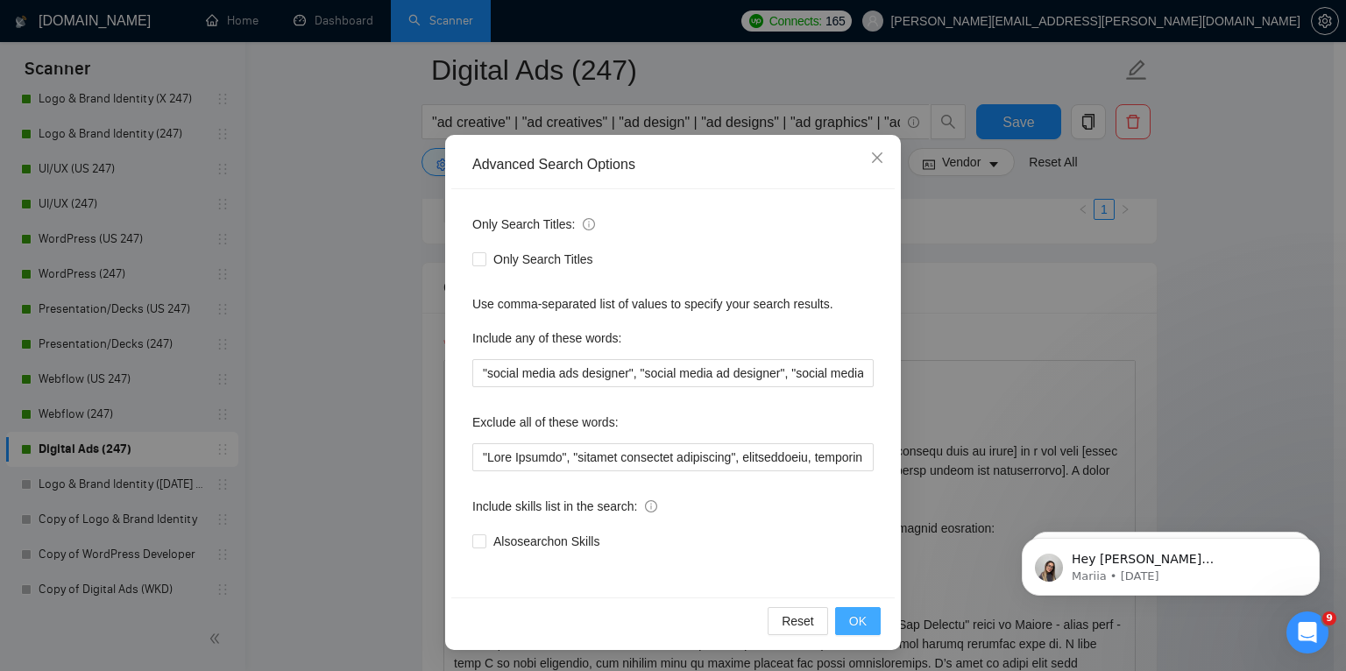
click at [852, 618] on span "OK" at bounding box center [858, 621] width 18 height 19
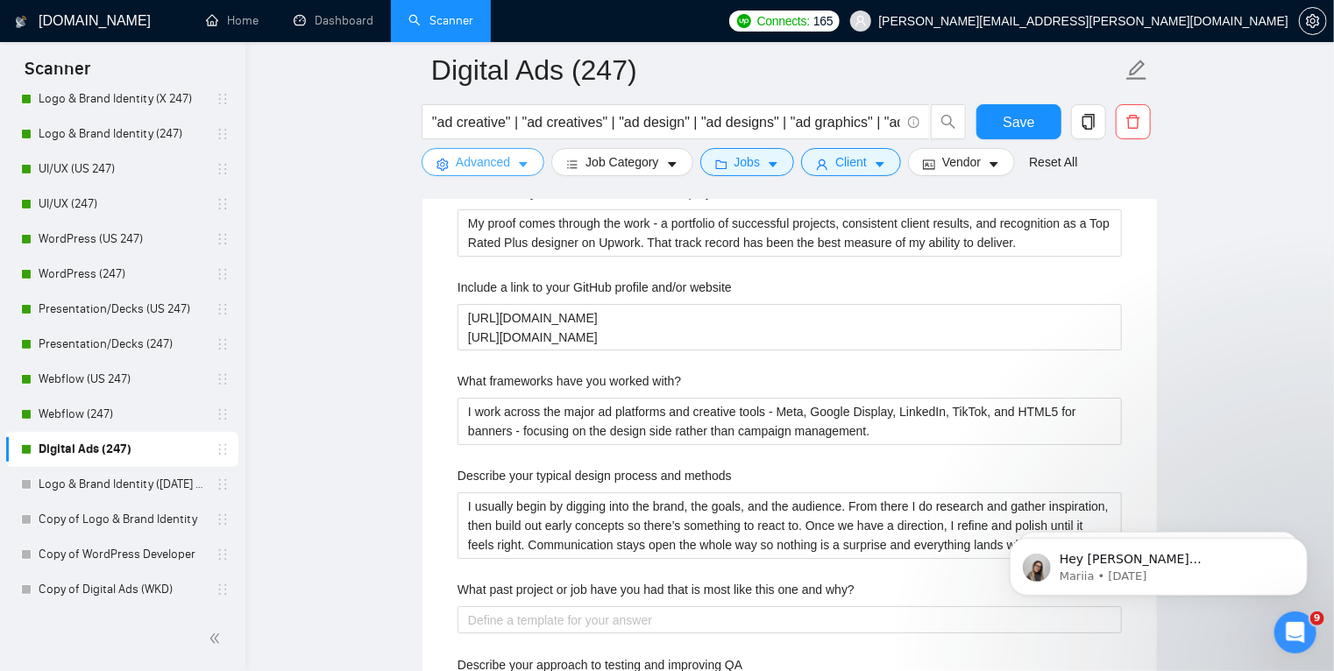
scroll to position [2945, 0]
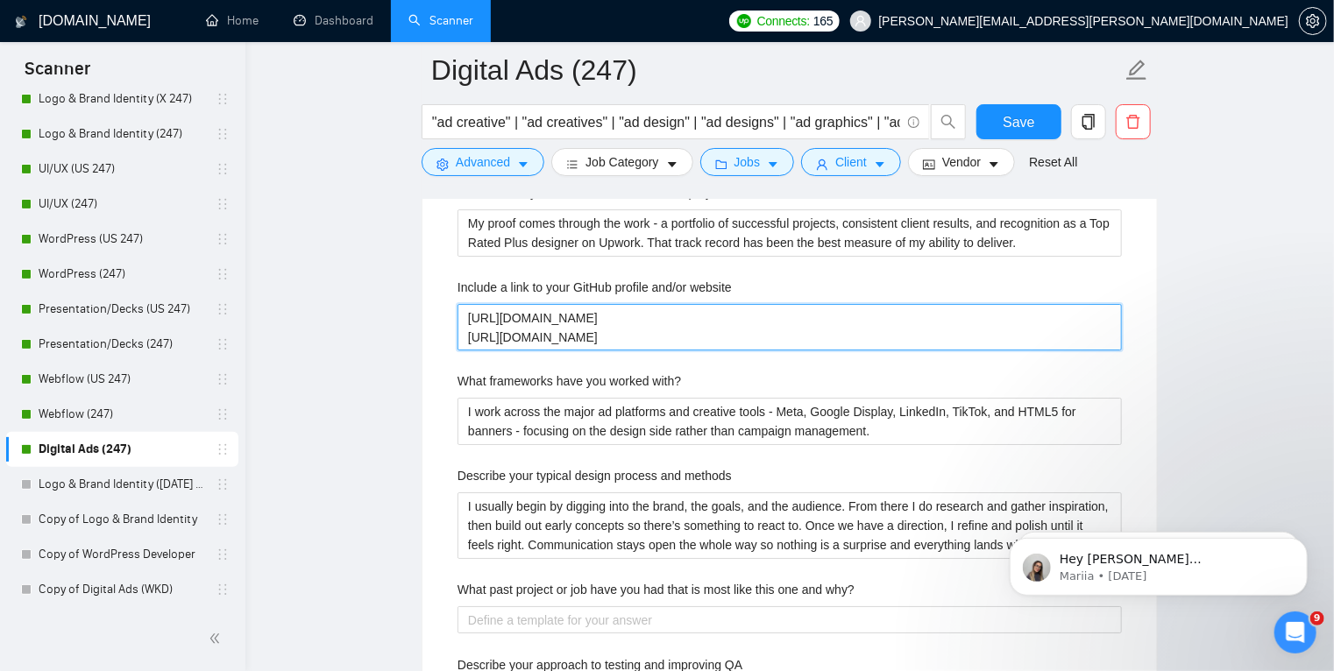
click at [658, 337] on website "[URL][DOMAIN_NAME] [URL][DOMAIN_NAME]" at bounding box center [790, 327] width 664 height 47
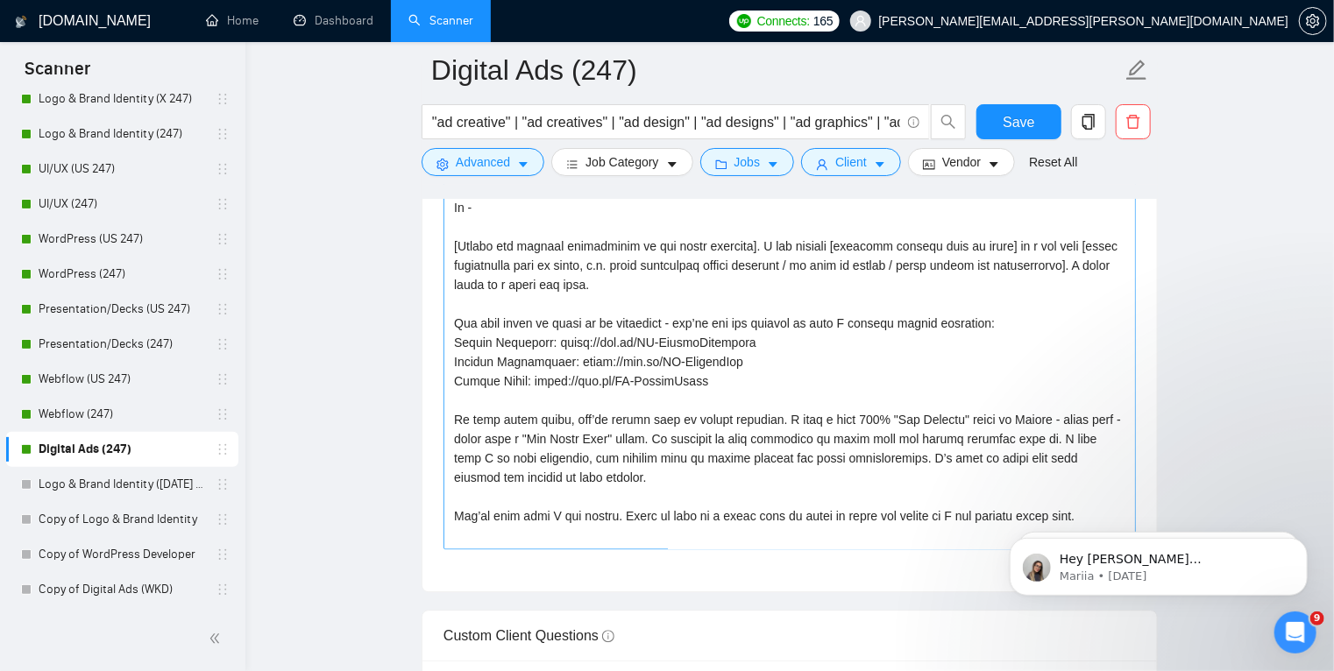
scroll to position [2168, 0]
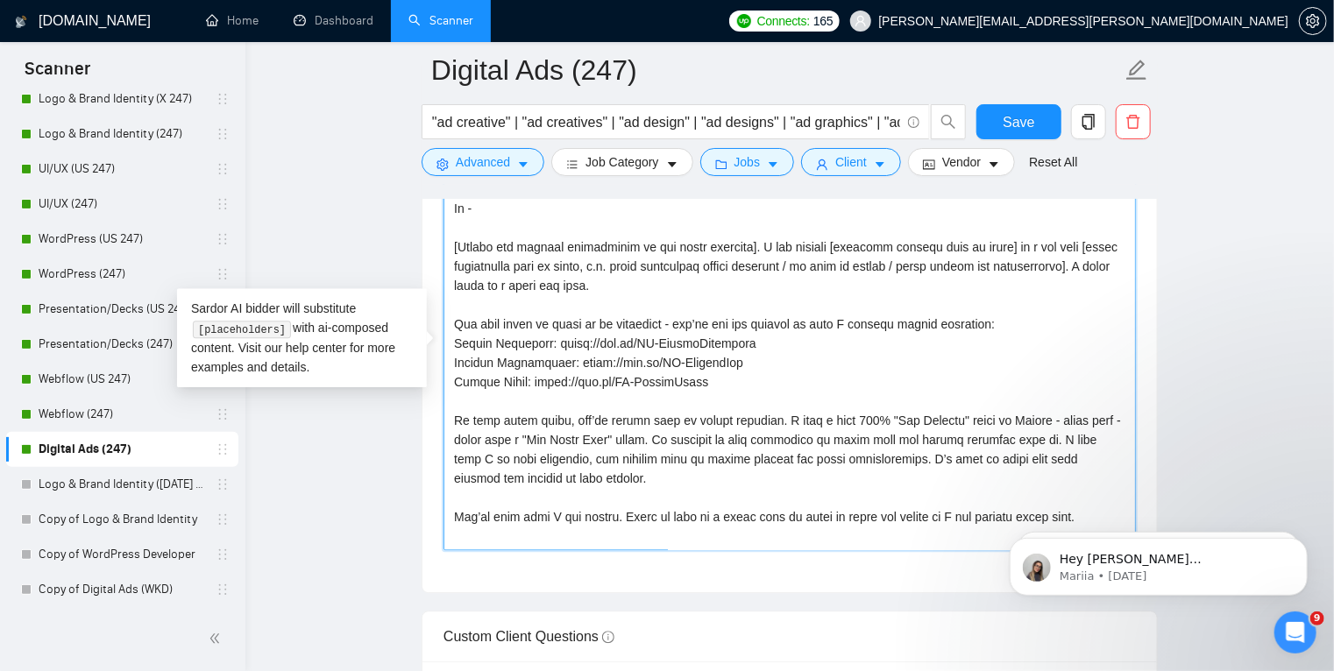
drag, startPoint x: 715, startPoint y: 383, endPoint x: 449, endPoint y: 345, distance: 269.1
click at [449, 345] on textarea "Cover letter template:" at bounding box center [790, 353] width 692 height 394
click at [562, 558] on div "Cover letter template:" at bounding box center [789, 351] width 735 height 484
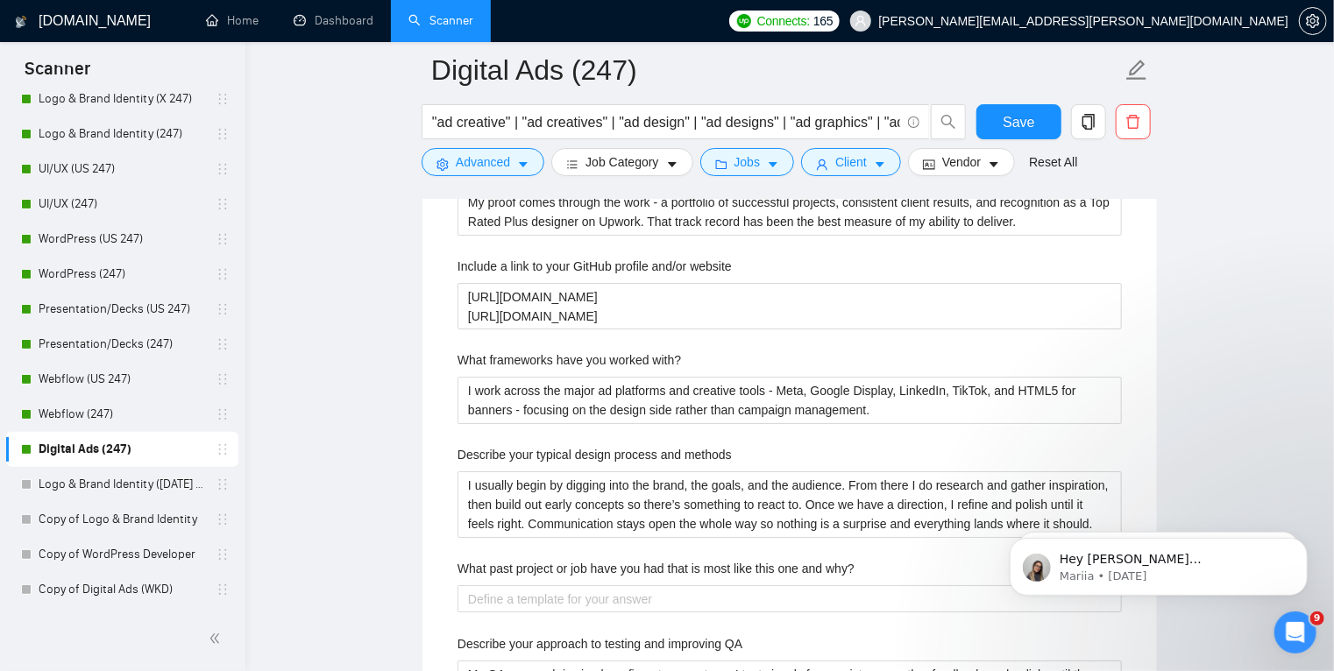
scroll to position [2967, 0]
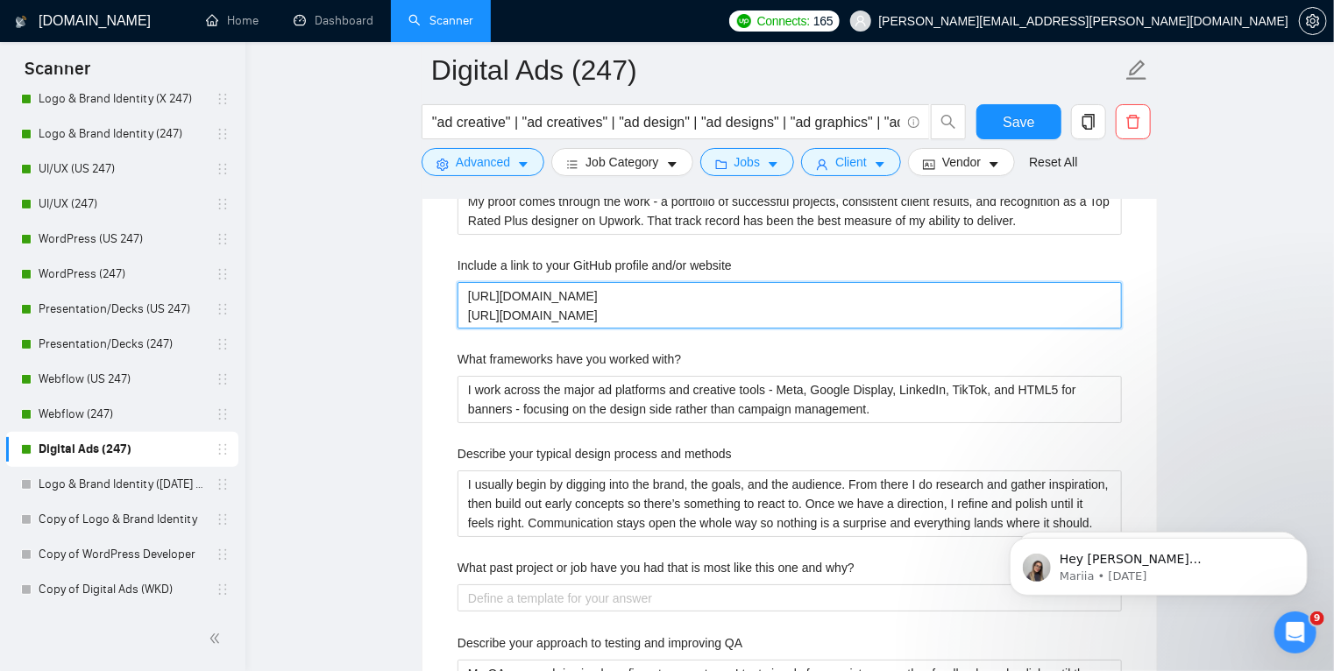
drag, startPoint x: 650, startPoint y: 316, endPoint x: 415, endPoint y: 295, distance: 235.8
click at [415, 295] on main "Digital Ads (247) "ad creative" | "ad creatives" | "ad design" | "ad designs" |…" at bounding box center [789, 214] width 1033 height 6222
paste website "Master Portfolio: [URL][DOMAIN_NAME] Digital Advertising: [URL][DOMAIN_NAME] So…"
type website "Master Portfolio: [URL][DOMAIN_NAME] Digital Advertising: [URL][DOMAIN_NAME] So…"
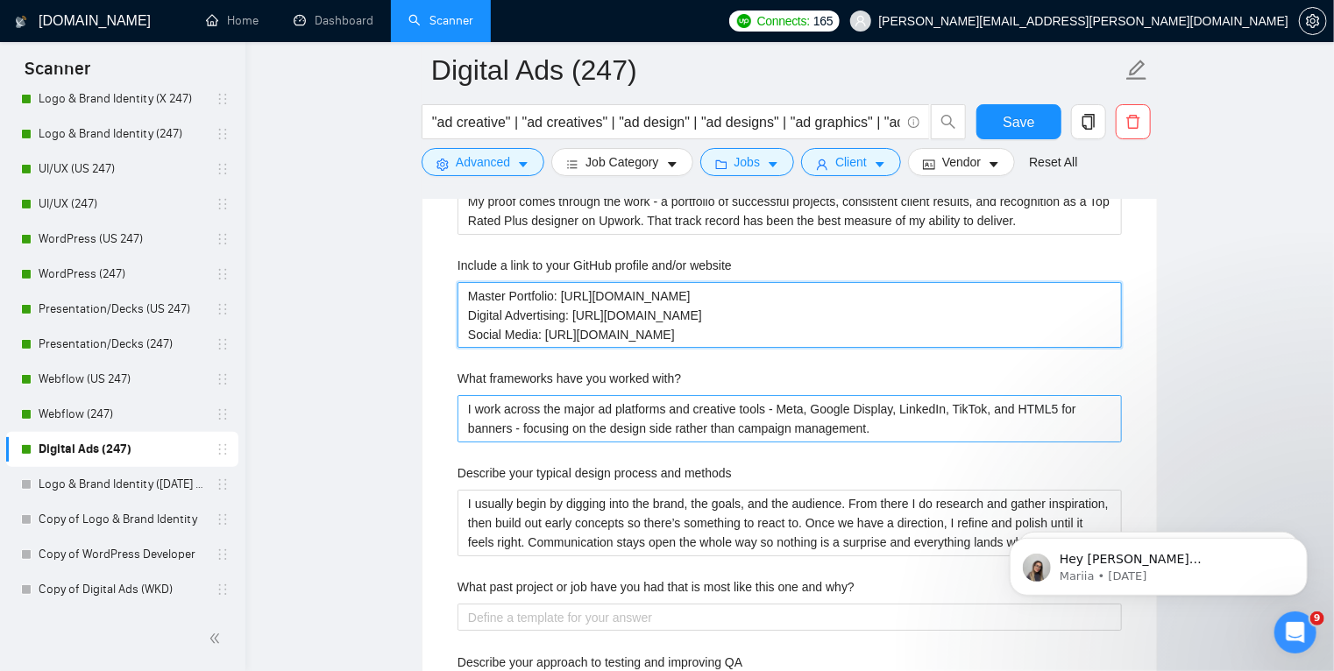
scroll to position [3057, 0]
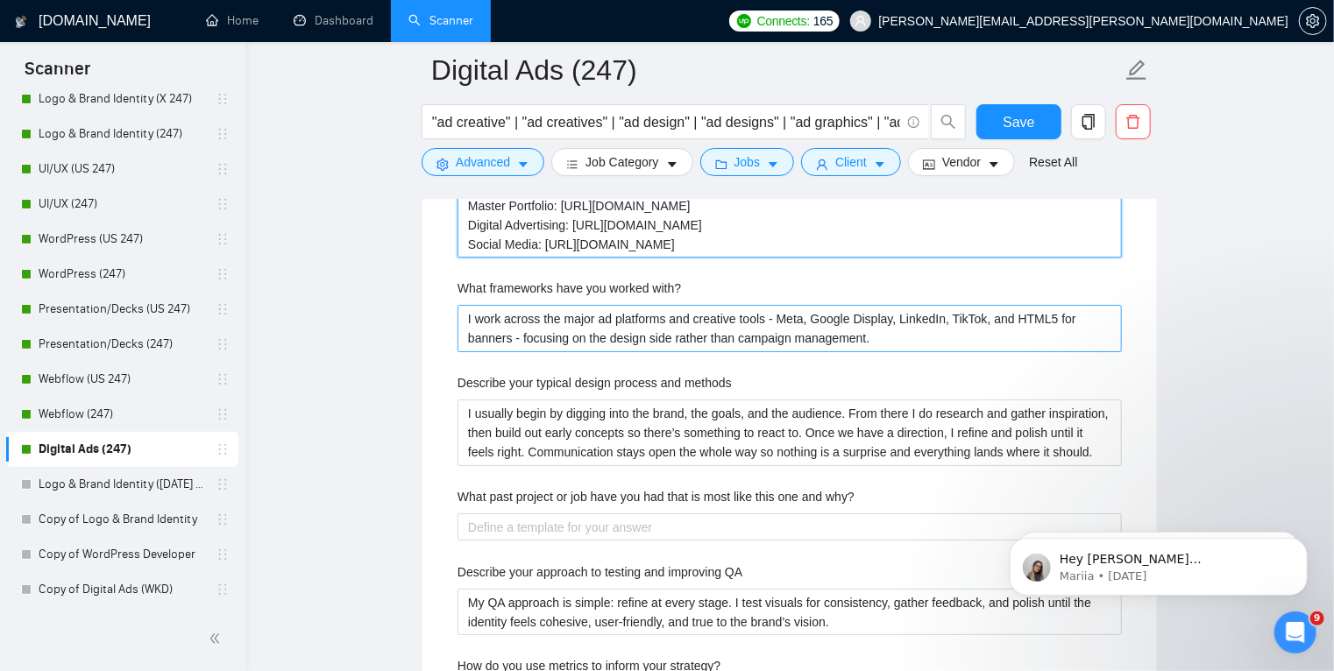
type website "Master Portfolio: [URL][DOMAIN_NAME] Digital Advertising: [URL][DOMAIN_NAME] So…"
click at [891, 336] on with\? "I work across the major ad platforms and creative tools - Meta, Google Display,…" at bounding box center [790, 328] width 664 height 47
type with\? "I work across the major ad platforms and creative tools - Meta, Google Display,…"
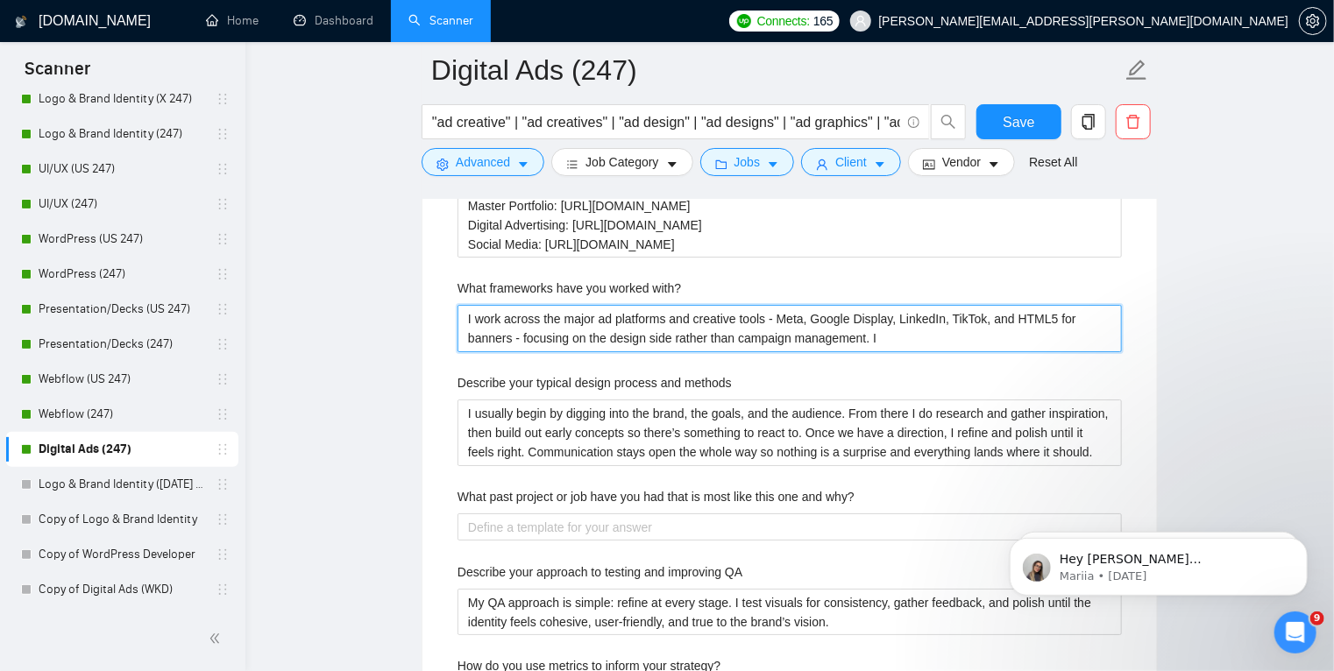
type with\? "I work across the major ad platforms and creative tools - Meta, Google Display,…"
click at [926, 334] on with\? "I work across the major ad platforms and creative tools - Meta, Google Display,…" at bounding box center [790, 328] width 664 height 47
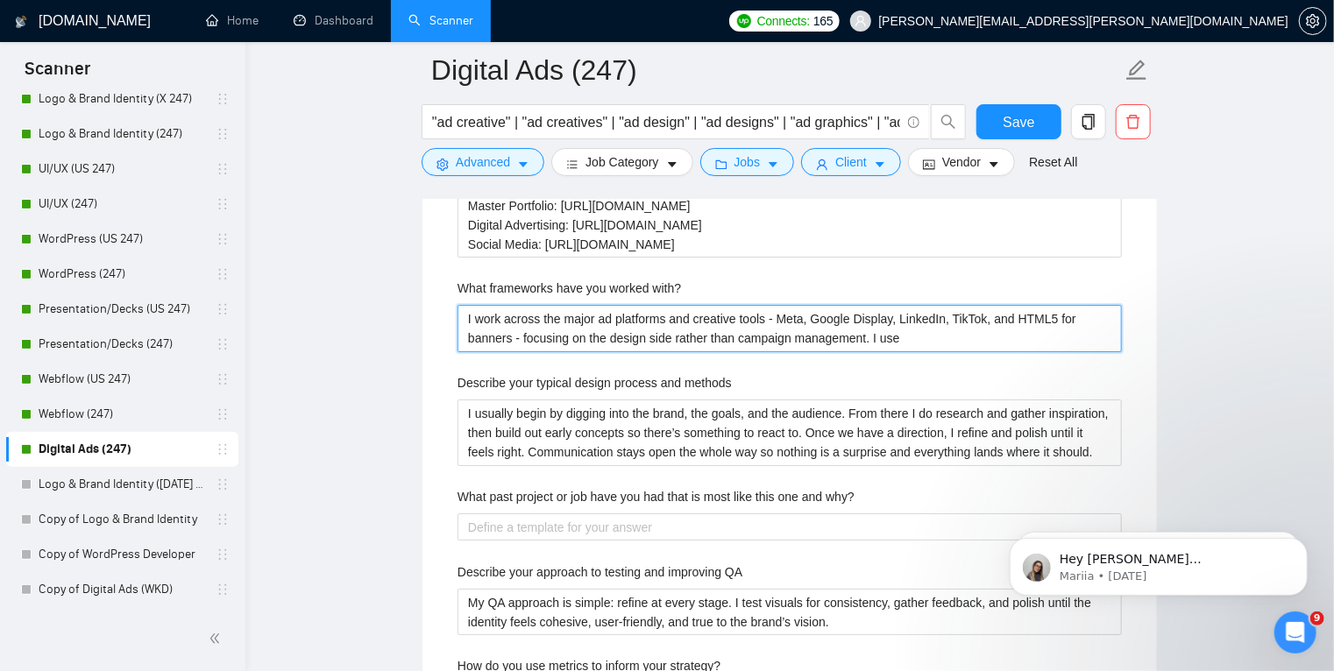
type with\? "I work across the major ad platforms and creative tools - Meta, Google Display,…"
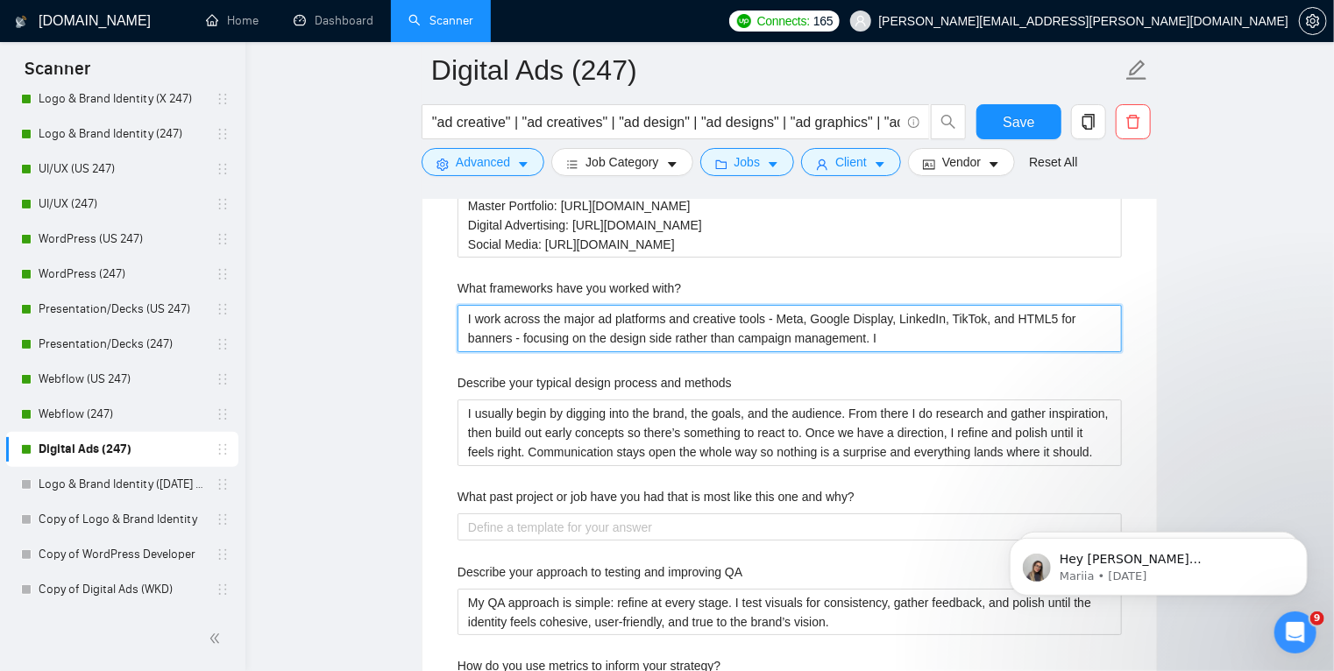
type with\? "I work across the major ad platforms and creative tools - Meta, Google Display,…"
click at [515, 337] on with\? "I work across the major ad platforms and creative tools - Meta, Google Display,…" at bounding box center [790, 328] width 664 height 47
type with\? "I work across the major ad platforms and creative tools - Meta, Google Display,…"
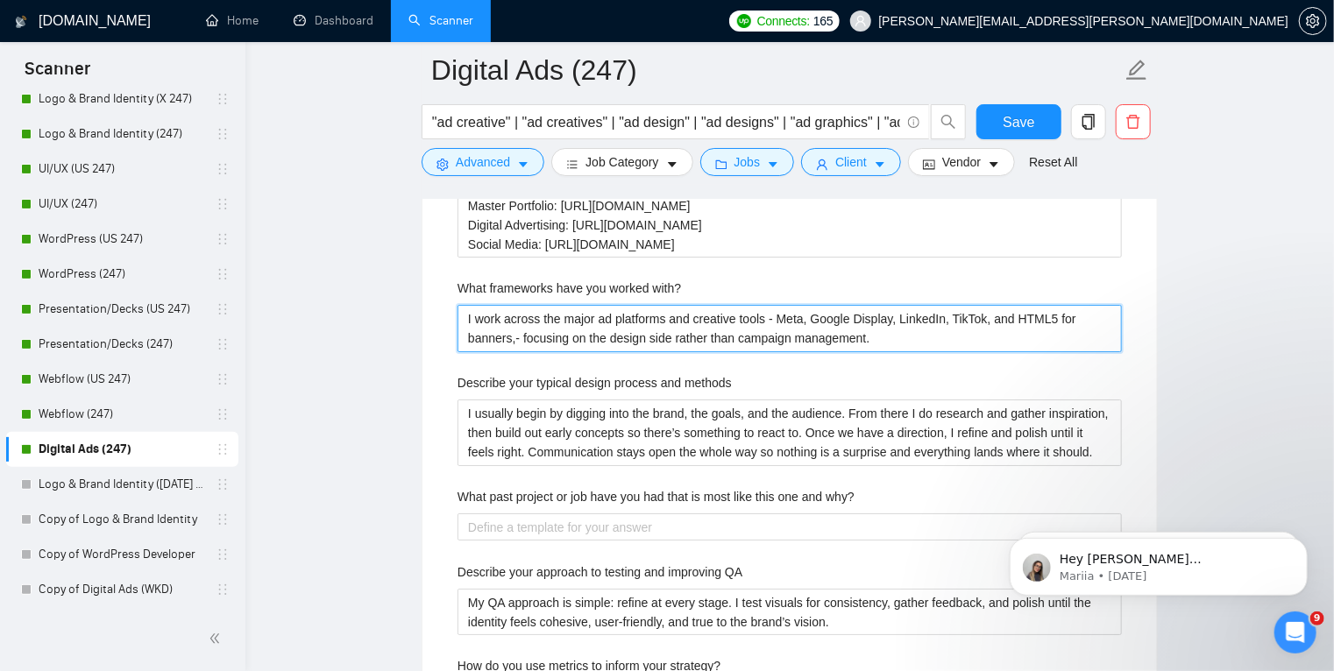
type with\? "I work across the major ad platforms and creative tools - Meta, Google Display,…"
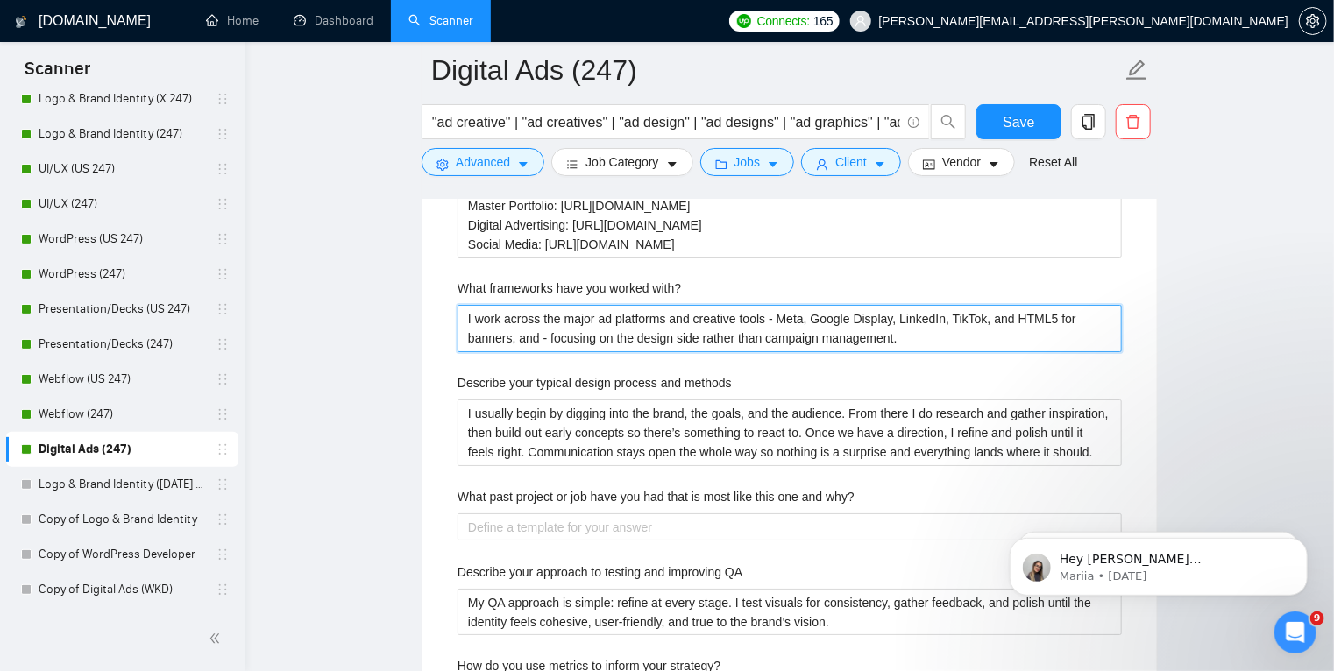
type with\? "I work across the major ad platforms and creative tools - Meta, Google Display,…"
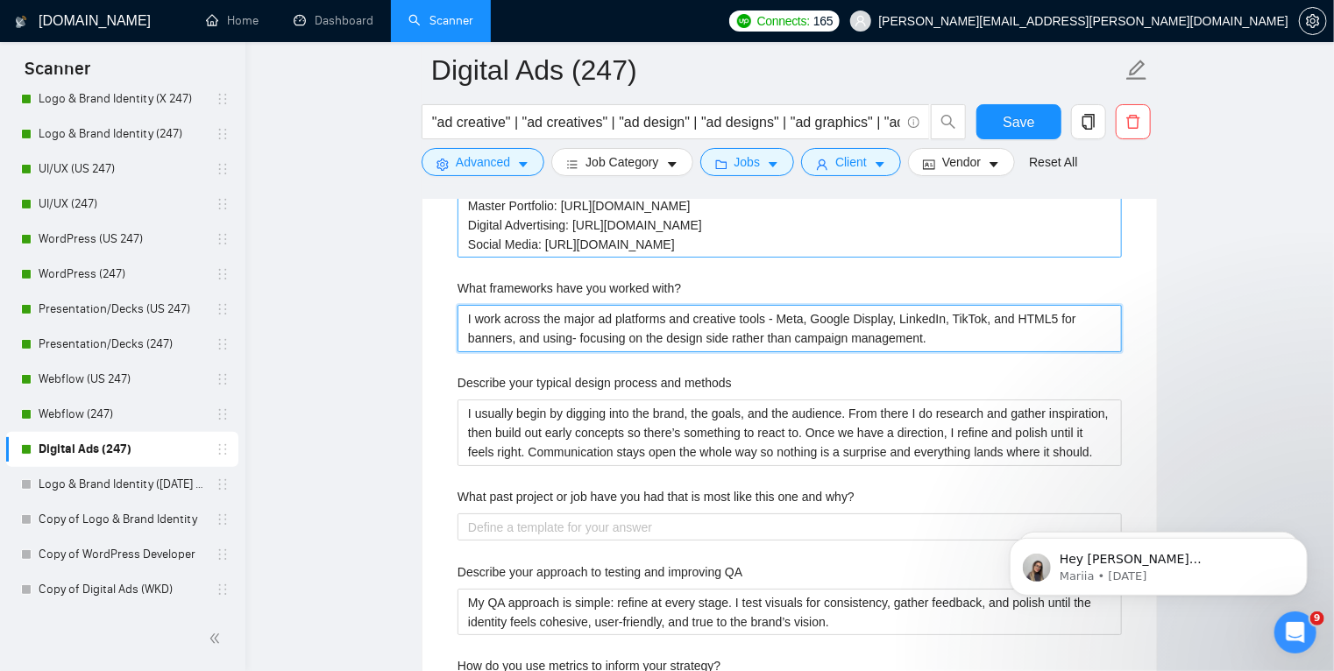
type with\? "I work across the major ad platforms and creative tools - Meta, Google Display,…"
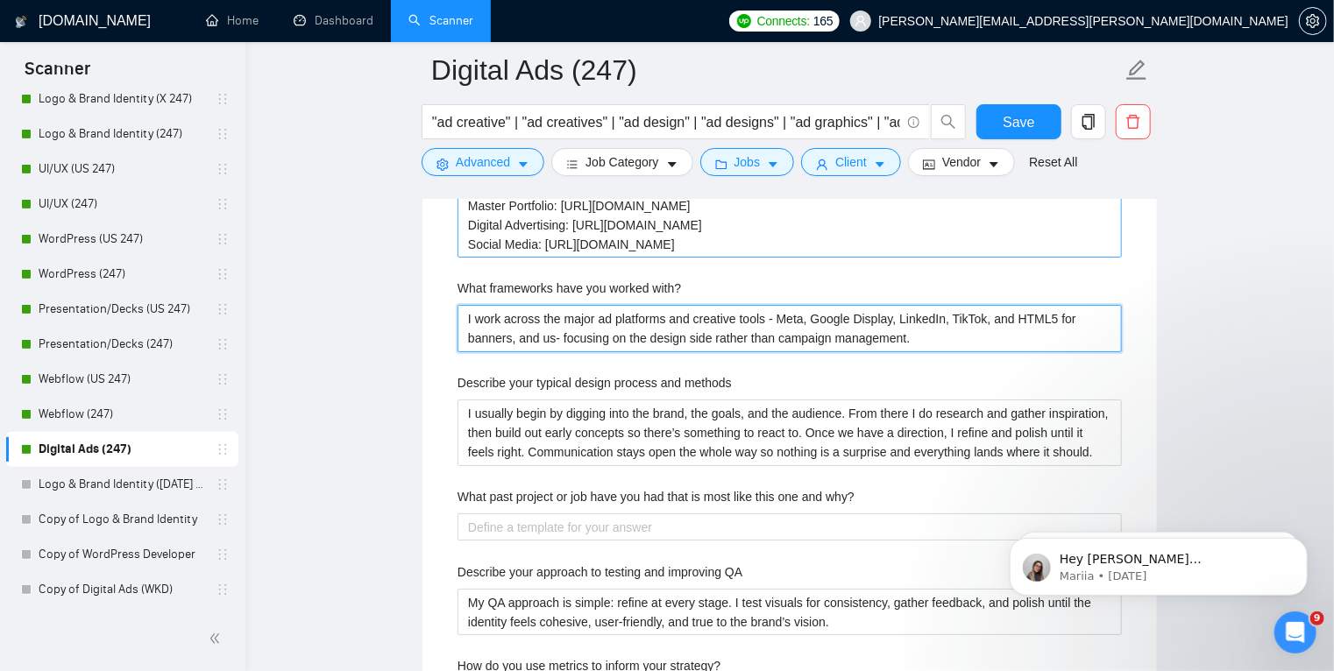
type with\? "I work across the major ad platforms and creative tools - Meta, Google Display,…"
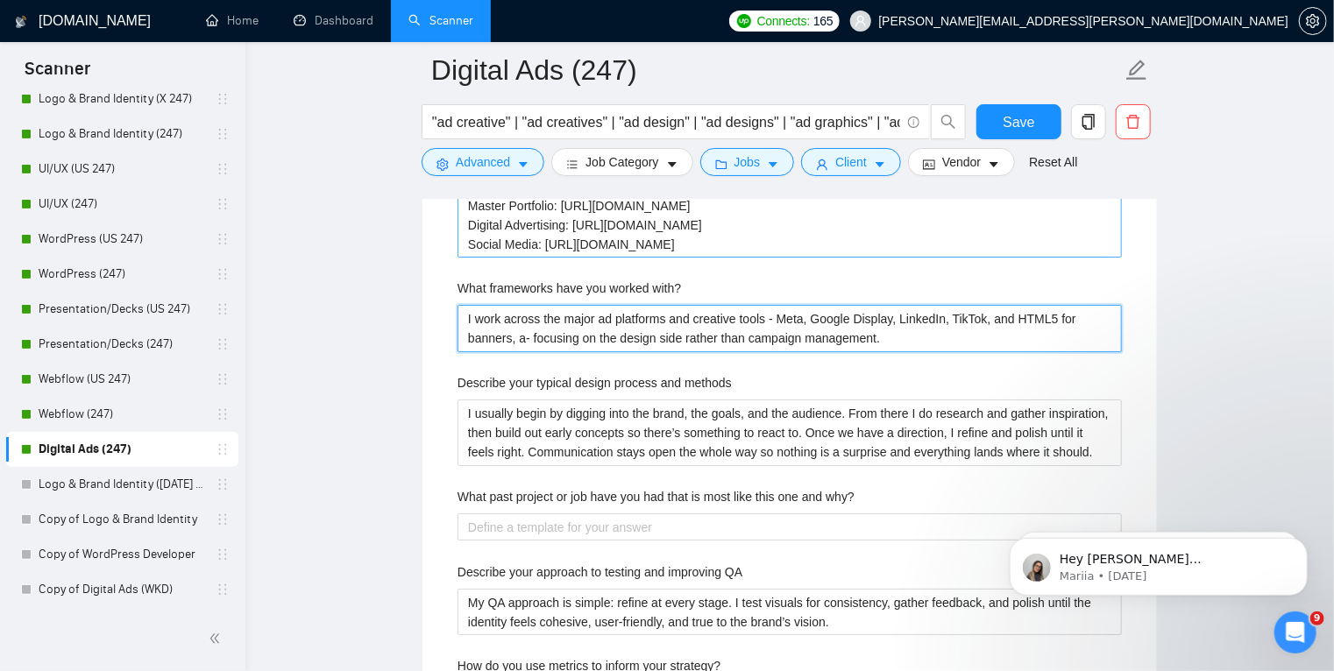
type with\? "I work across the major ad platforms and creative tools - Meta, Google Display,…"
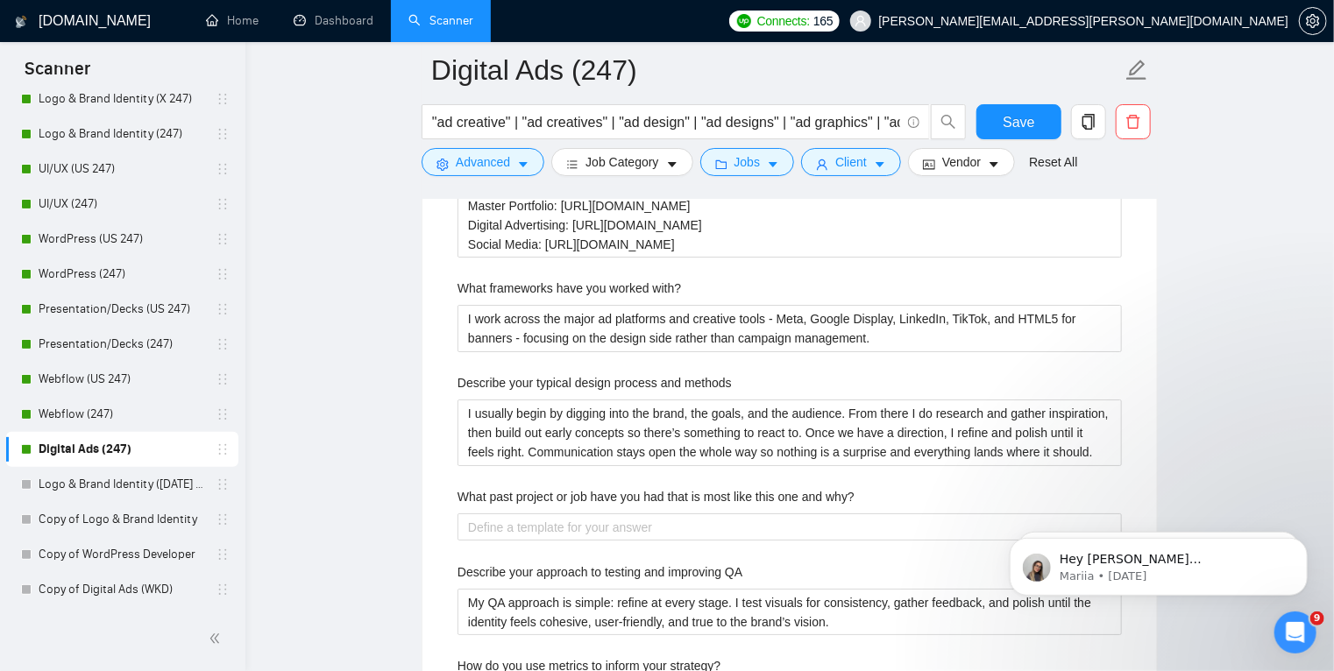
click at [782, 381] on div "Describe your typical design process and methods" at bounding box center [790, 386] width 664 height 26
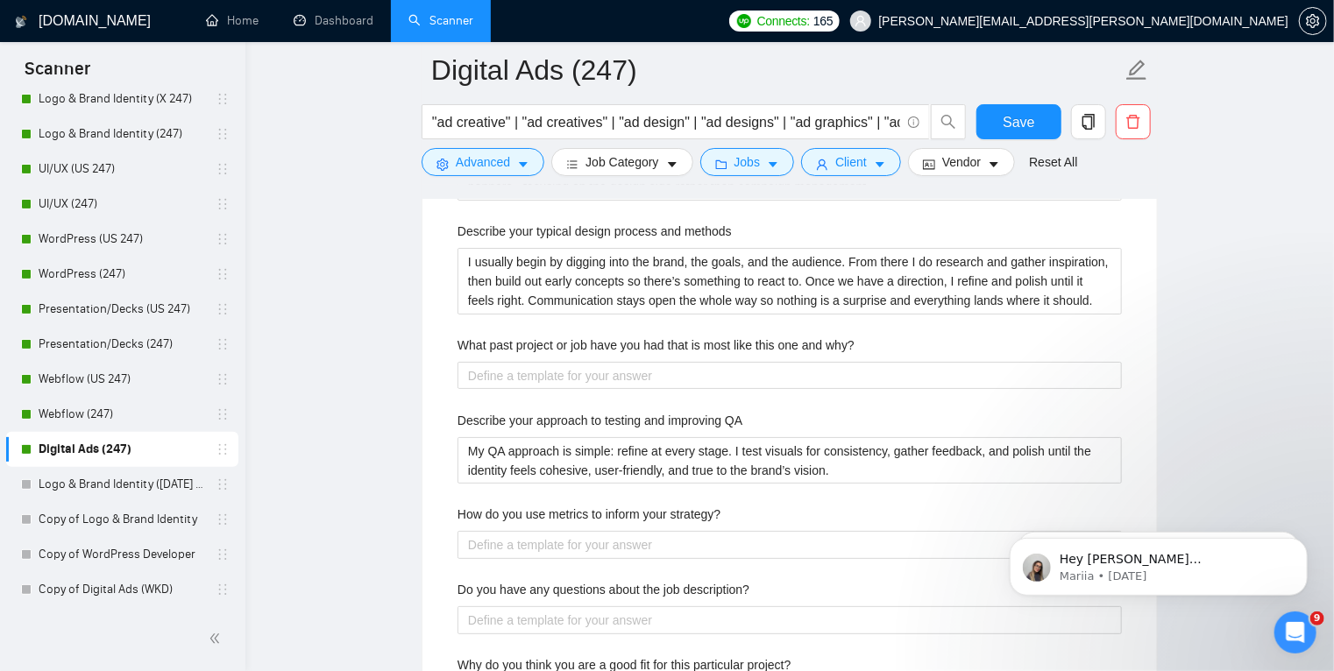
scroll to position [3211, 0]
click at [1025, 124] on span "Save" at bounding box center [1019, 122] width 32 height 22
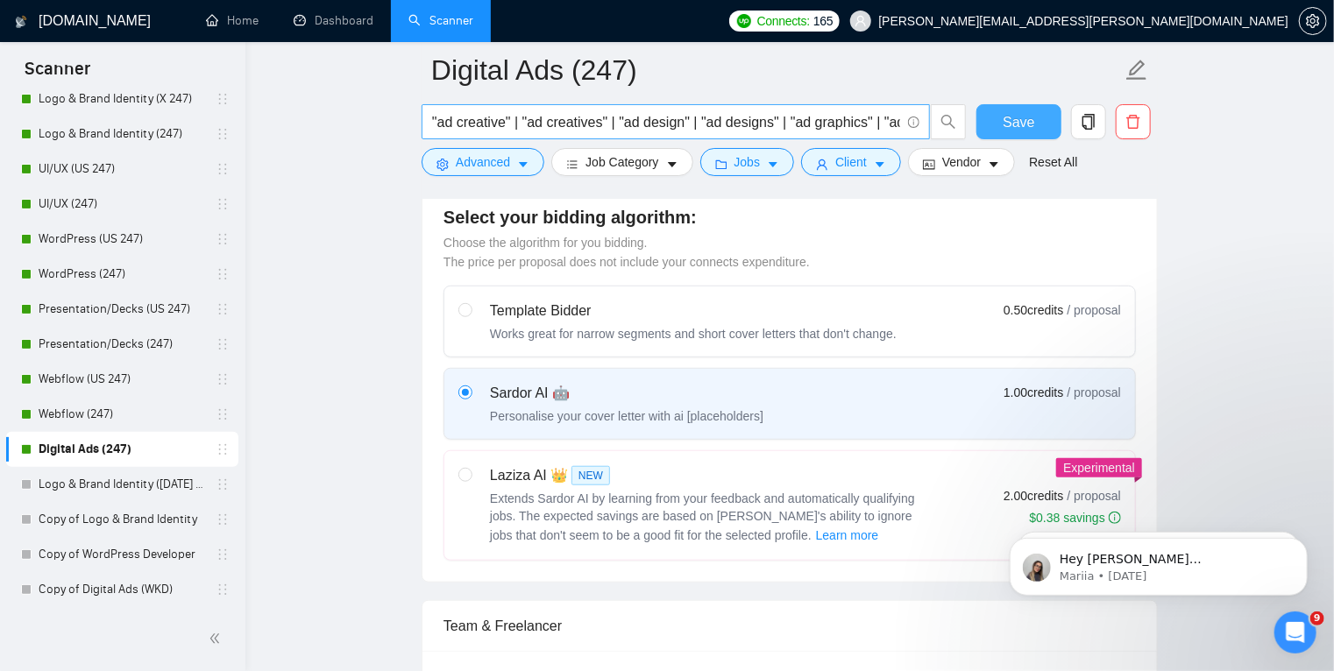
scroll to position [458, 0]
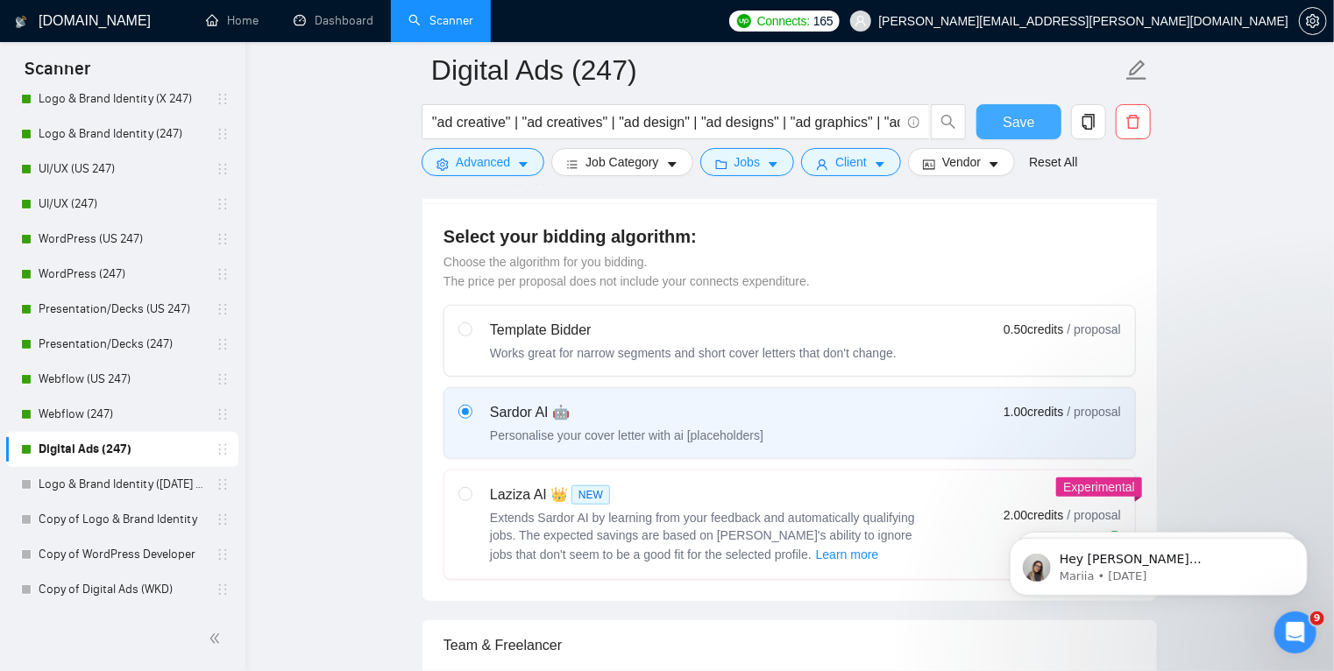
click at [1024, 123] on span "Save" at bounding box center [1019, 122] width 32 height 22
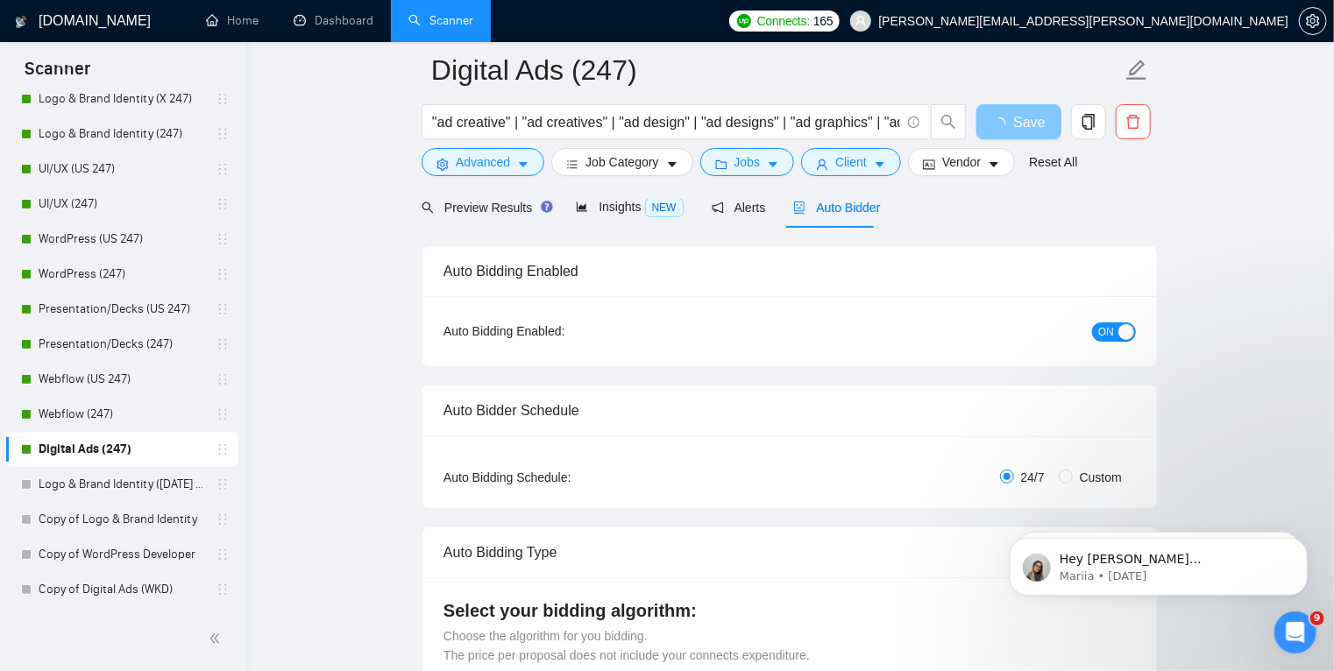
scroll to position [81, 0]
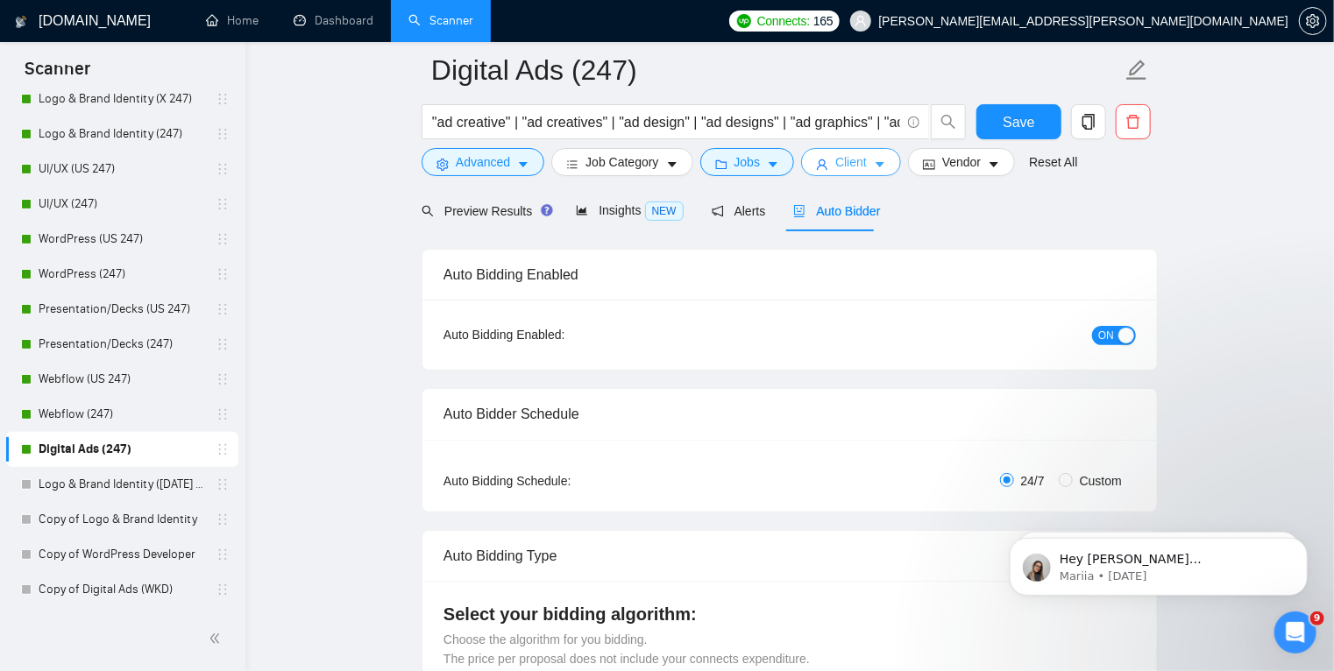
click at [880, 167] on button "Client" at bounding box center [851, 162] width 100 height 28
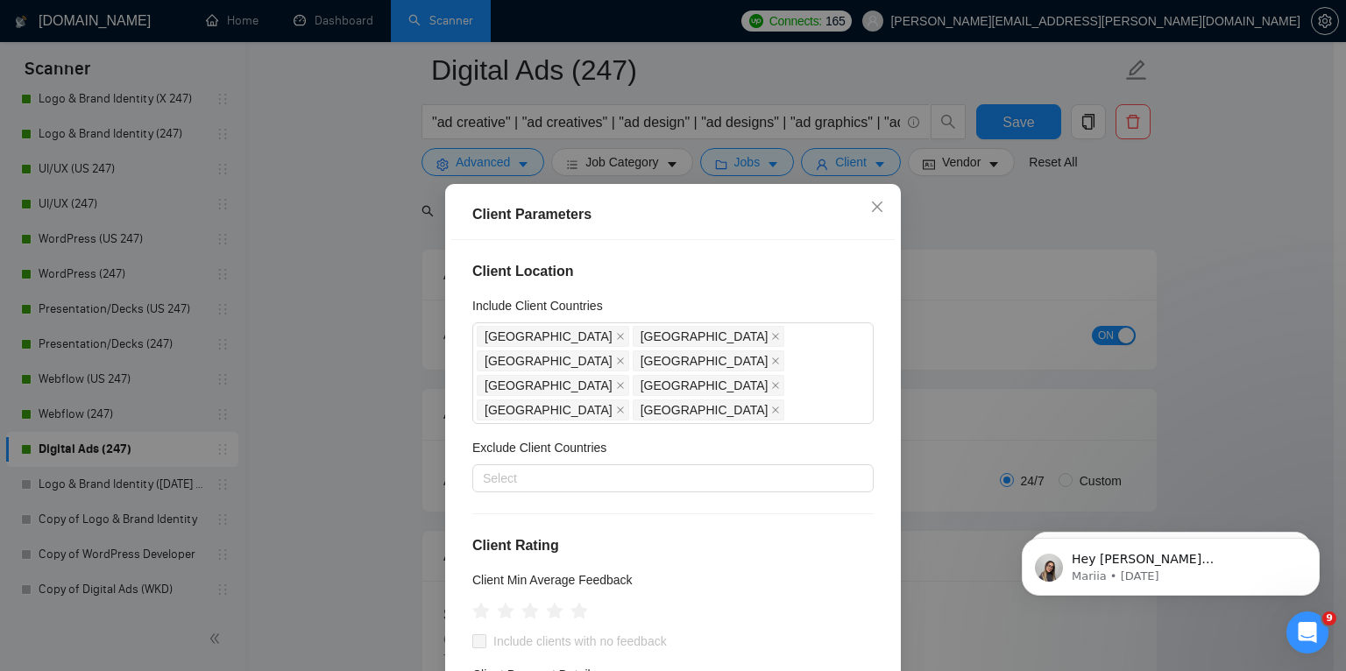
click at [974, 170] on div "Client Parameters Client Location Include Client Countries [GEOGRAPHIC_DATA] [G…" at bounding box center [673, 335] width 1346 height 671
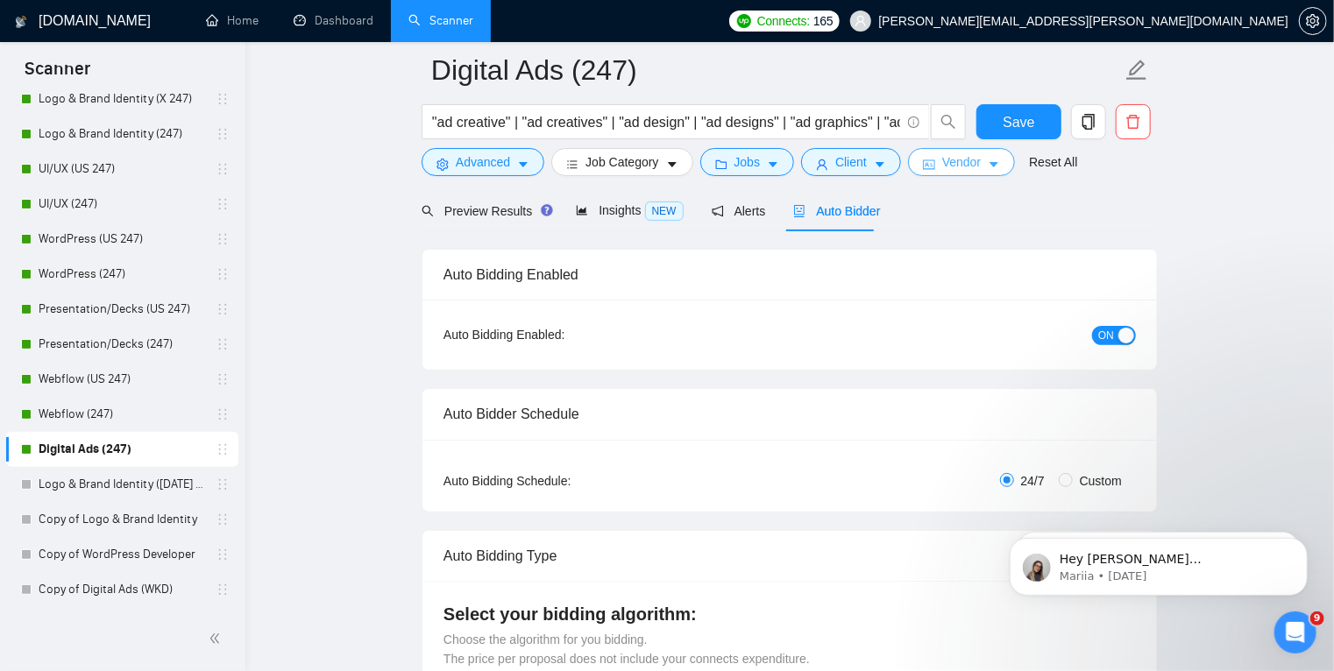
click at [974, 170] on span "Vendor" at bounding box center [961, 162] width 39 height 19
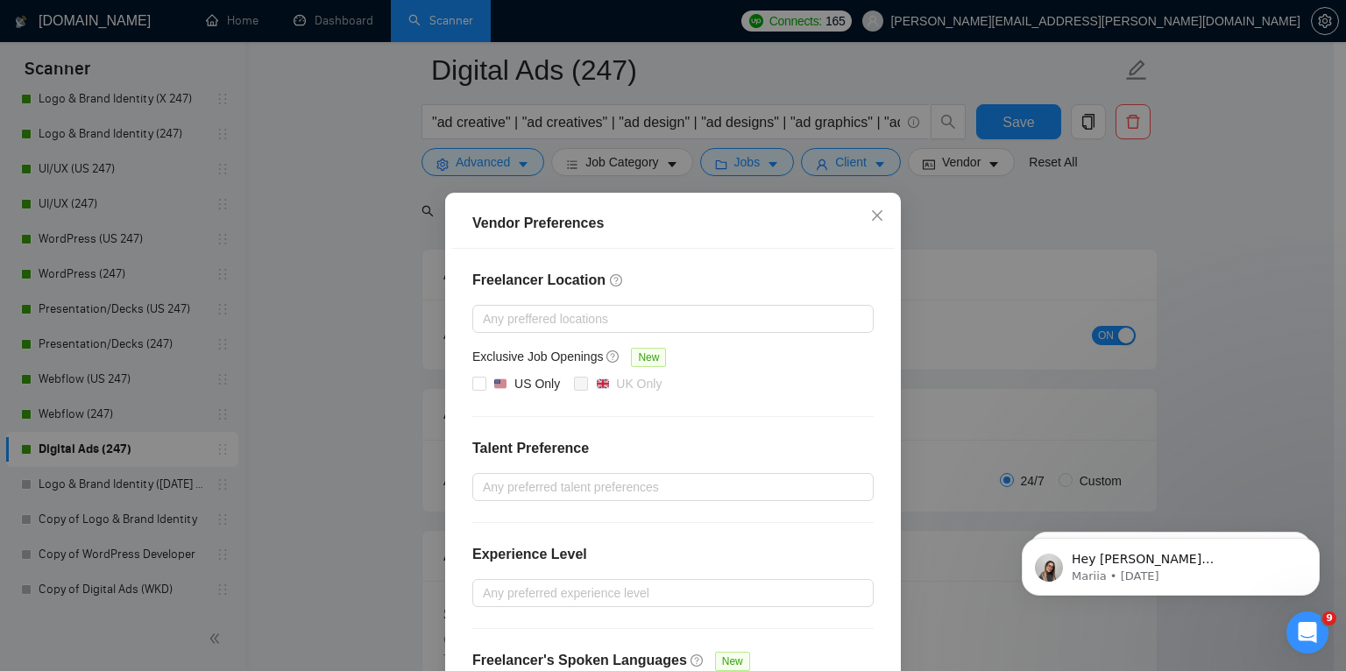
click at [968, 233] on div "Vendor Preferences Freelancer Location Any preffered locations Exclusive Job Op…" at bounding box center [673, 335] width 1346 height 671
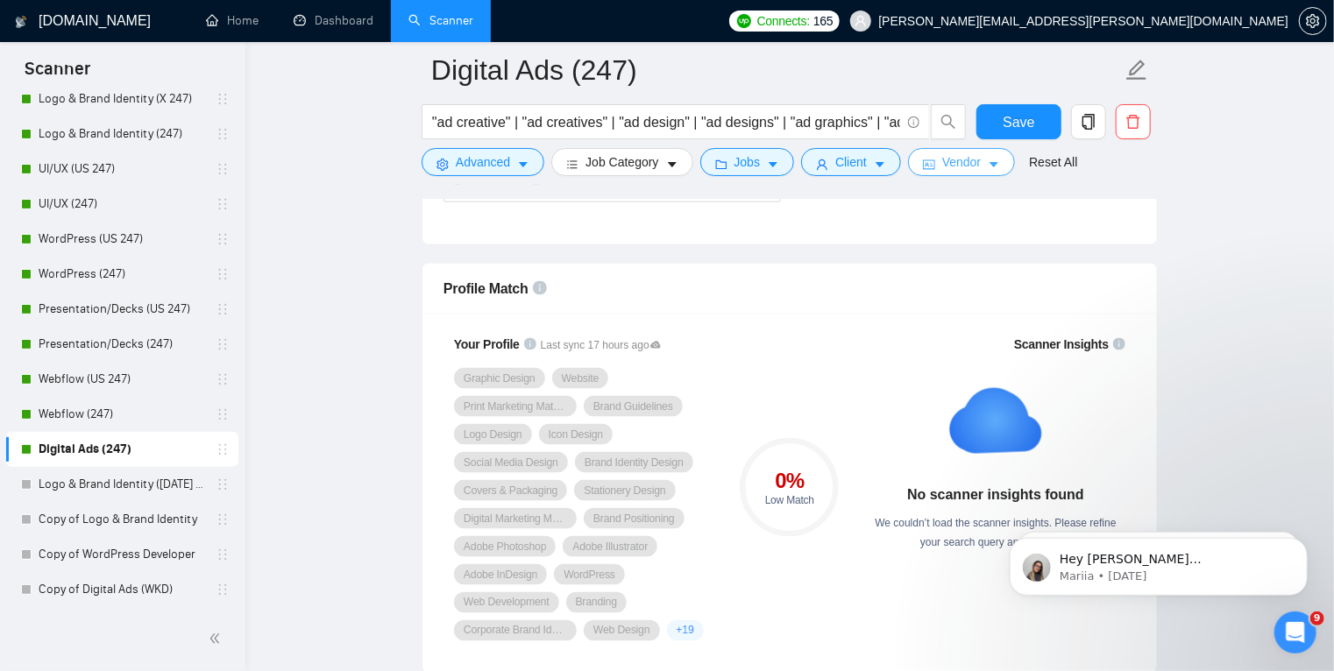
scroll to position [1076, 0]
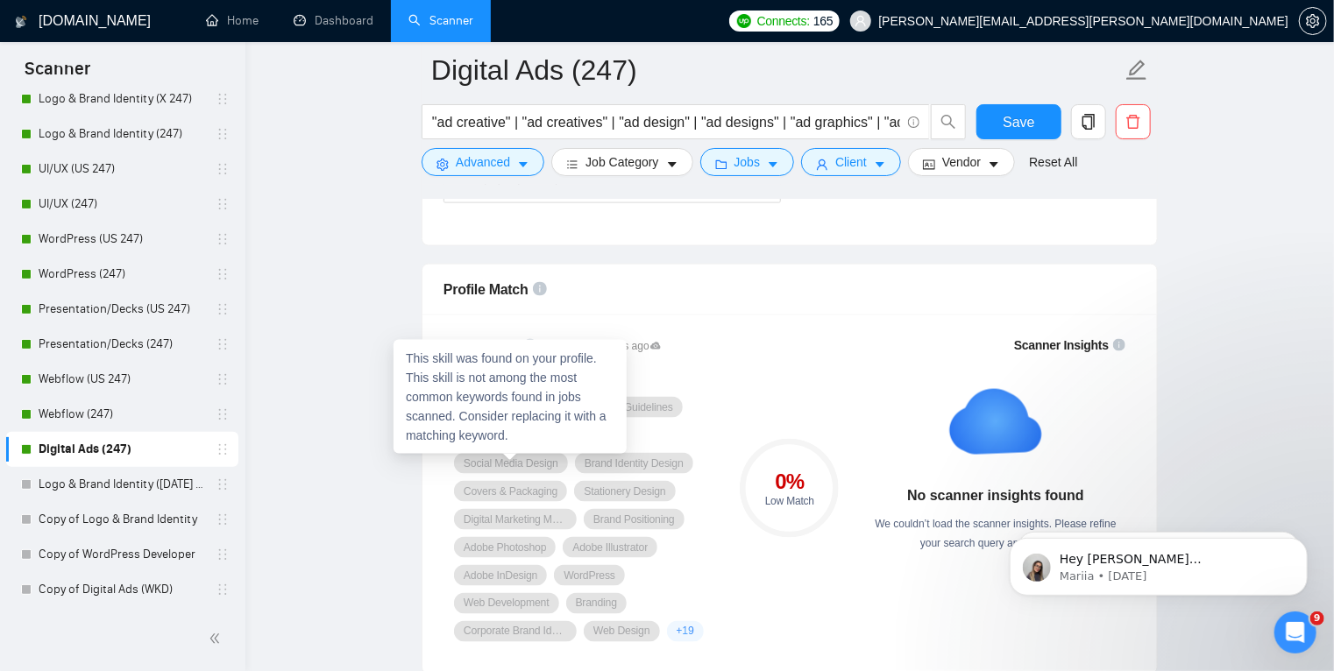
drag, startPoint x: 442, startPoint y: 458, endPoint x: 773, endPoint y: 407, distance: 335.3
click at [773, 407] on div "Your Profile Last sync 17 hours ago Graphic Design Website Print Marketing Mate…" at bounding box center [790, 489] width 706 height 328
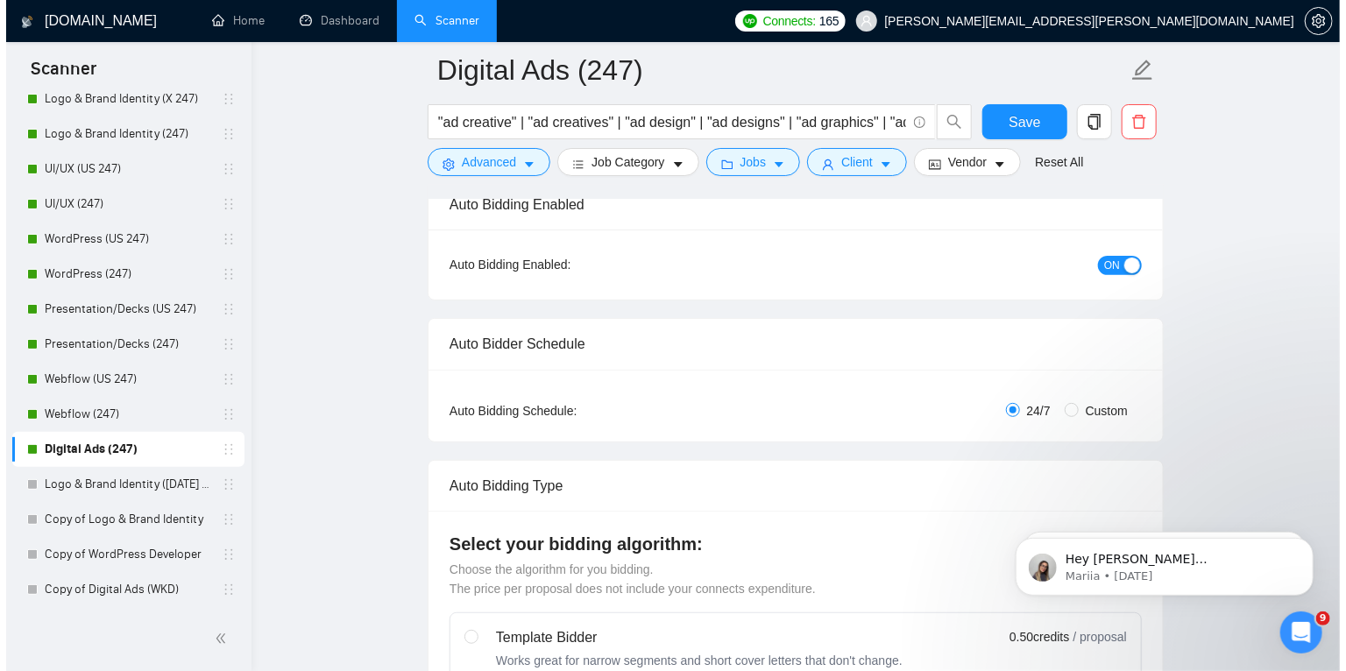
scroll to position [0, 0]
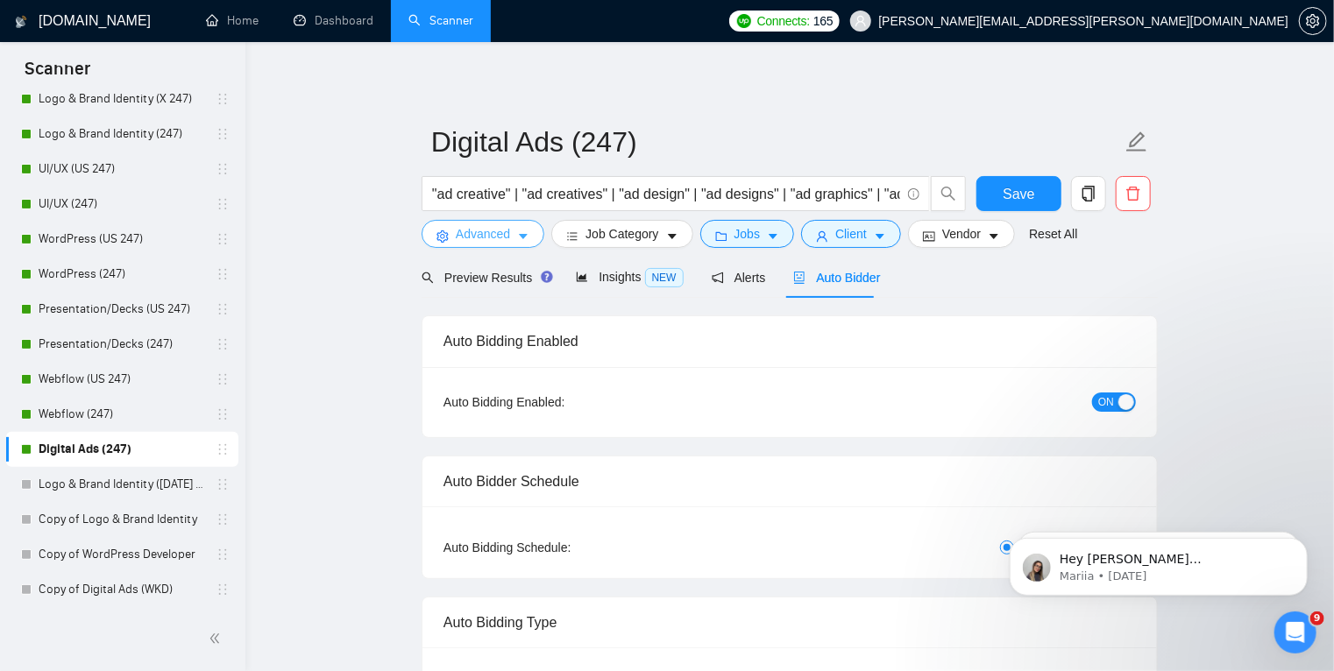
click at [522, 237] on icon "caret-down" at bounding box center [523, 237] width 9 height 5
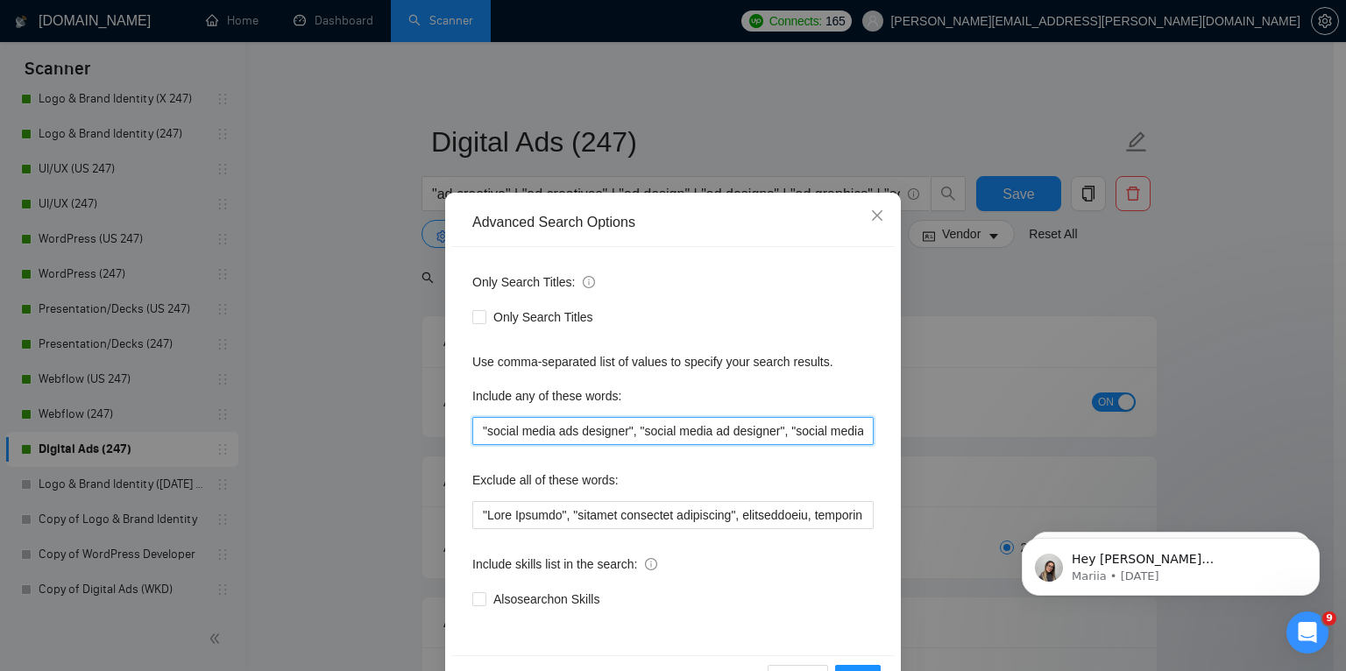
click at [477, 429] on input ""social media ads designer", "social media ad designer", "social media designer…" at bounding box center [672, 431] width 401 height 28
drag, startPoint x: 628, startPoint y: 432, endPoint x: 470, endPoint y: 427, distance: 158.7
click at [472, 427] on input ""social media ads designer", "social media ad designer", "social media designer…" at bounding box center [672, 431] width 401 height 28
paste input ""social media ads designer","
type input ""social media design", "social media ads designer", "social media ad designer",…"
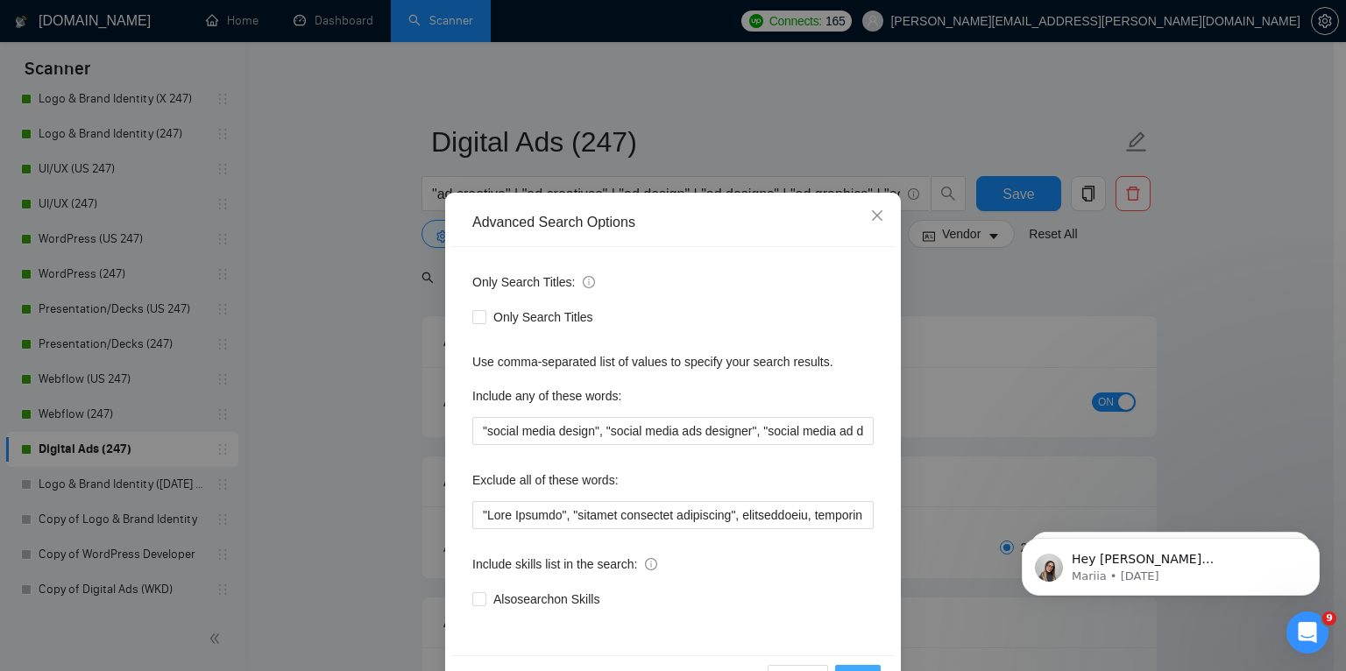
click at [856, 666] on button "OK" at bounding box center [858, 679] width 46 height 28
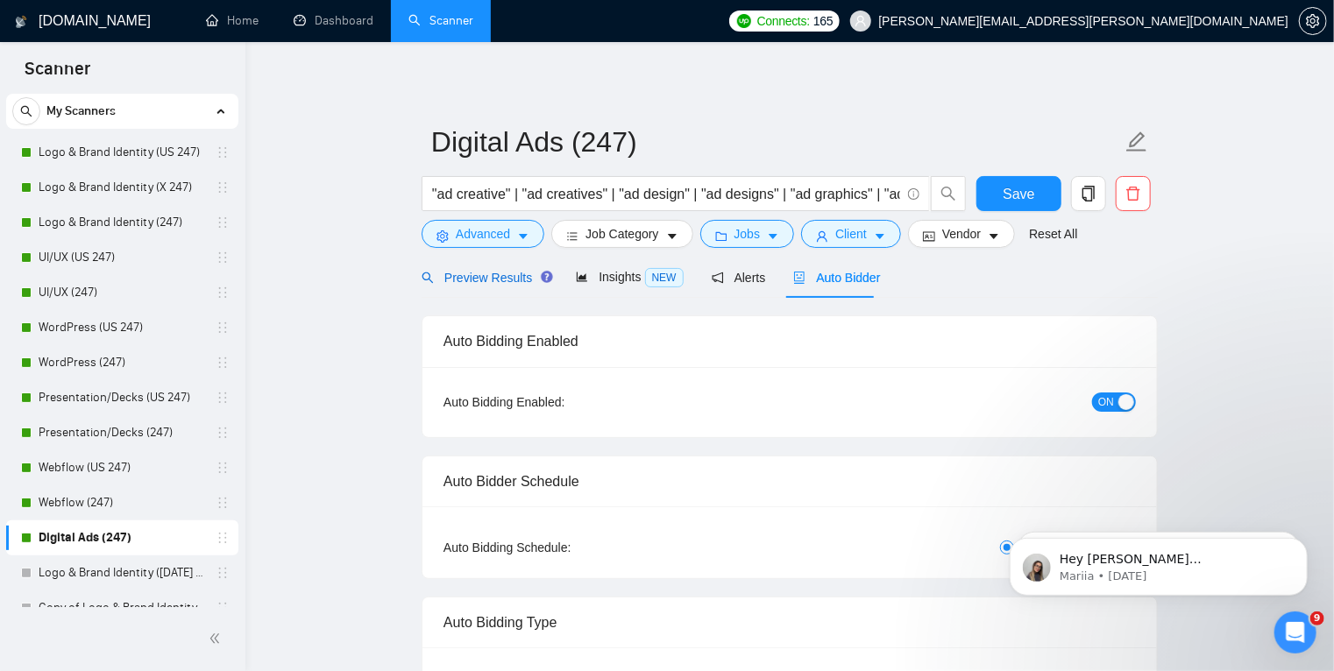
click at [506, 274] on span "Preview Results" at bounding box center [485, 278] width 126 height 14
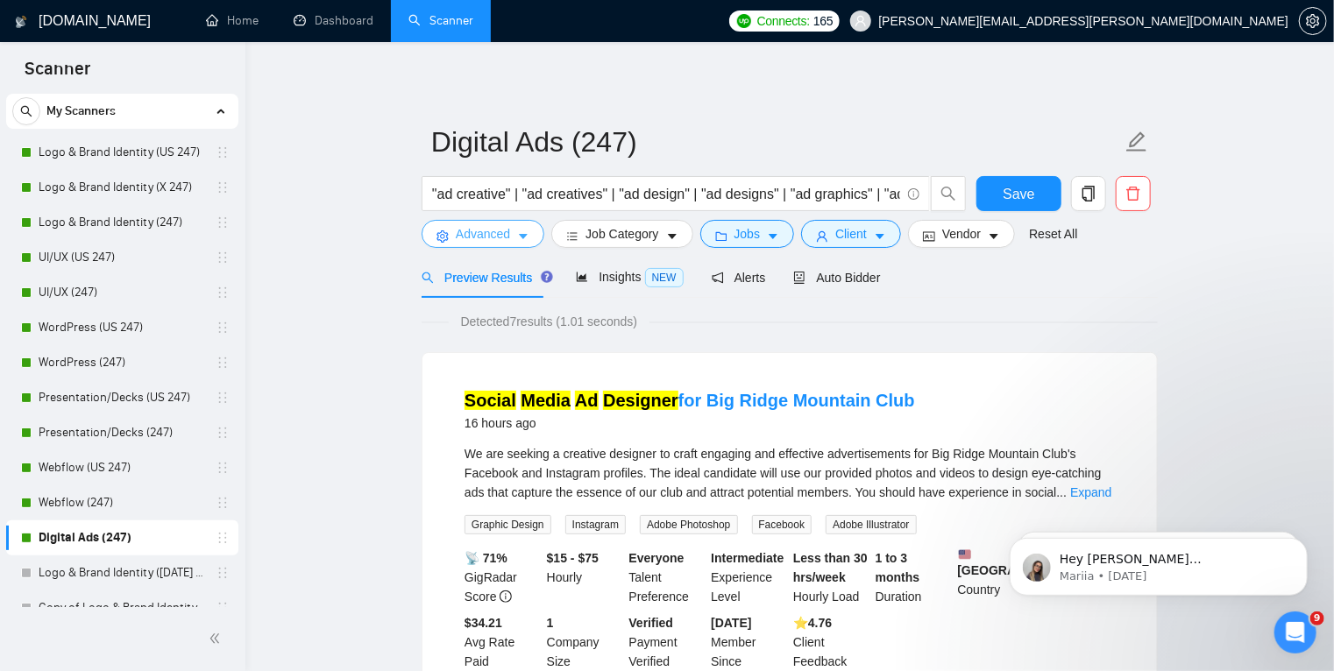
click at [522, 241] on icon "caret-down" at bounding box center [523, 237] width 12 height 12
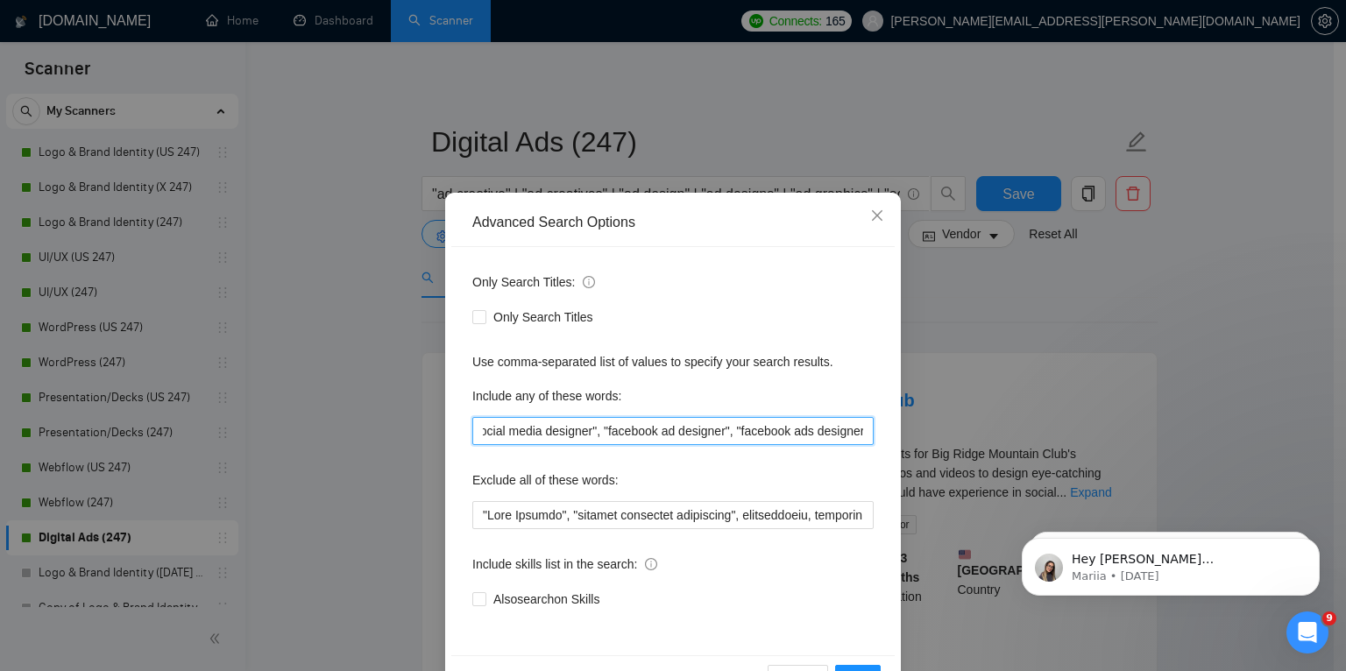
scroll to position [0, 831]
drag, startPoint x: 477, startPoint y: 428, endPoint x: 938, endPoint y: 428, distance: 461.0
click at [938, 428] on div "Advanced Search Options Only Search Titles: Only Search Titles Use comma-separa…" at bounding box center [673, 335] width 1346 height 671
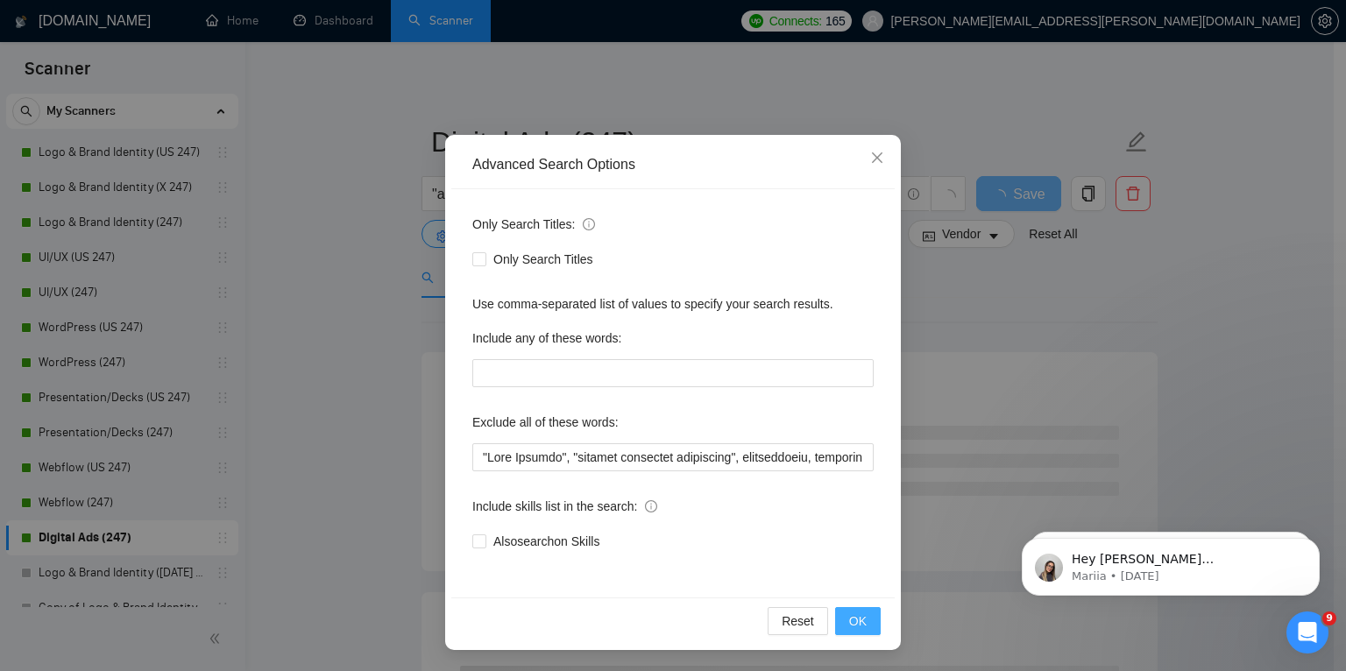
click at [855, 617] on span "OK" at bounding box center [858, 621] width 18 height 19
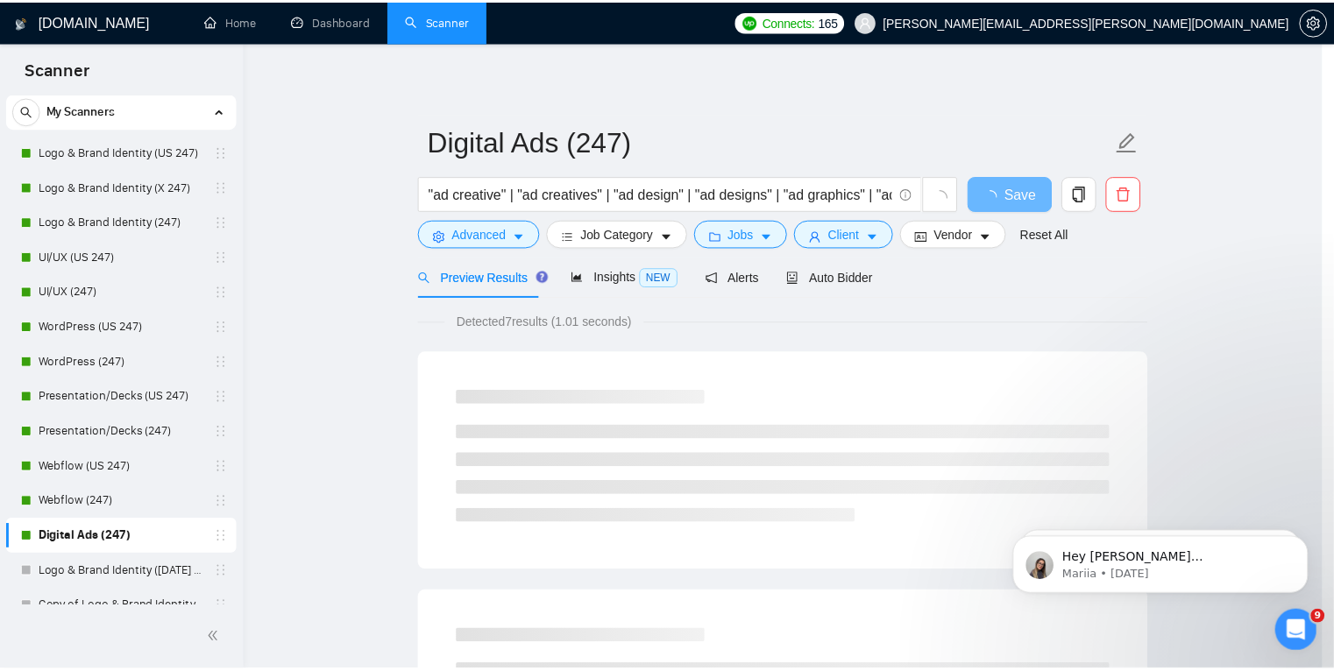
scroll to position [0, 0]
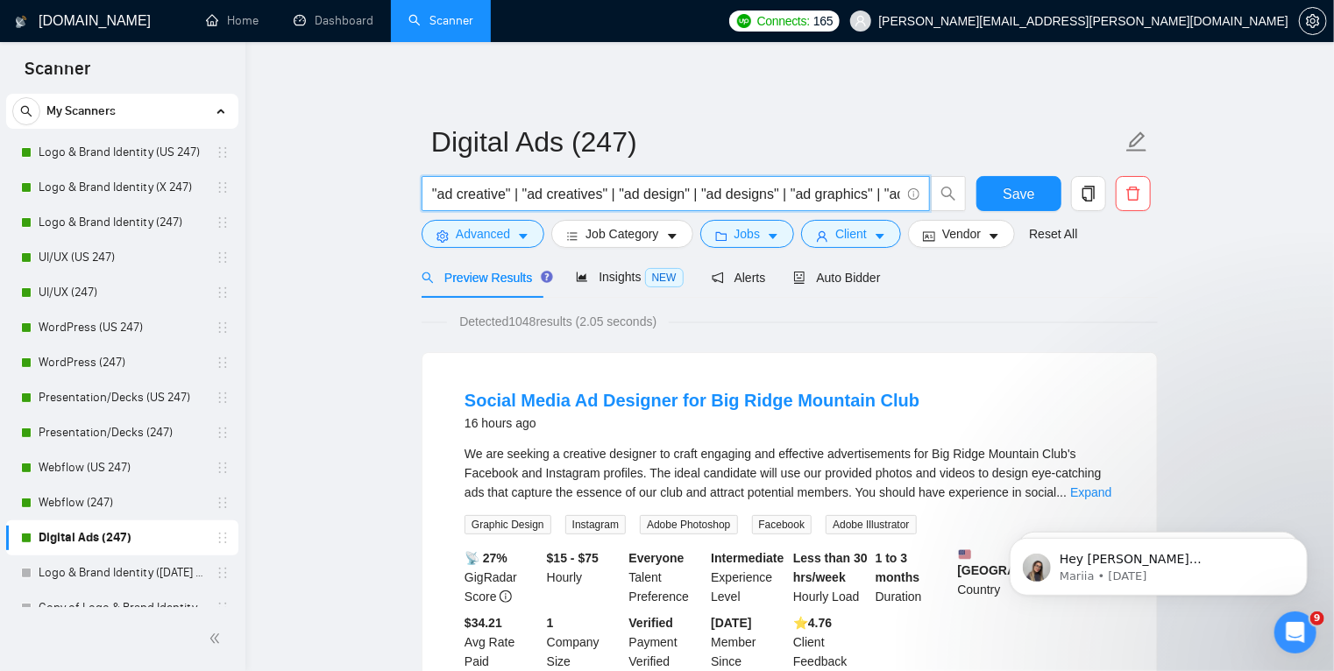
click at [883, 196] on input ""ad creative" | "ad creatives" | "ad design" | "ad designs" | "ad graphics" | "…" at bounding box center [666, 194] width 468 height 22
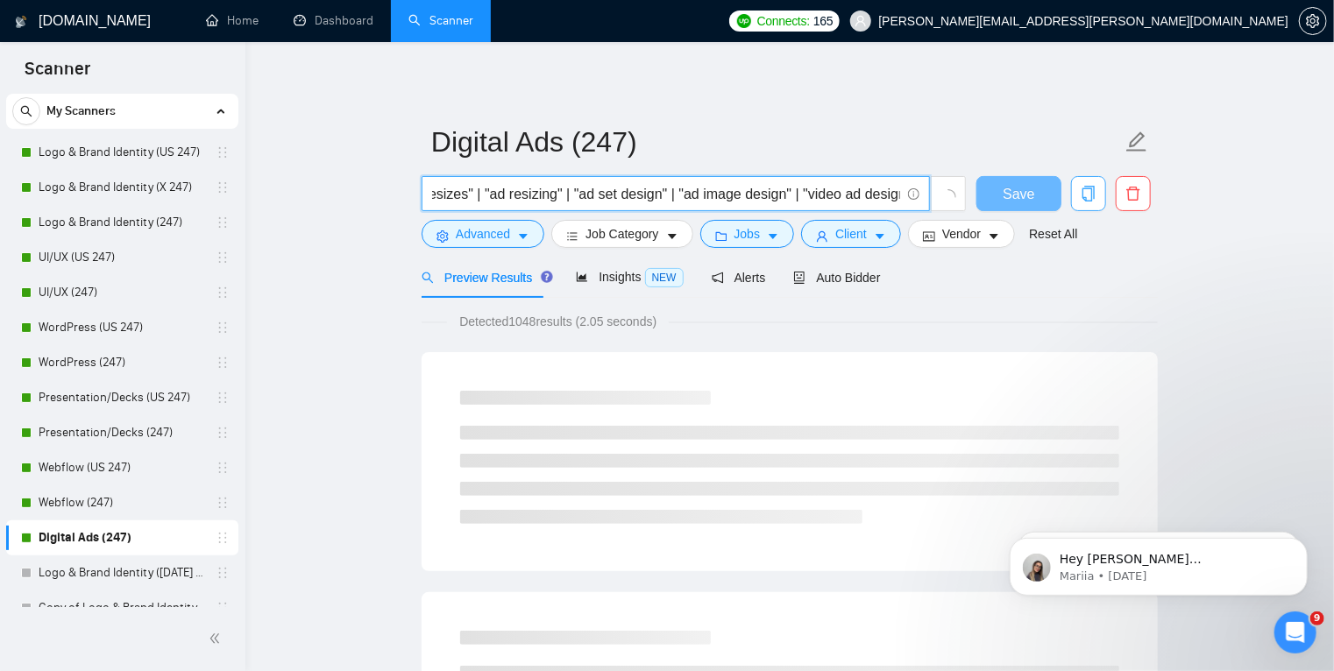
scroll to position [0, 4341]
paste input ""social media design", "social media ads designer", "social media ad designer",…"
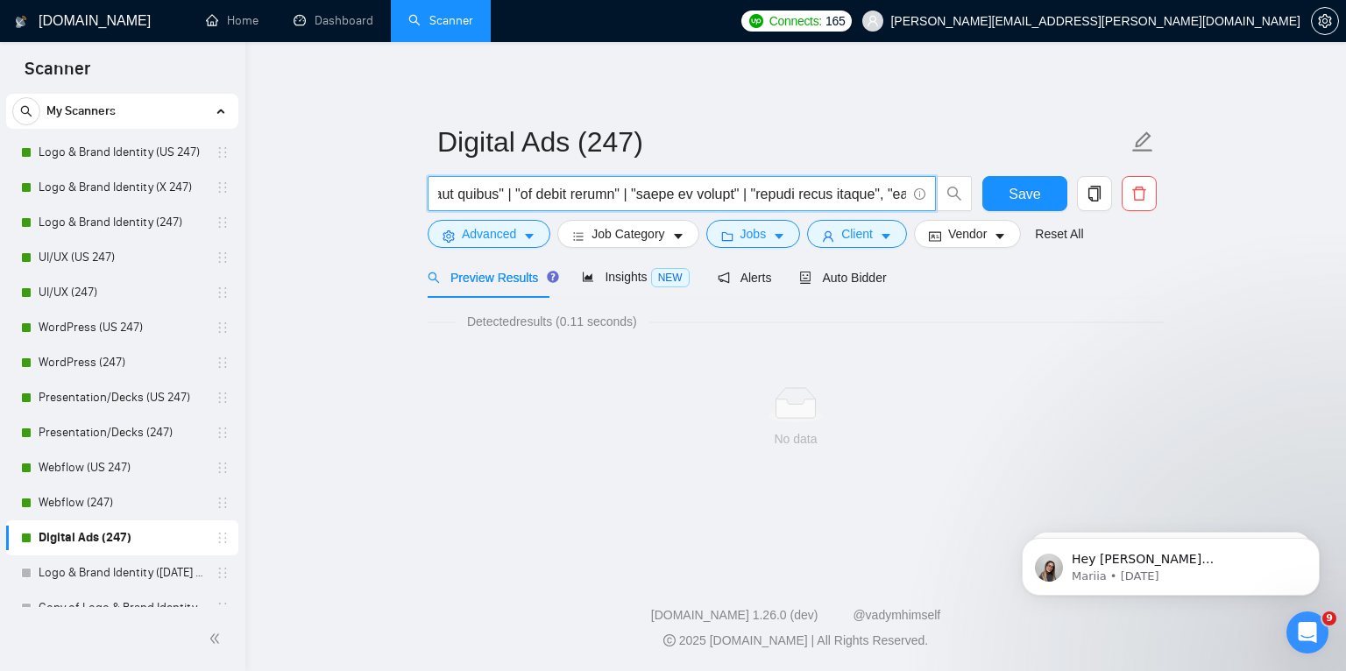
scroll to position [0, 4504]
drag, startPoint x: 749, startPoint y: 192, endPoint x: 738, endPoint y: 194, distance: 10.7
click at [738, 194] on input "text" at bounding box center [672, 194] width 468 height 22
click at [887, 193] on input "text" at bounding box center [672, 194] width 468 height 22
paste input "|"
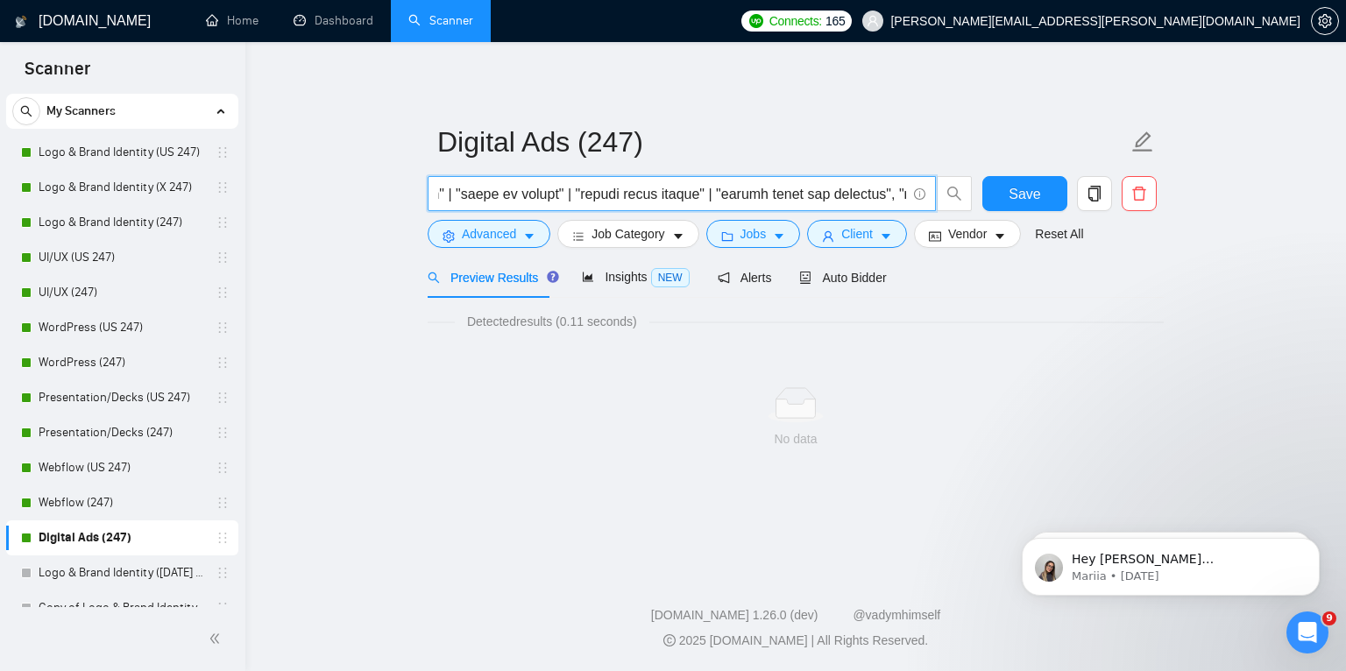
scroll to position [0, 4678]
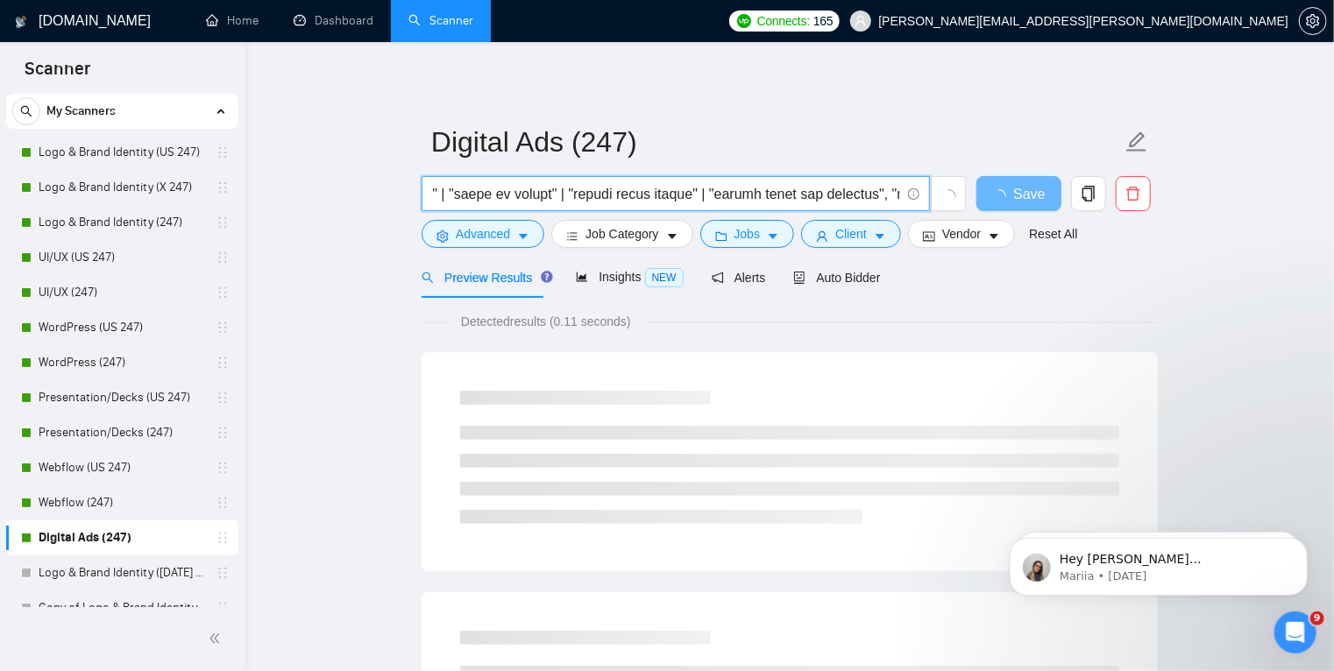
click at [887, 193] on input "text" at bounding box center [666, 194] width 468 height 22
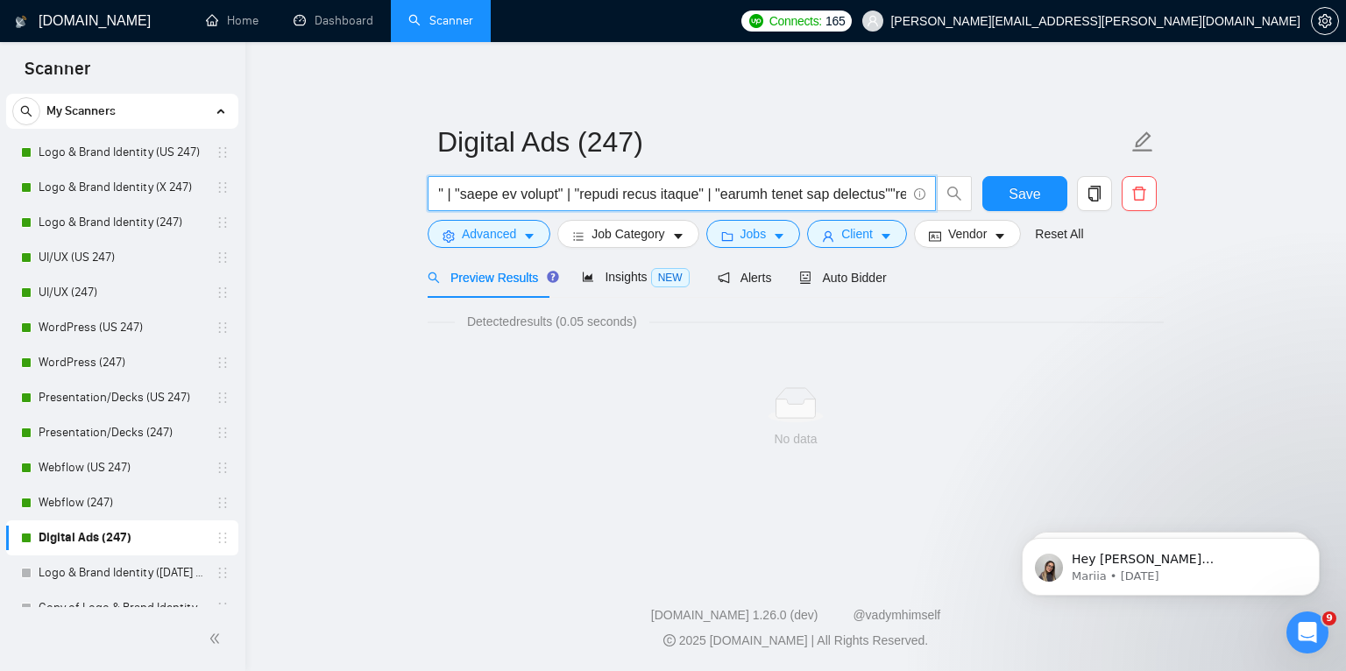
paste input "|"
click at [664, 195] on input "text" at bounding box center [672, 194] width 468 height 22
paste input "|"
click at [823, 196] on input "text" at bounding box center [672, 194] width 468 height 22
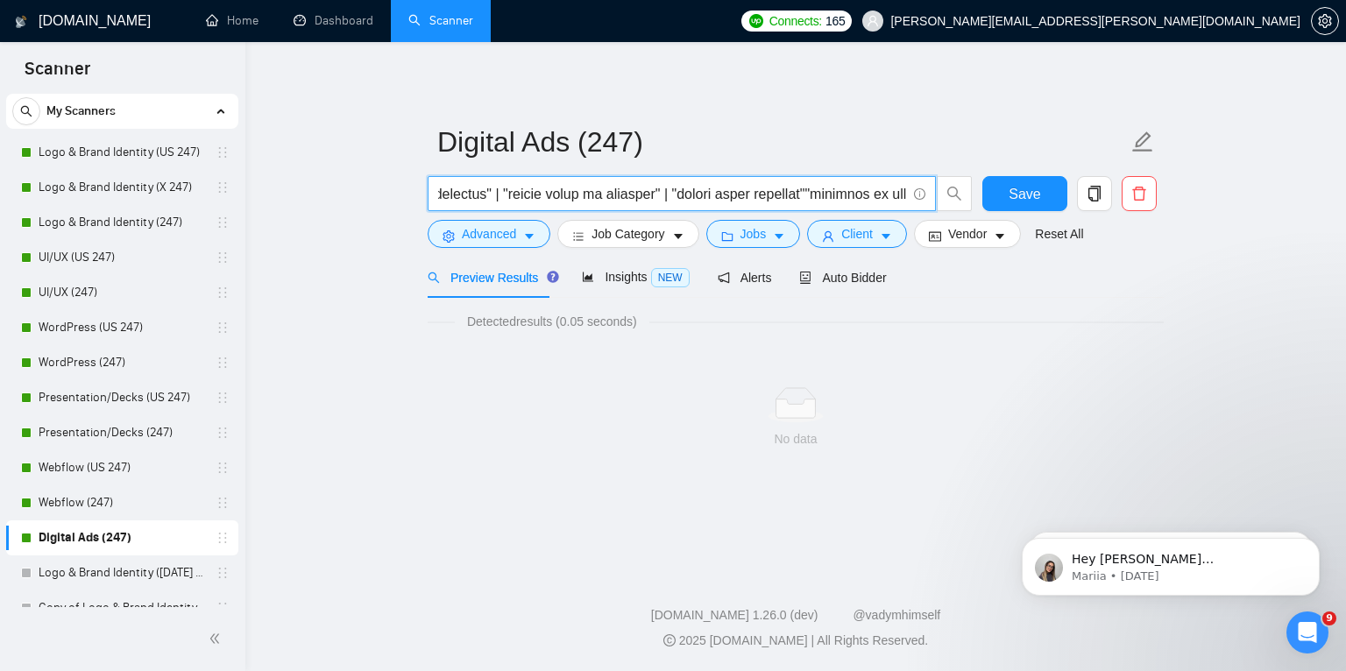
paste input "|"
click at [788, 194] on input "text" at bounding box center [672, 194] width 468 height 22
paste input "|"
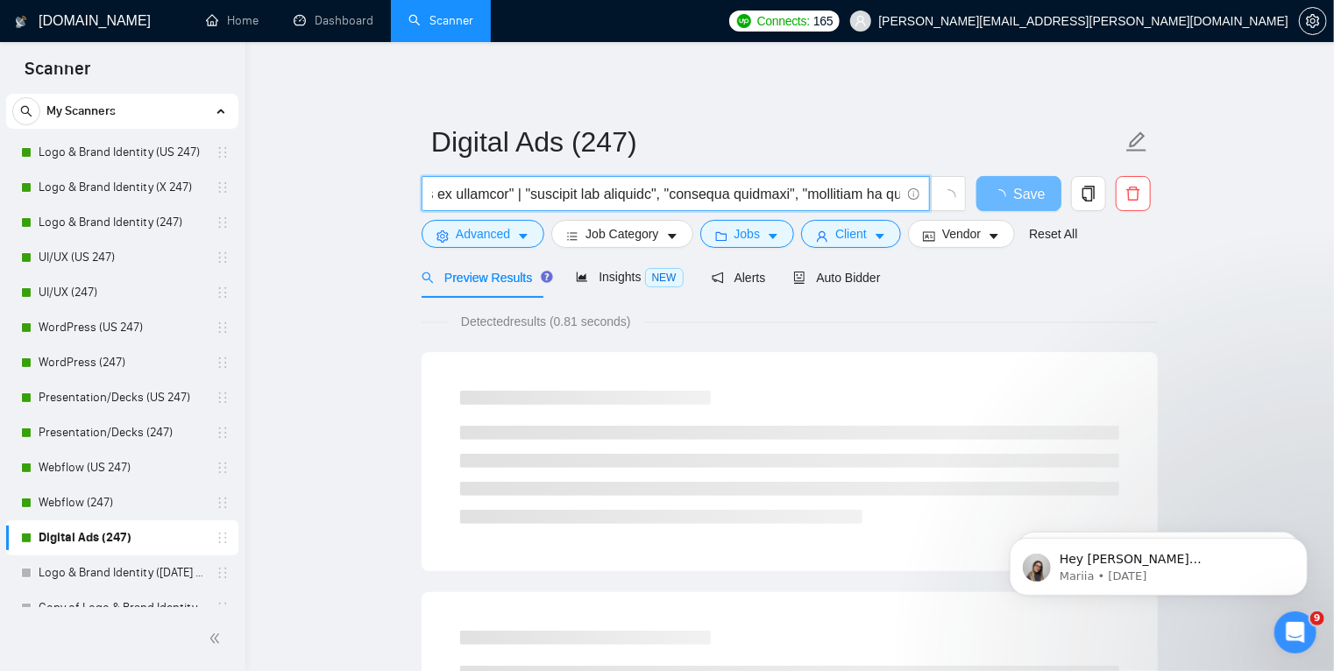
click at [698, 194] on input "text" at bounding box center [666, 194] width 468 height 22
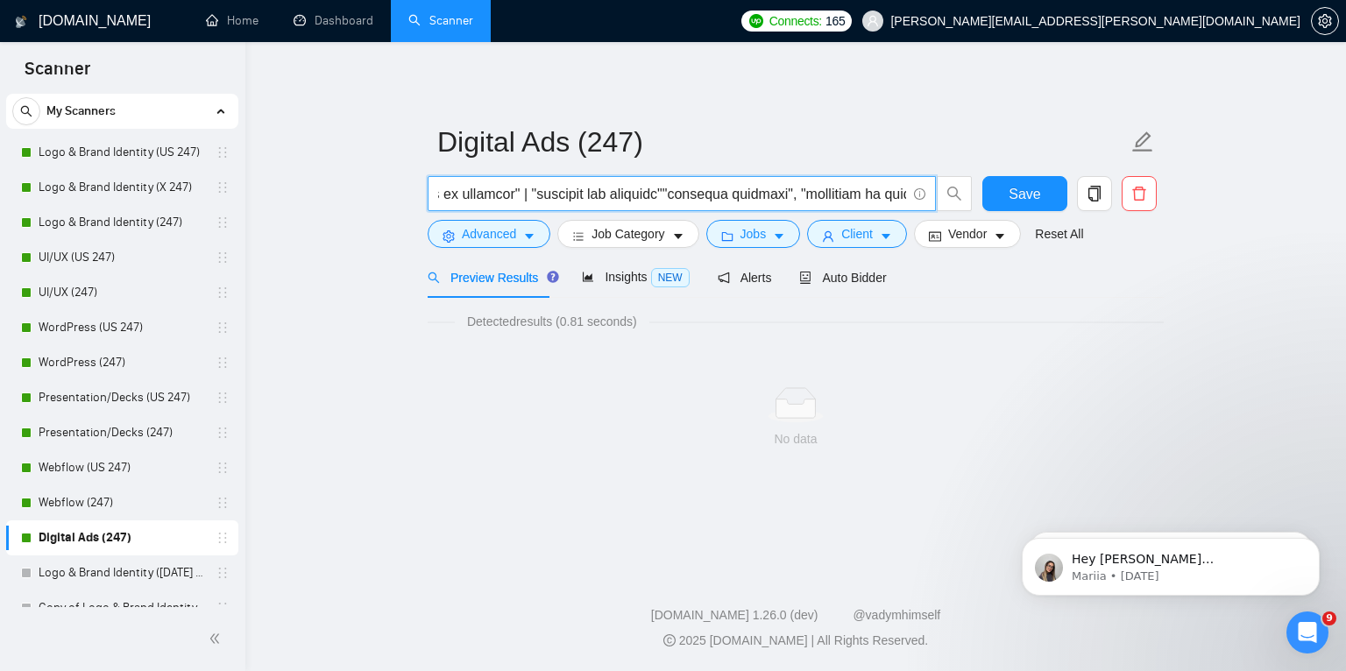
paste input "|"
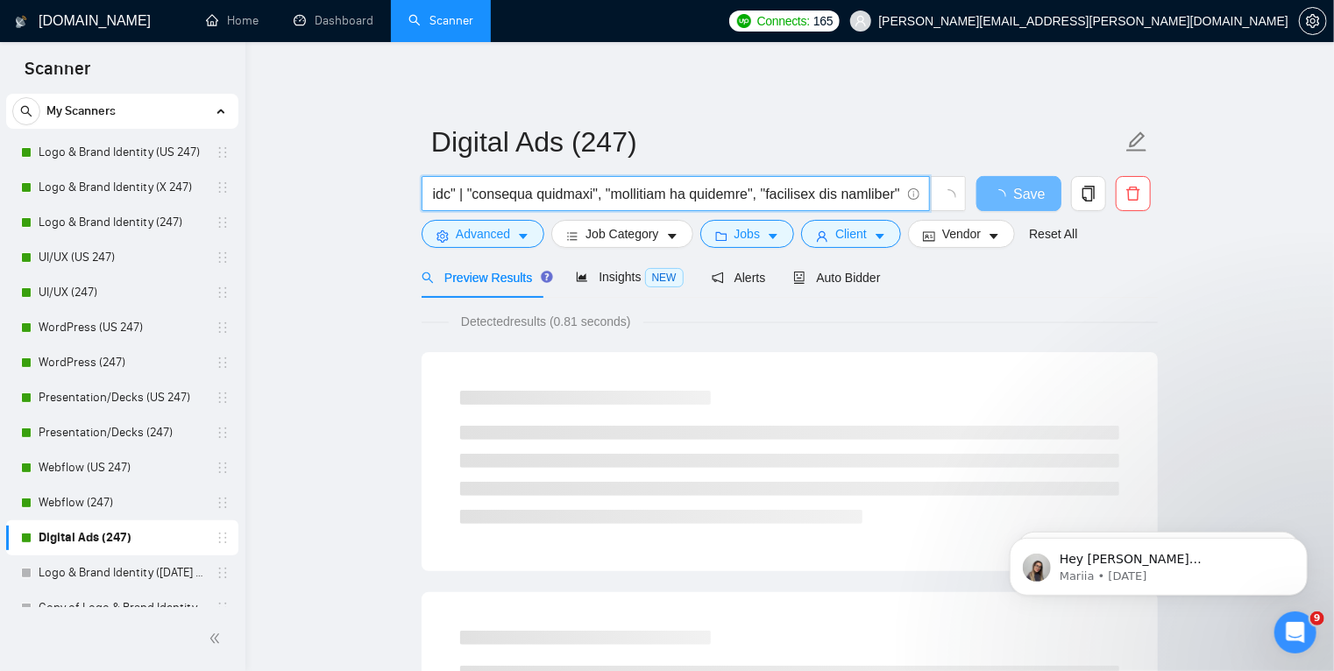
click at [589, 193] on input "text" at bounding box center [666, 194] width 468 height 22
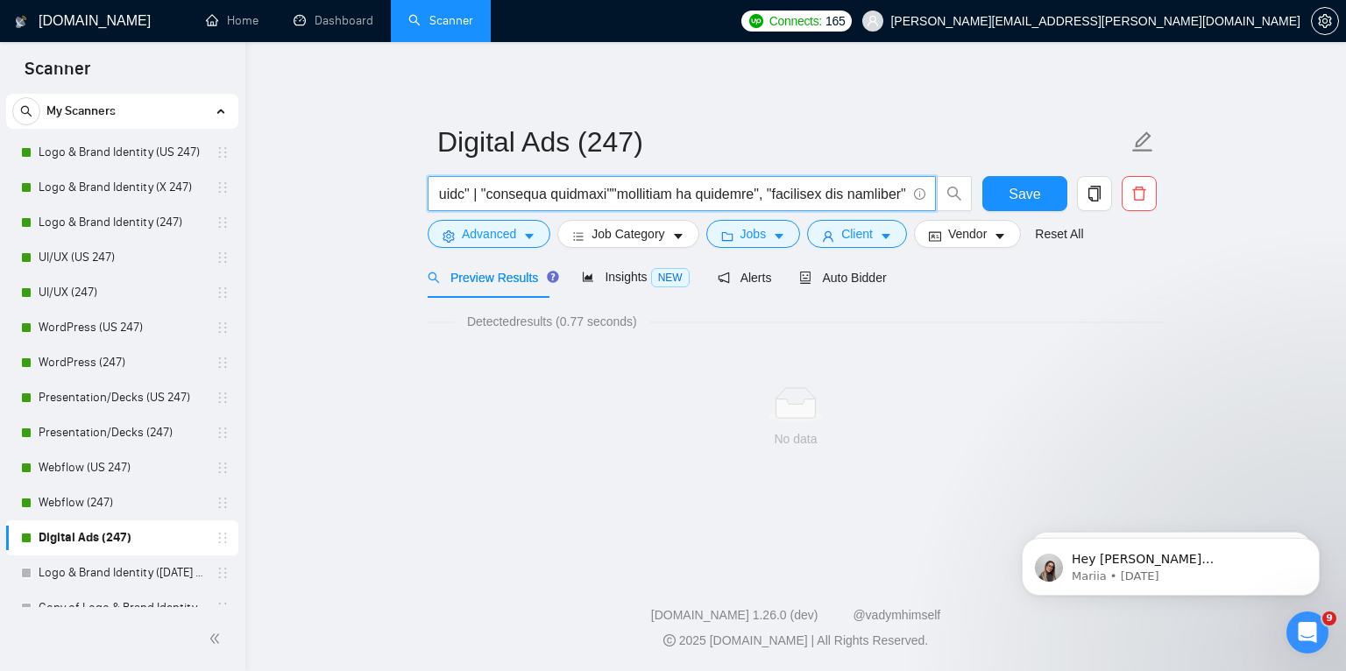
scroll to position [0, 5748]
paste input "|"
click at [763, 191] on input "text" at bounding box center [672, 194] width 468 height 22
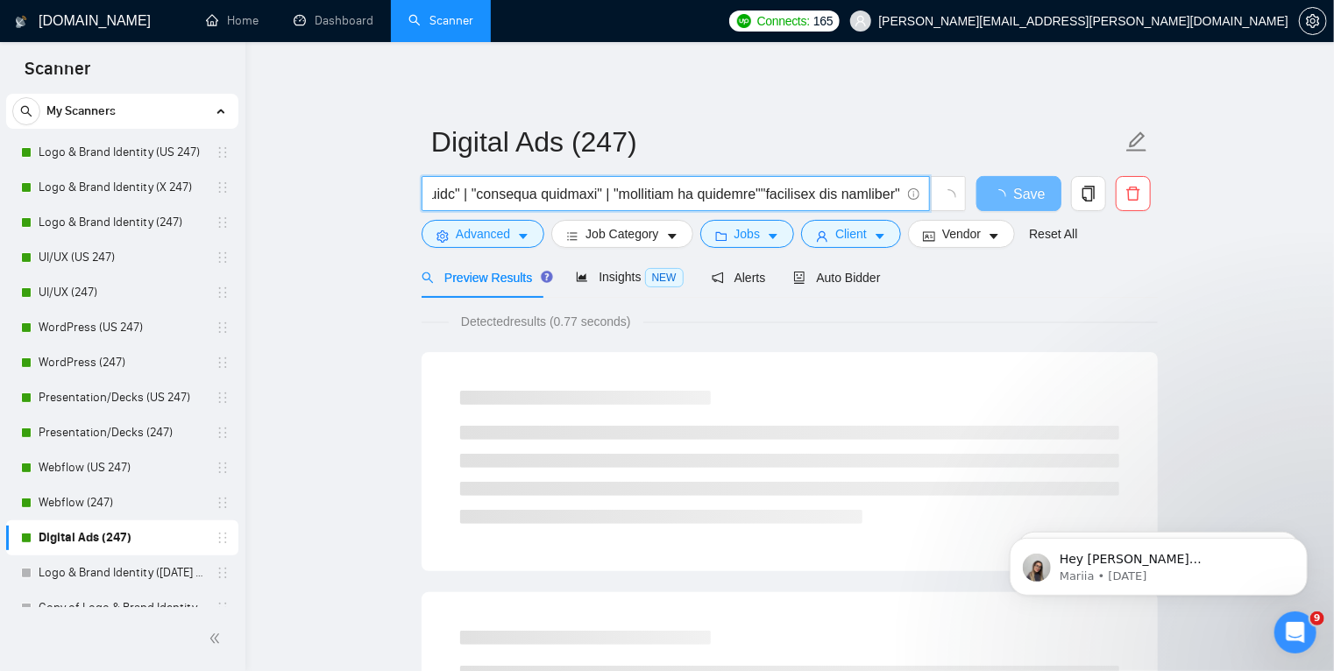
paste input "|"
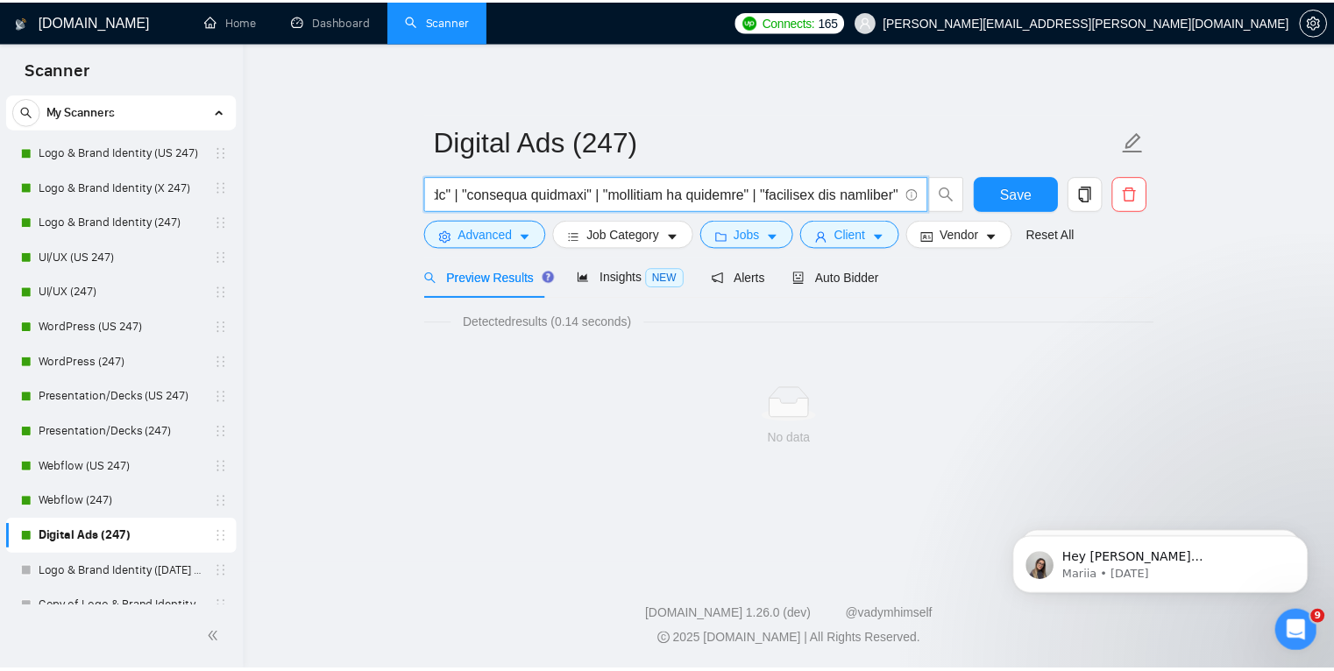
scroll to position [0, 5764]
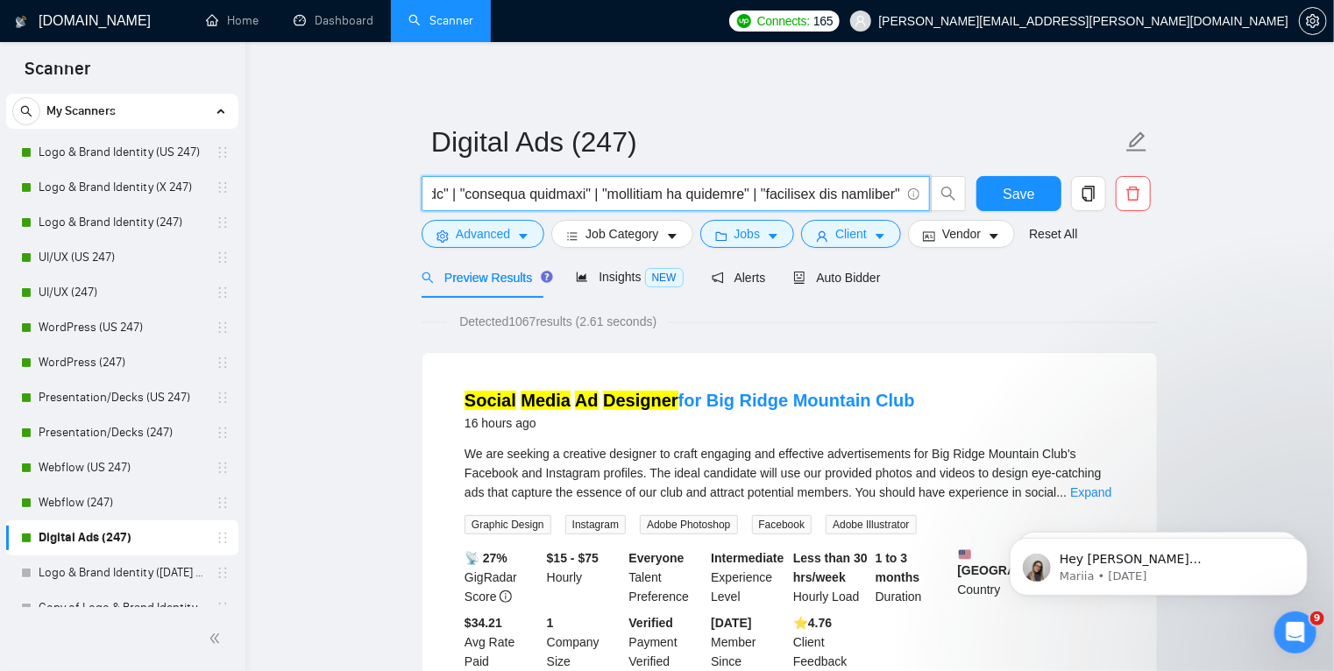
type input ""ad creative" | "ad creatives" | "ad design" | "ad designs" | "ad graphics" | "…"
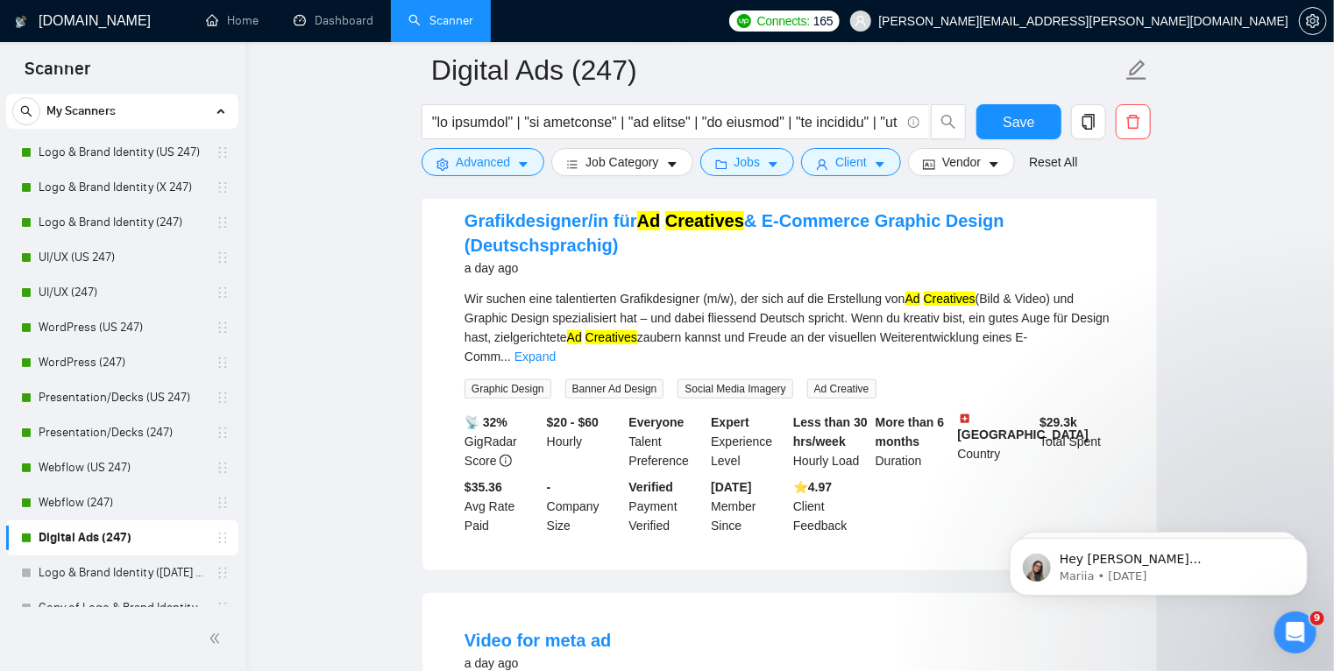
scroll to position [564, 0]
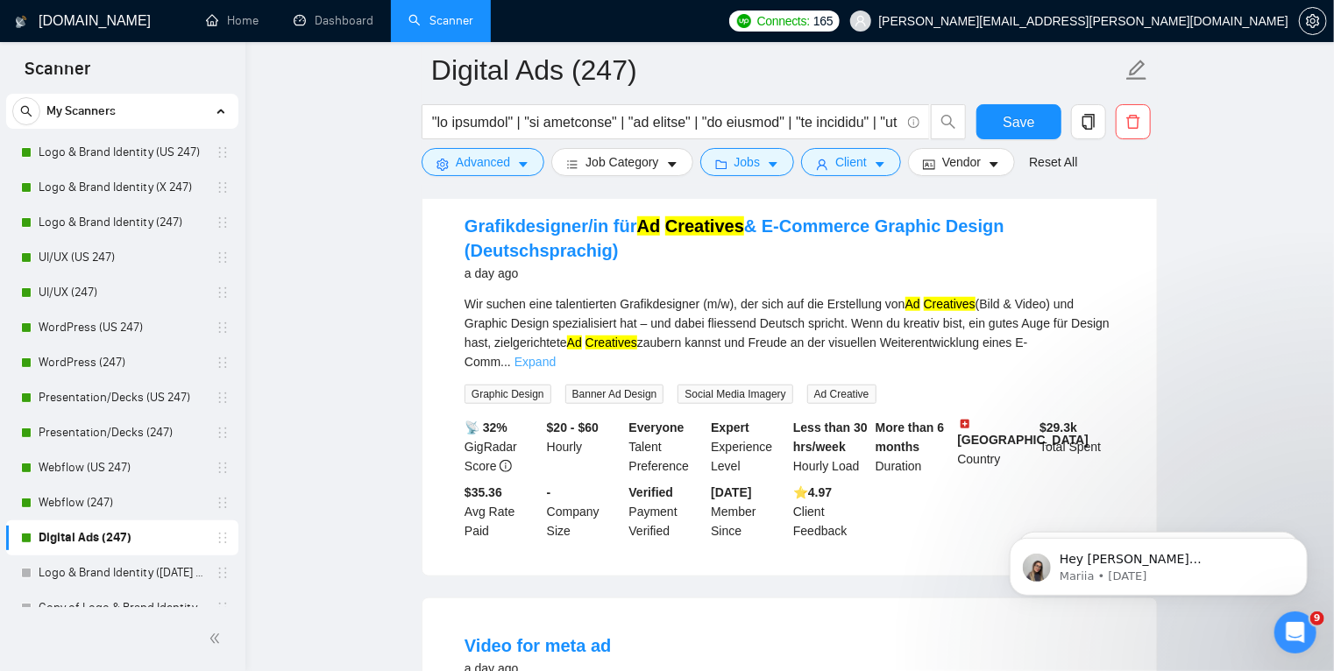
click at [556, 355] on link "Expand" at bounding box center [535, 362] width 41 height 14
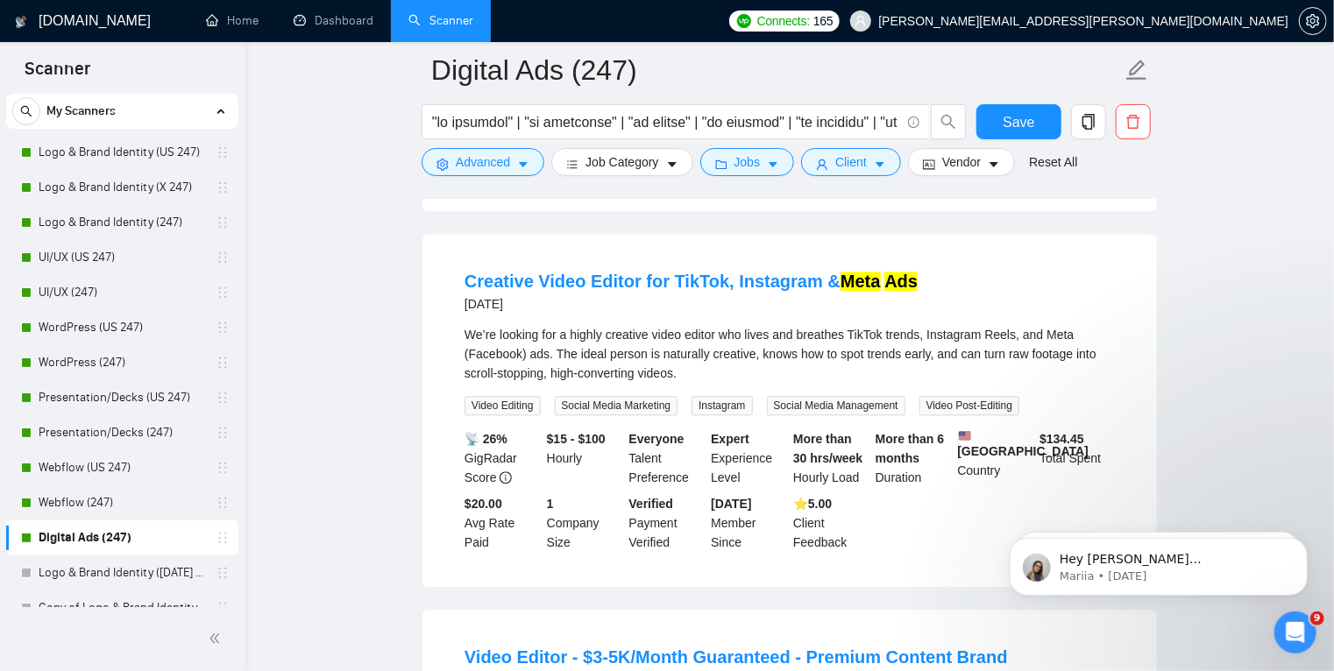
scroll to position [1817, 0]
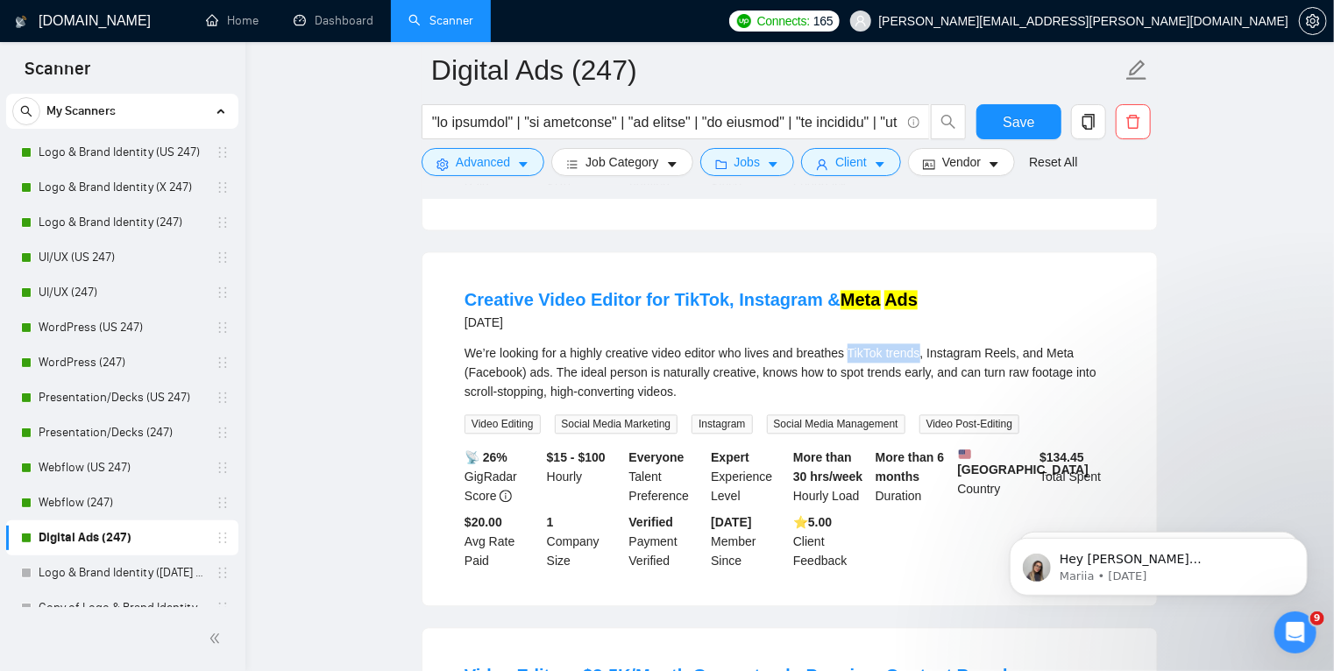
drag, startPoint x: 849, startPoint y: 375, endPoint x: 919, endPoint y: 373, distance: 69.3
click at [919, 373] on div "We’re looking for a highly creative video editor who lives and breathes TikTok …" at bounding box center [790, 373] width 650 height 58
copy div "TikTok trends"
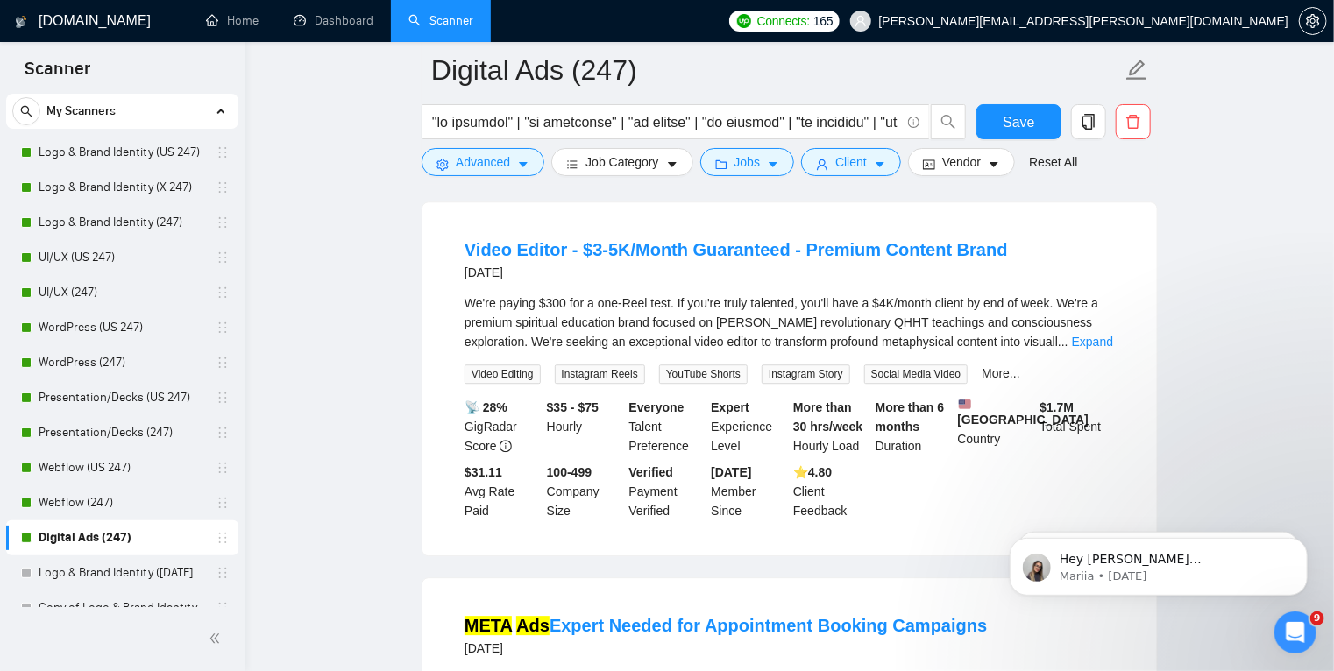
scroll to position [2244, 0]
click at [756, 324] on li "Video Editor - $3-5K/Month Guaranteed - Premium Content Brand [DATE] We're payi…" at bounding box center [790, 378] width 692 height 311
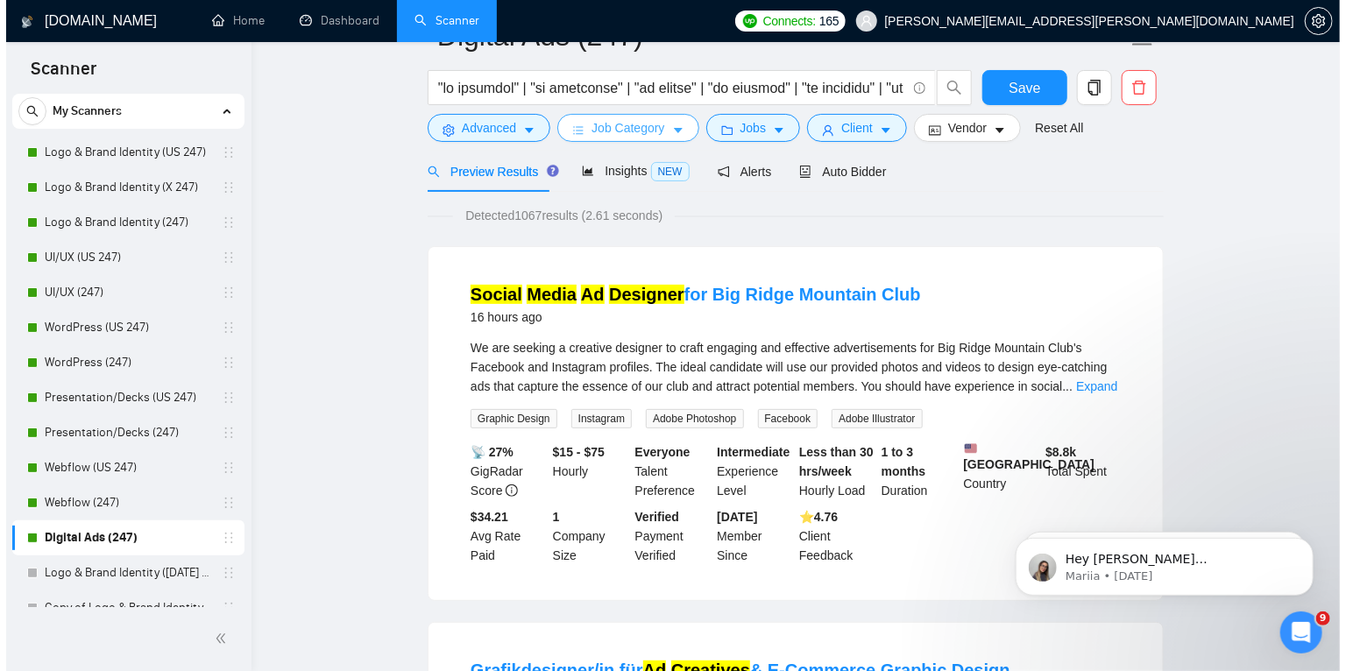
scroll to position [0, 0]
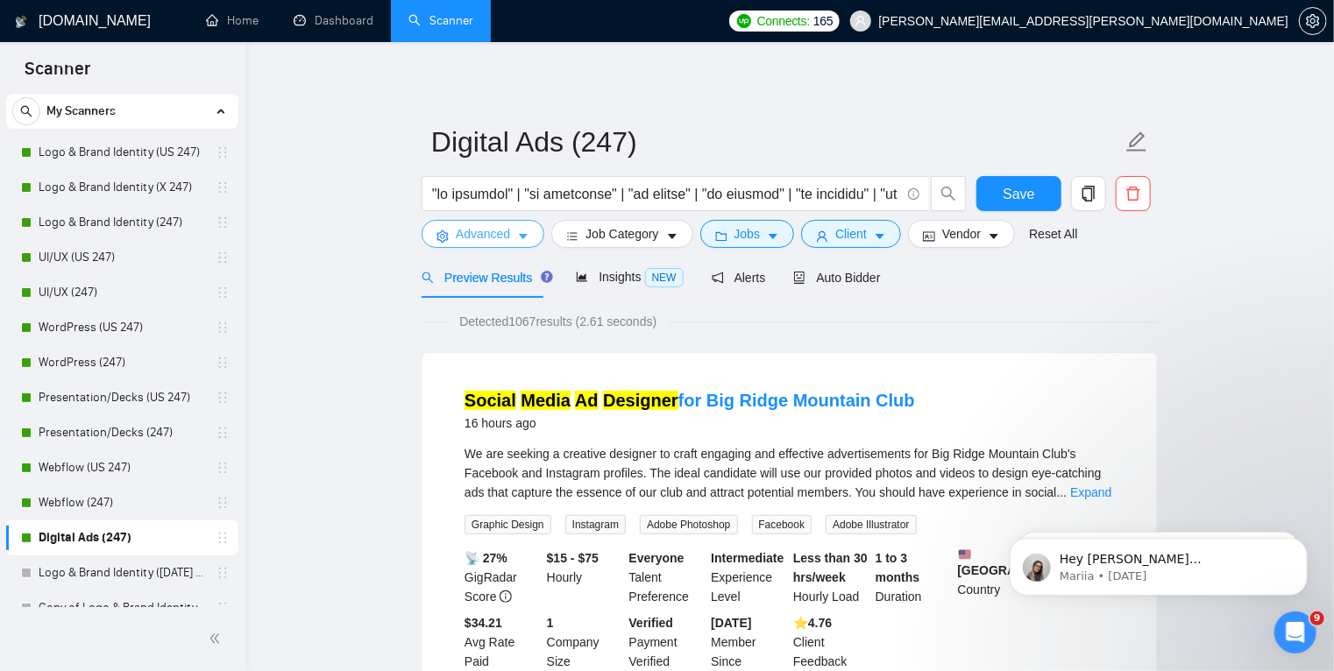
click at [528, 238] on icon "caret-down" at bounding box center [523, 237] width 12 height 12
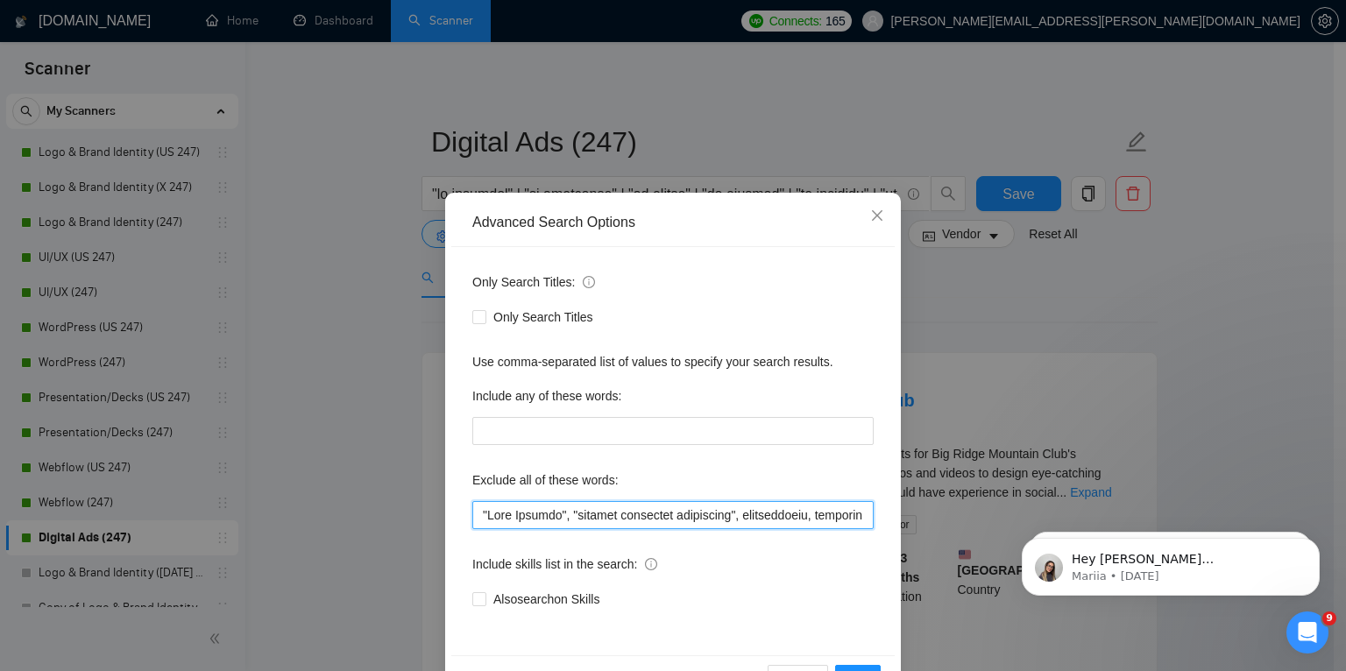
click at [578, 512] on input "text" at bounding box center [672, 515] width 401 height 28
